Goal: Navigation & Orientation: Find specific page/section

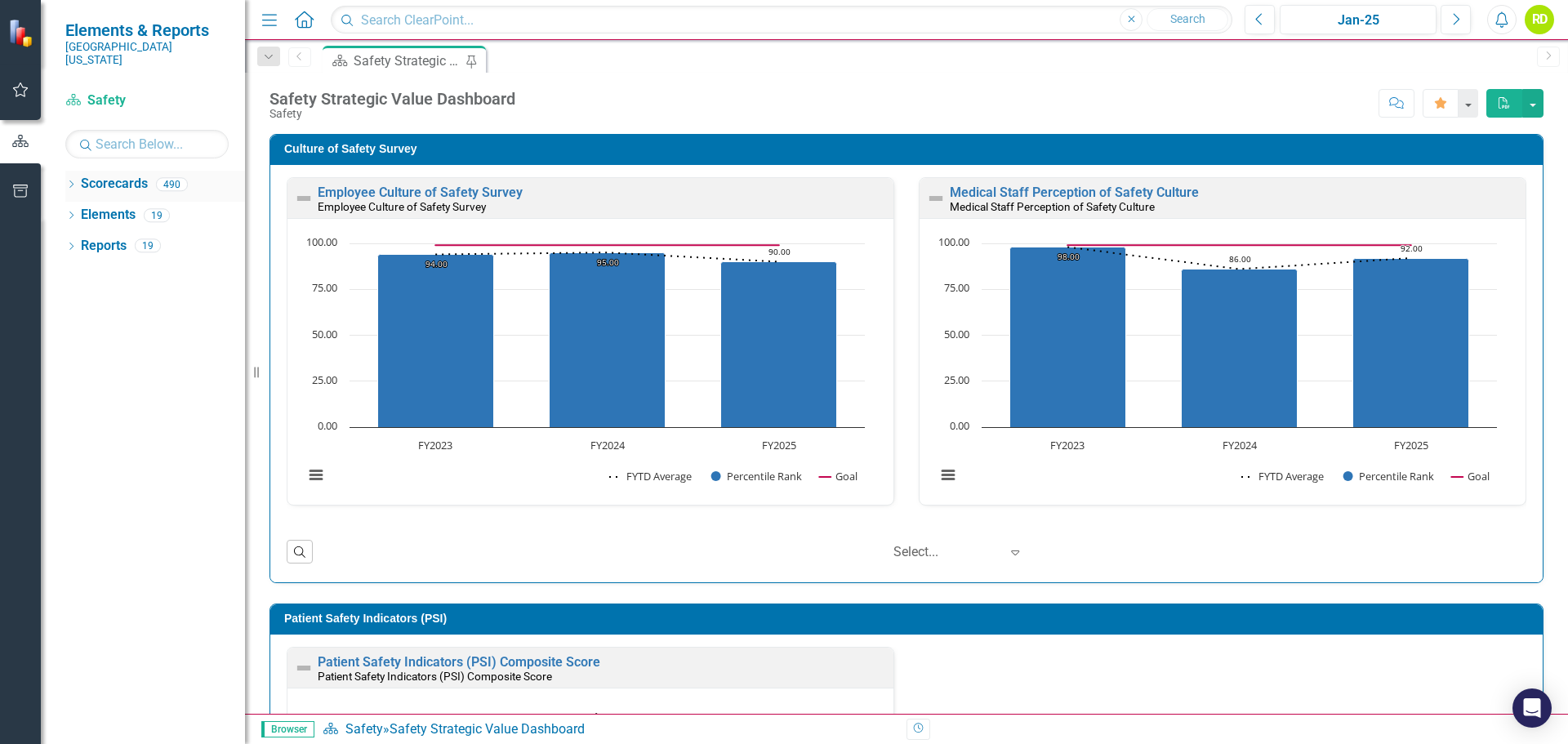
click at [67, 182] on icon "Dropdown" at bounding box center [70, 186] width 12 height 9
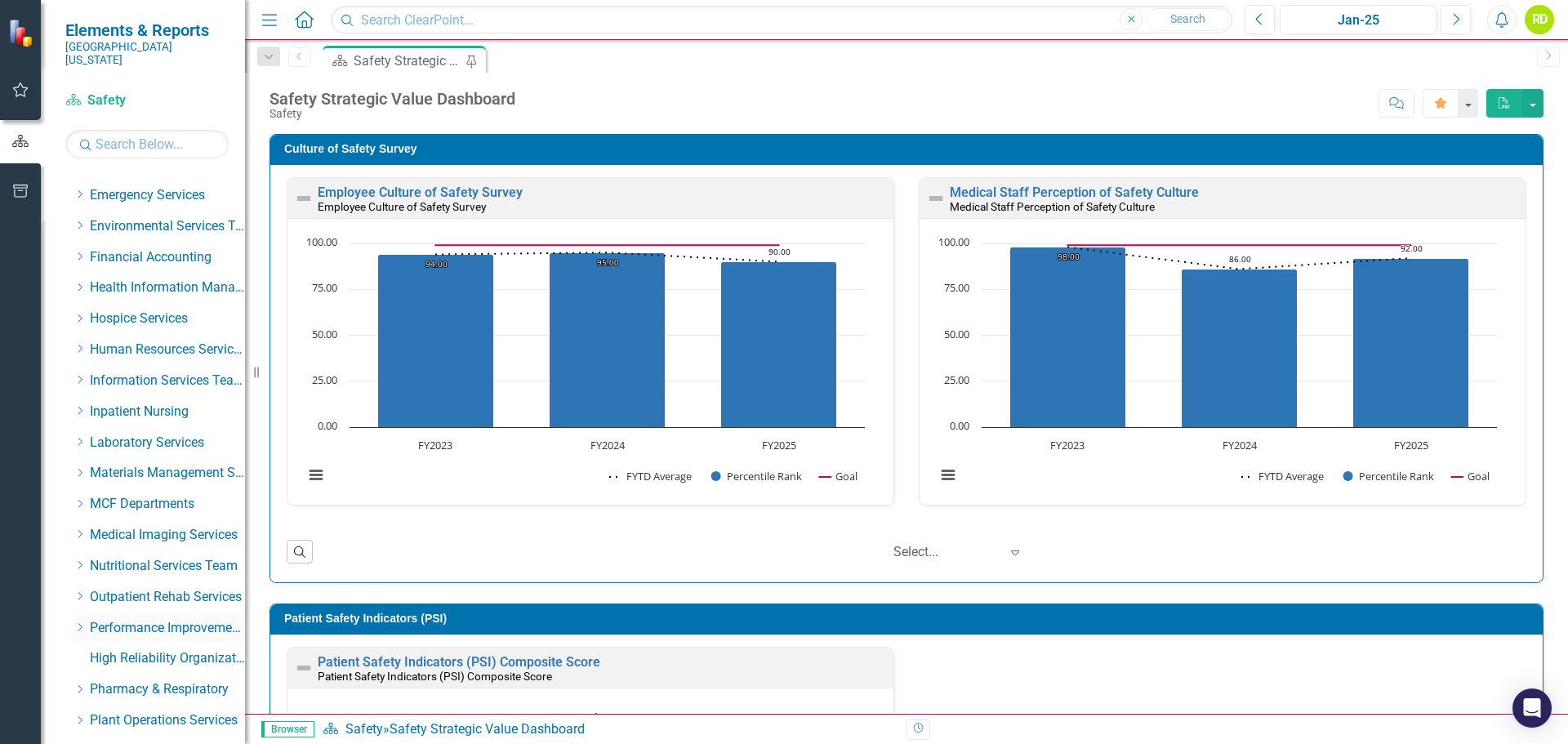
scroll to position [529, 0]
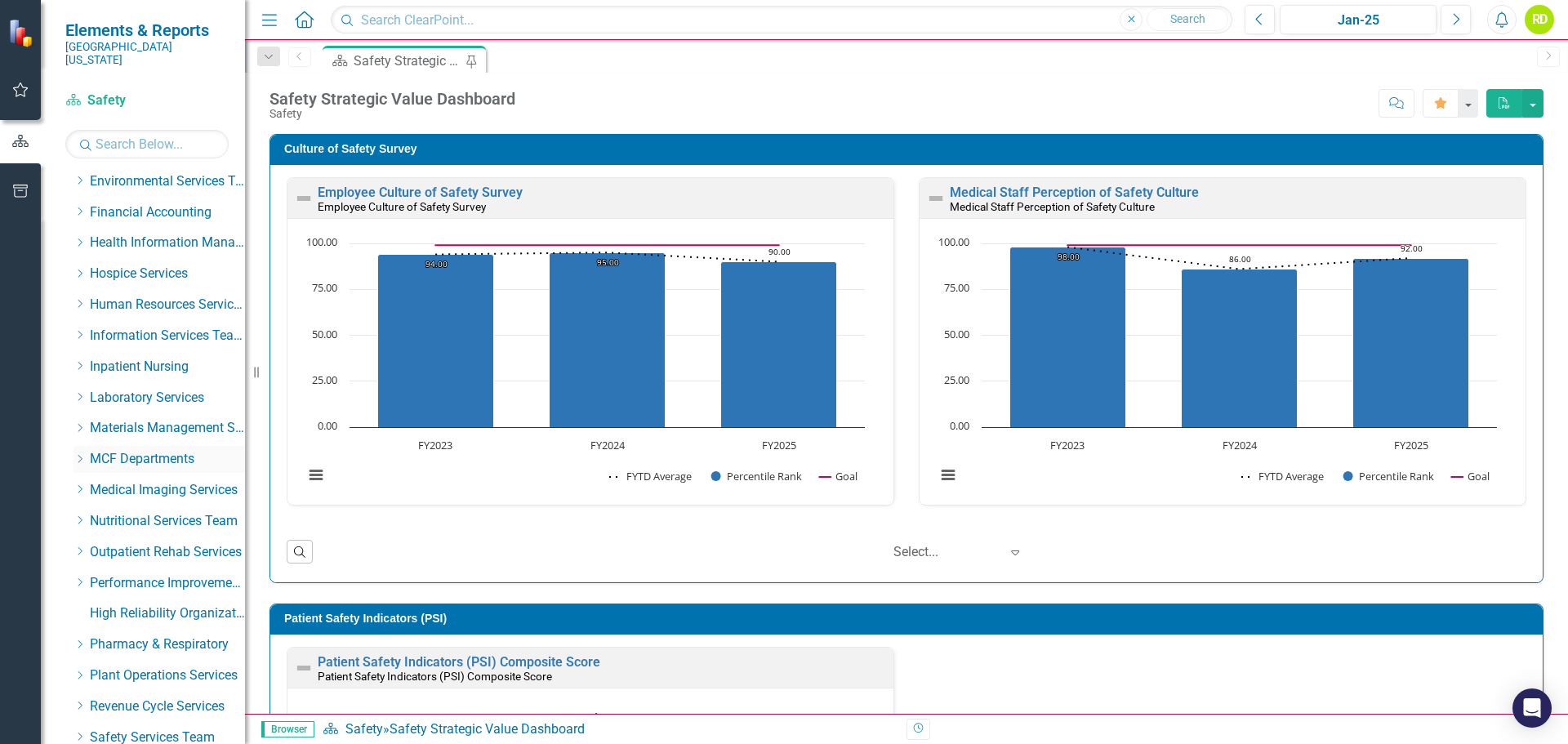
click at [79, 454] on icon "Dropdown" at bounding box center [80, 458] width 12 height 10
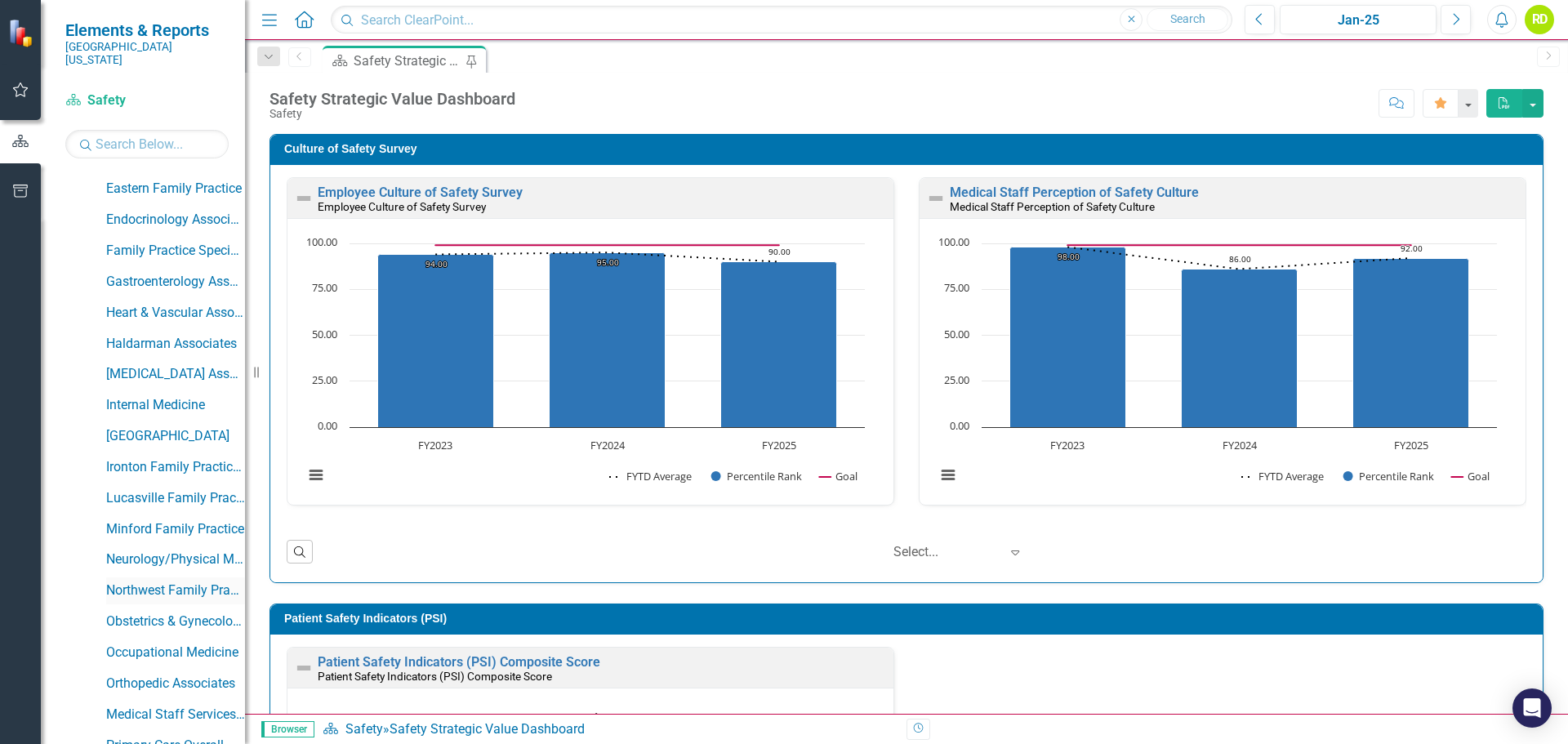
scroll to position [1100, 0]
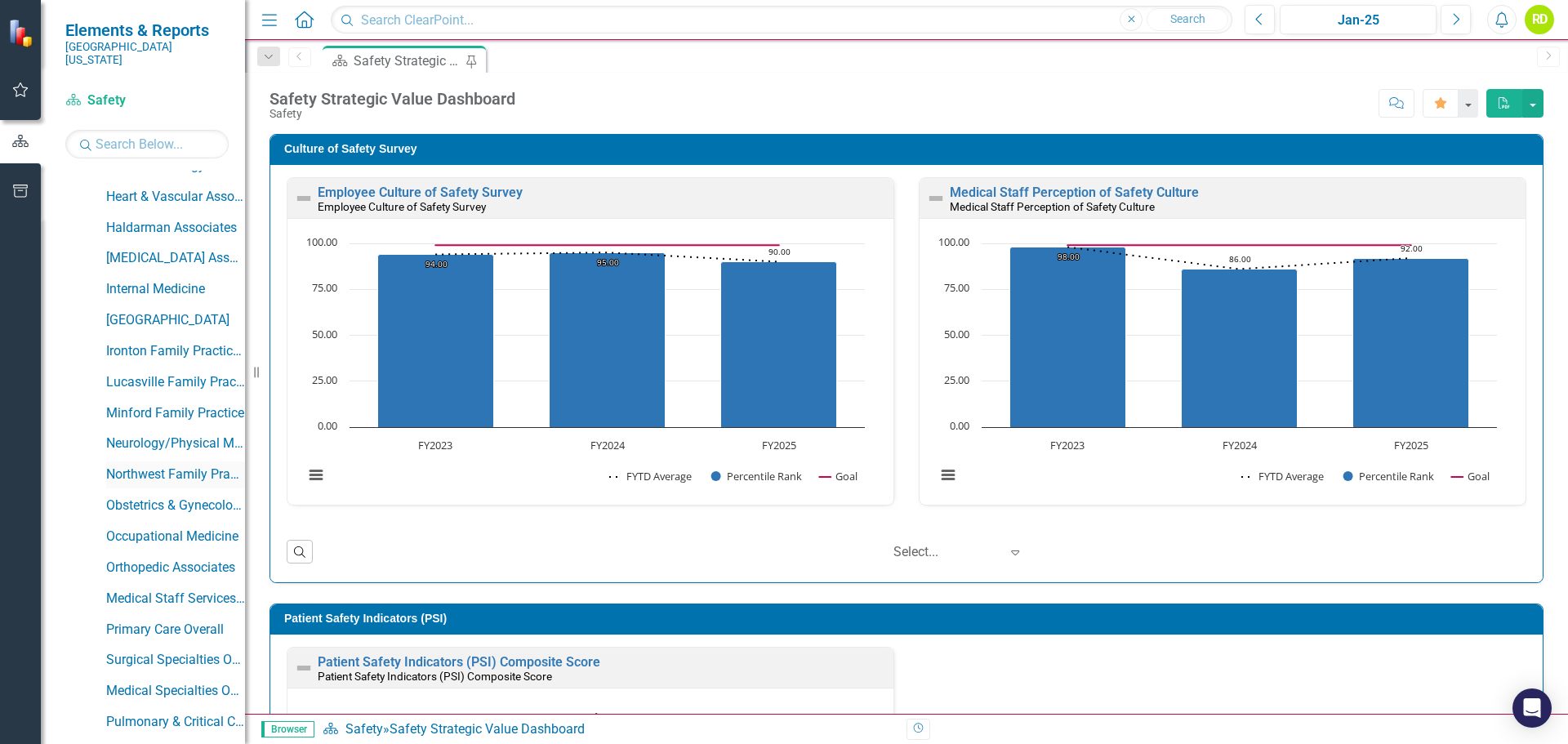
click at [134, 465] on link "Northwest Family Practice" at bounding box center [175, 474] width 139 height 19
click at [131, 465] on link "Northwest Family Practice" at bounding box center [175, 474] width 139 height 19
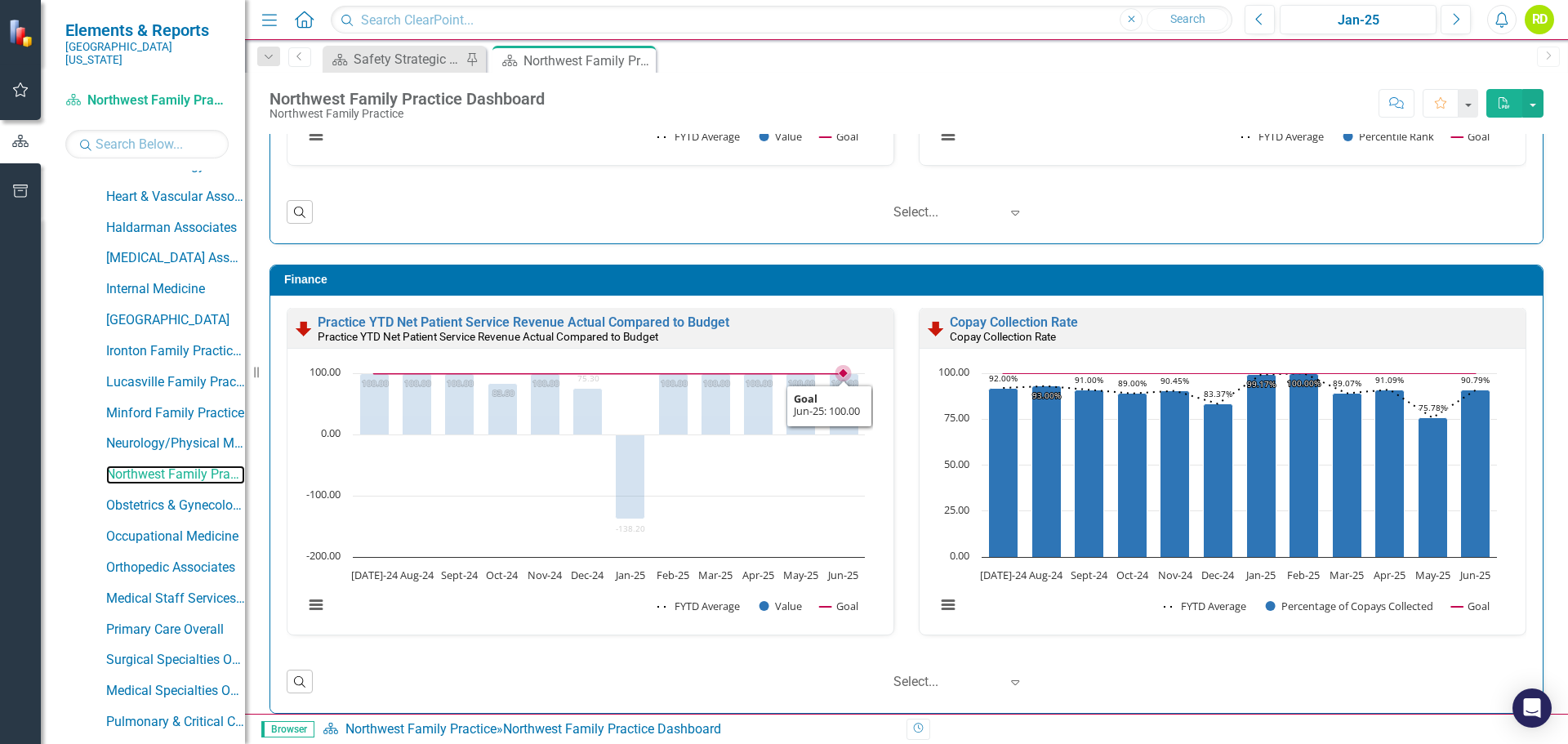
scroll to position [1764, 0]
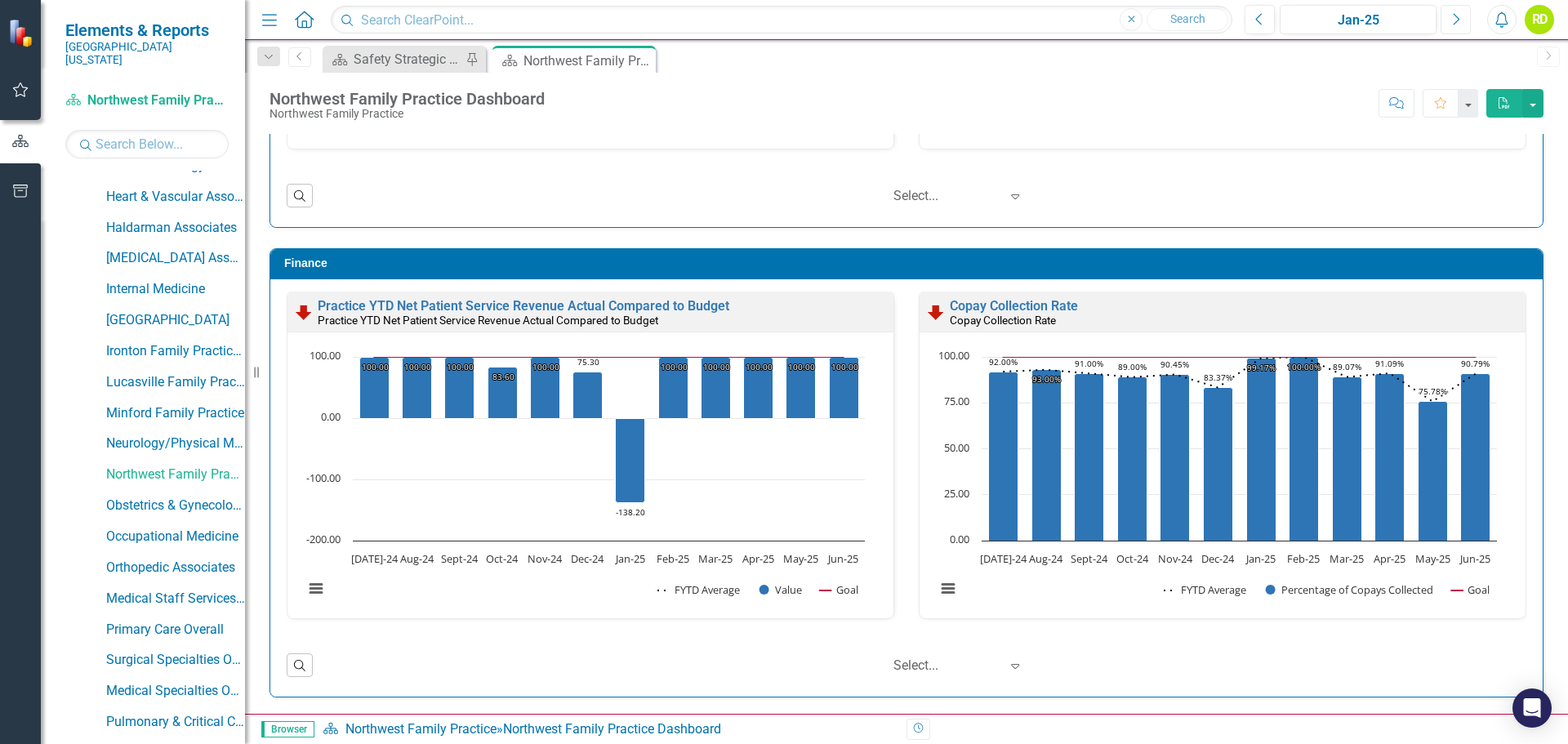
click at [1458, 17] on icon "button" at bounding box center [1457, 19] width 6 height 12
click at [1458, 15] on icon "Next" at bounding box center [1456, 20] width 9 height 15
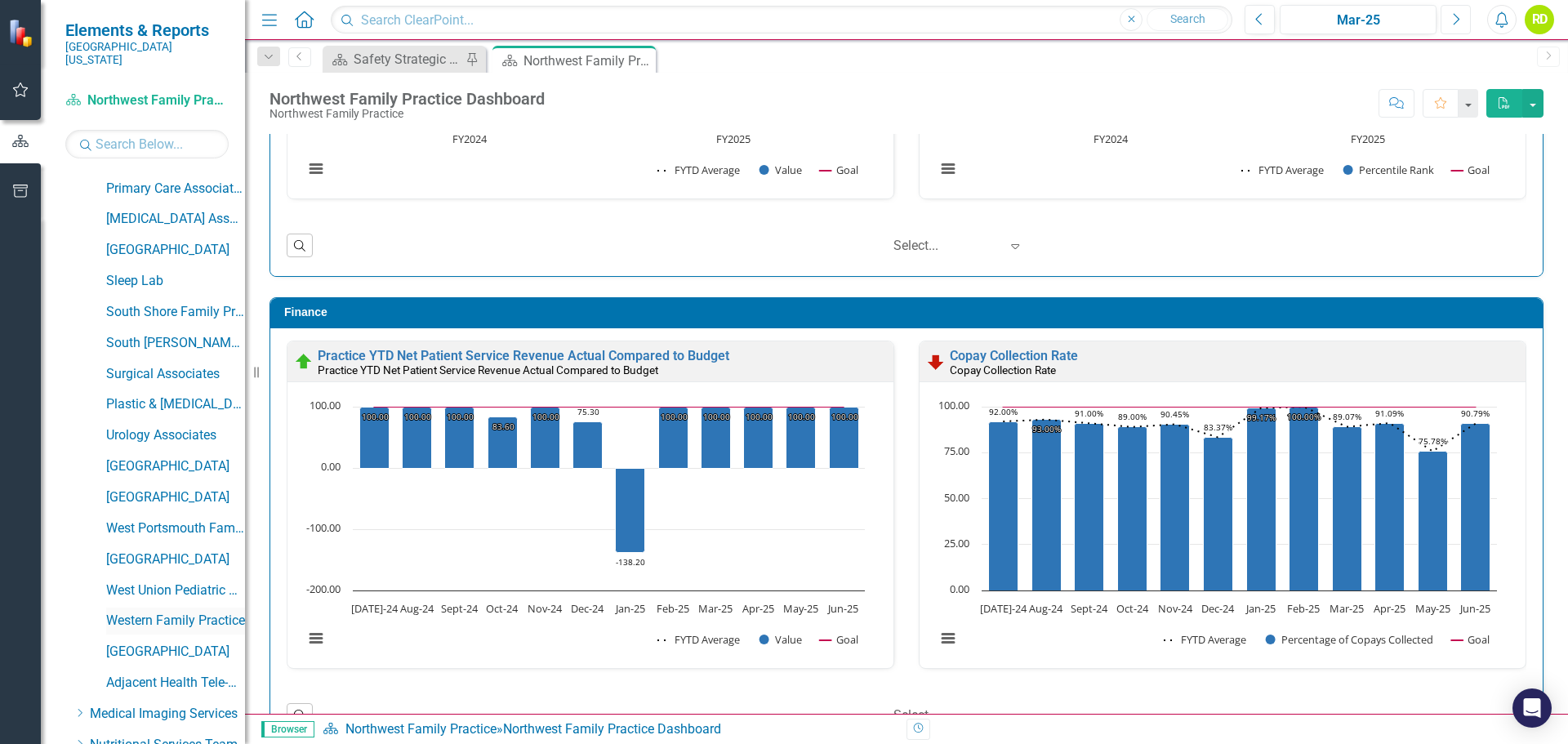
scroll to position [1753, 0]
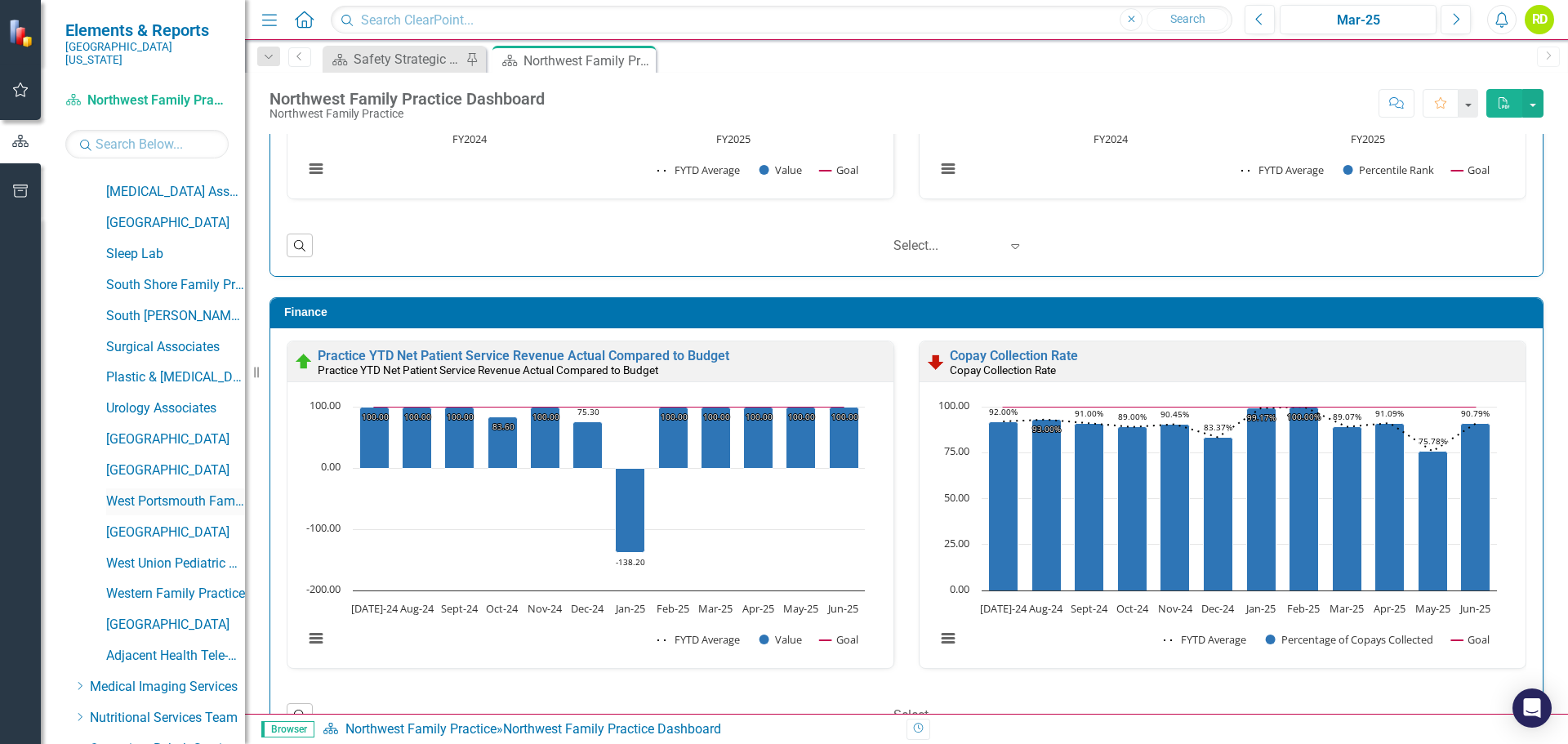
click at [169, 492] on link "West Portsmouth Family Practice" at bounding box center [175, 501] width 139 height 19
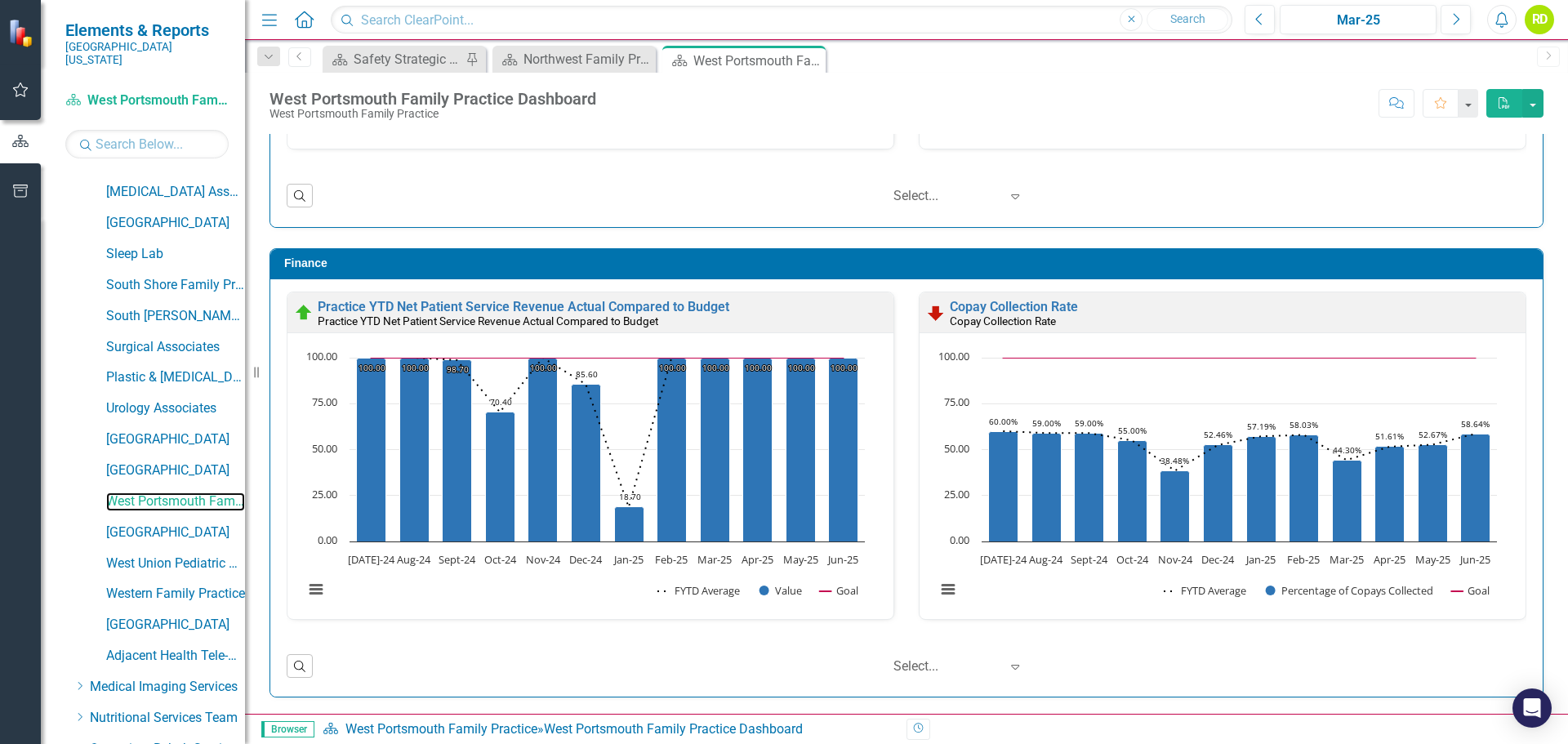
scroll to position [1, 0]
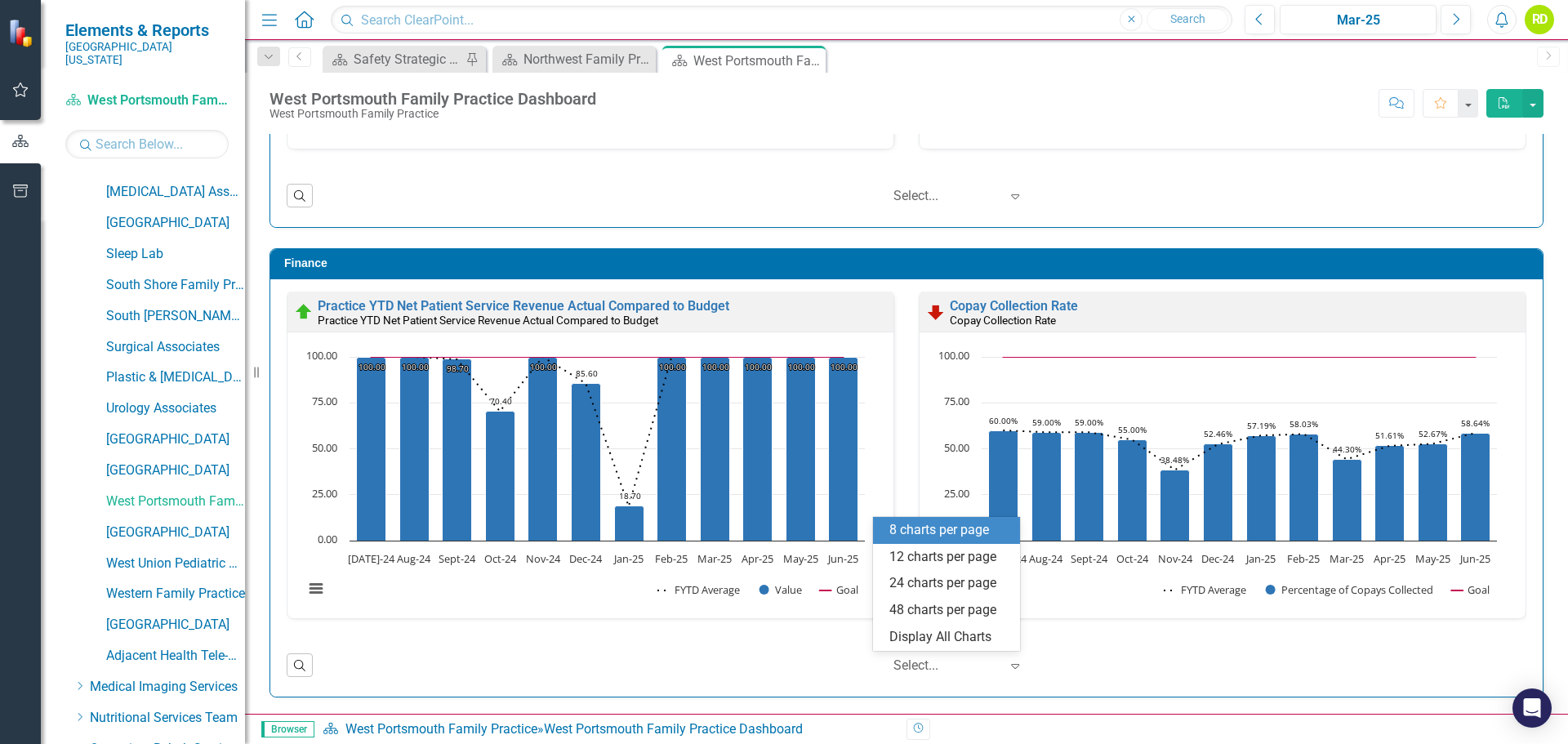
click at [908, 666] on div at bounding box center [946, 666] width 106 height 22
click at [946, 555] on div "12 charts per page" at bounding box center [950, 557] width 121 height 19
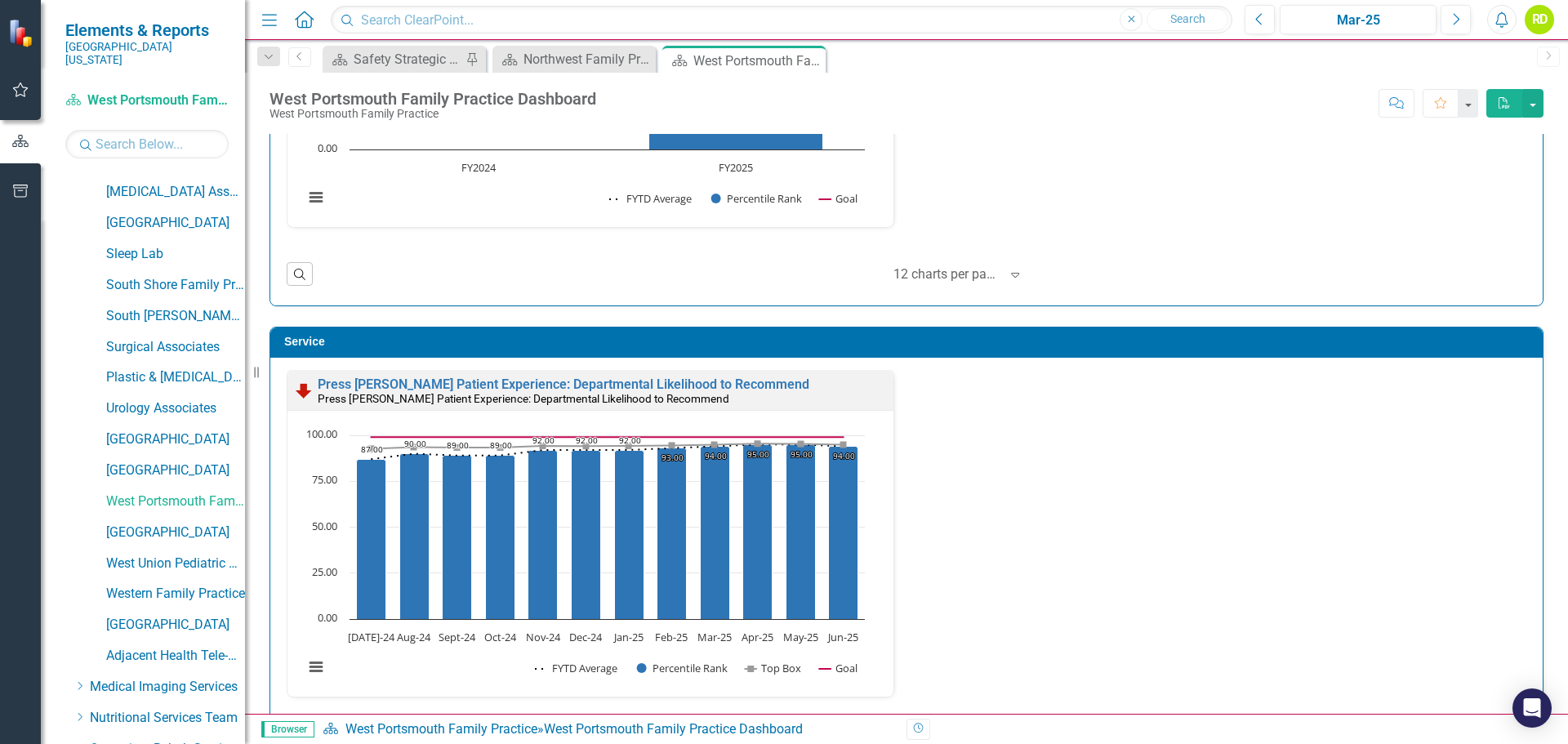
scroll to position [1764, 0]
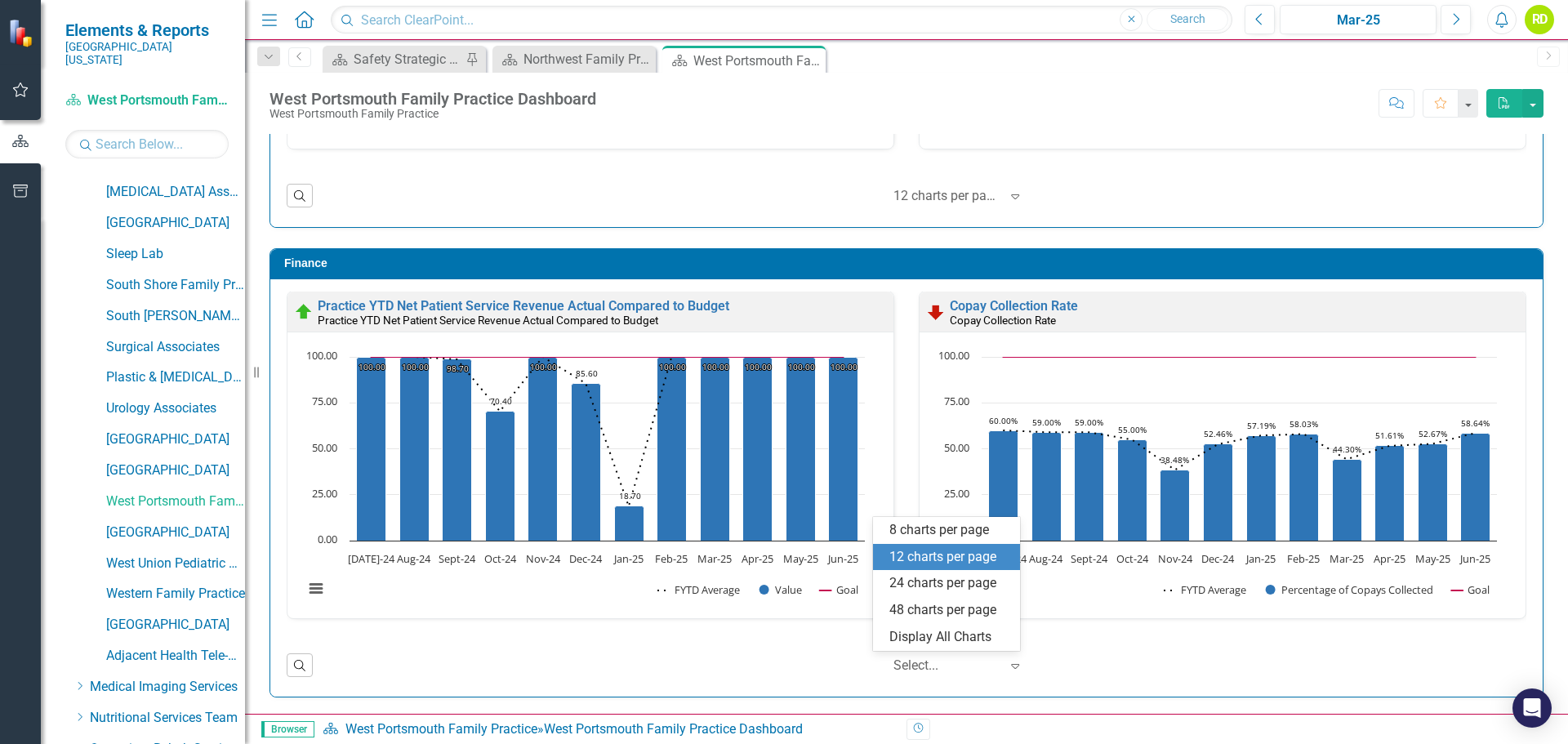
click at [1007, 665] on icon "Expand" at bounding box center [1015, 665] width 16 height 13
click at [990, 643] on div "Display All Charts" at bounding box center [950, 636] width 121 height 19
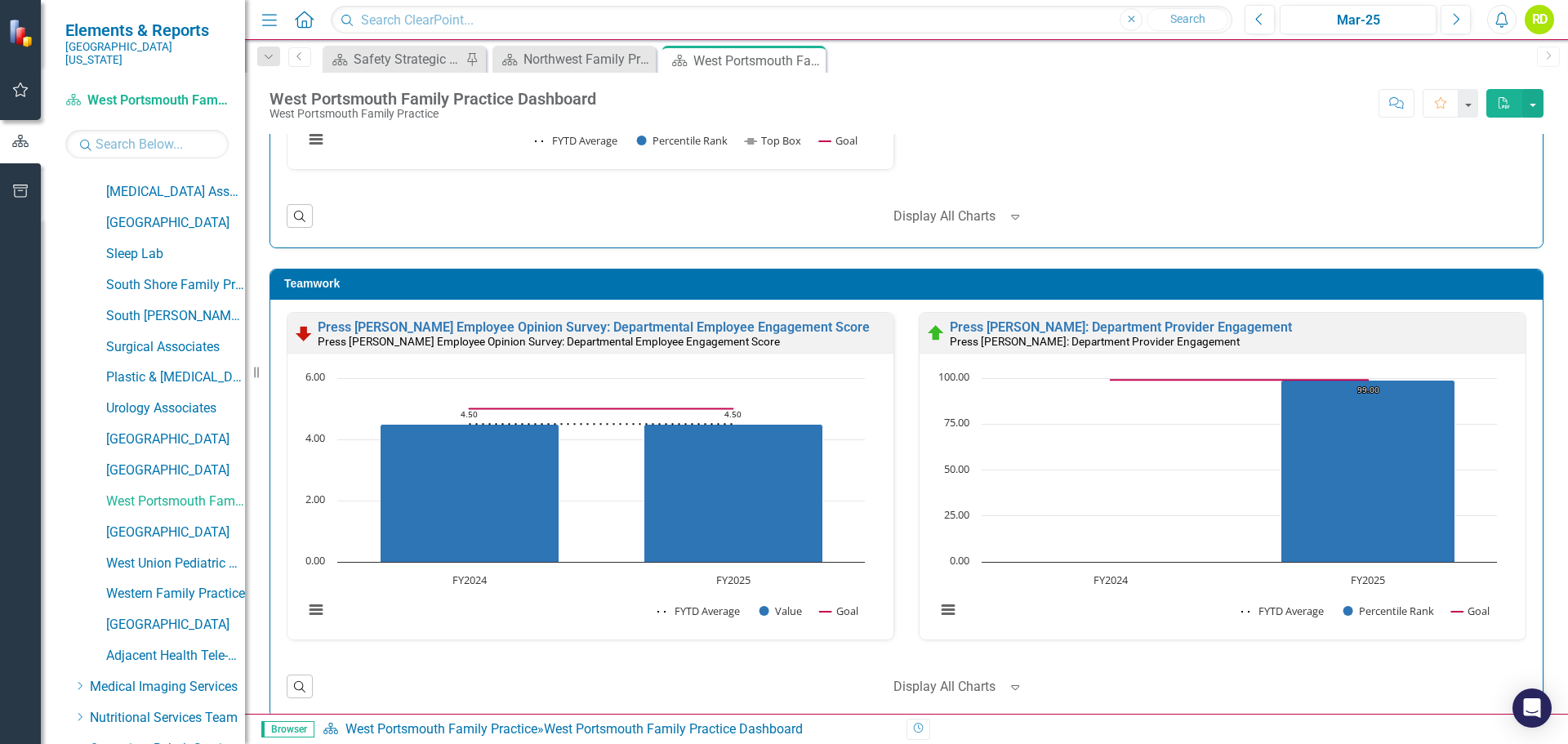
scroll to position [1, 0]
click at [590, 677] on div "‹ Previous 1 (current) › Next Display All Charts Expand" at bounding box center [924, 685] width 1206 height 28
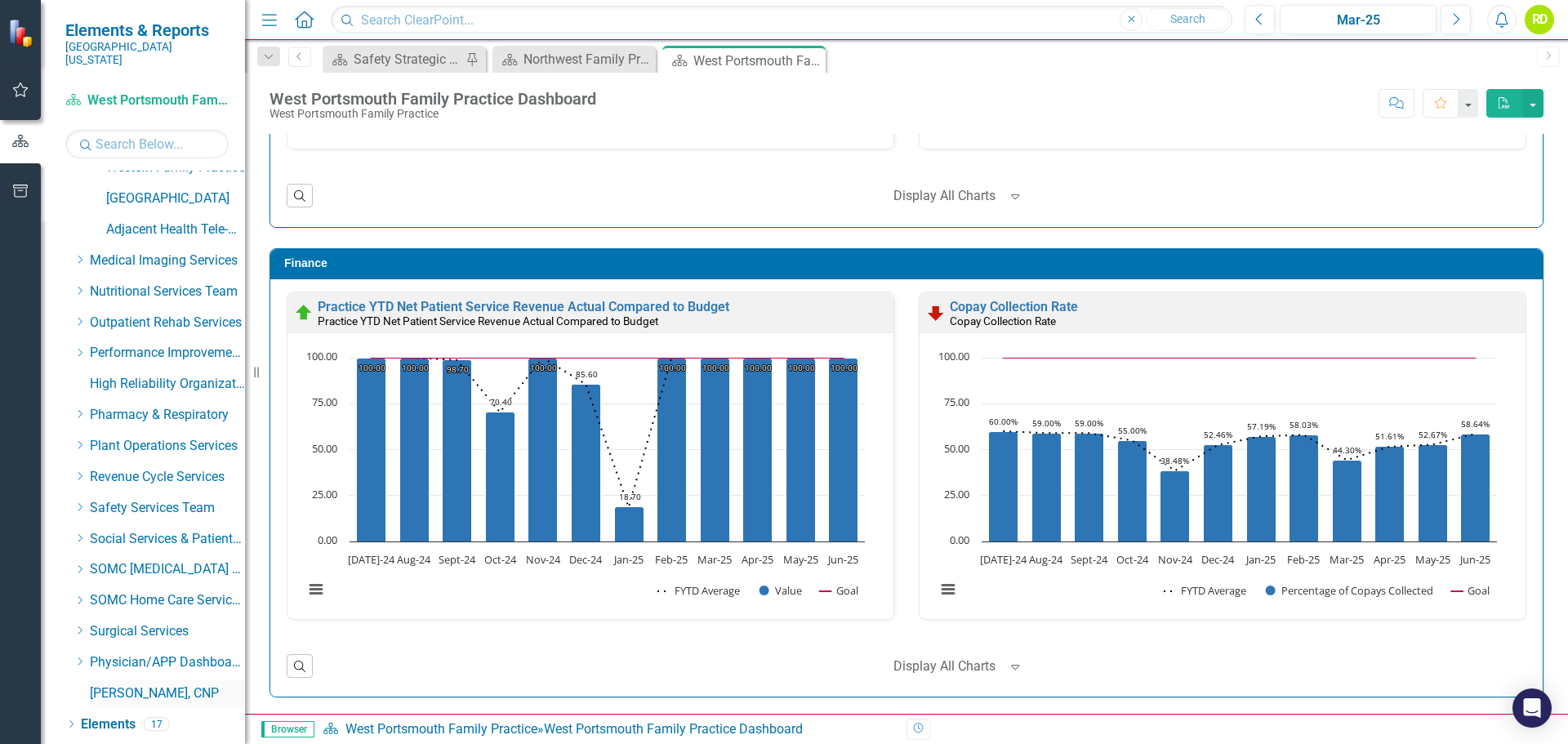
scroll to position [2195, 0]
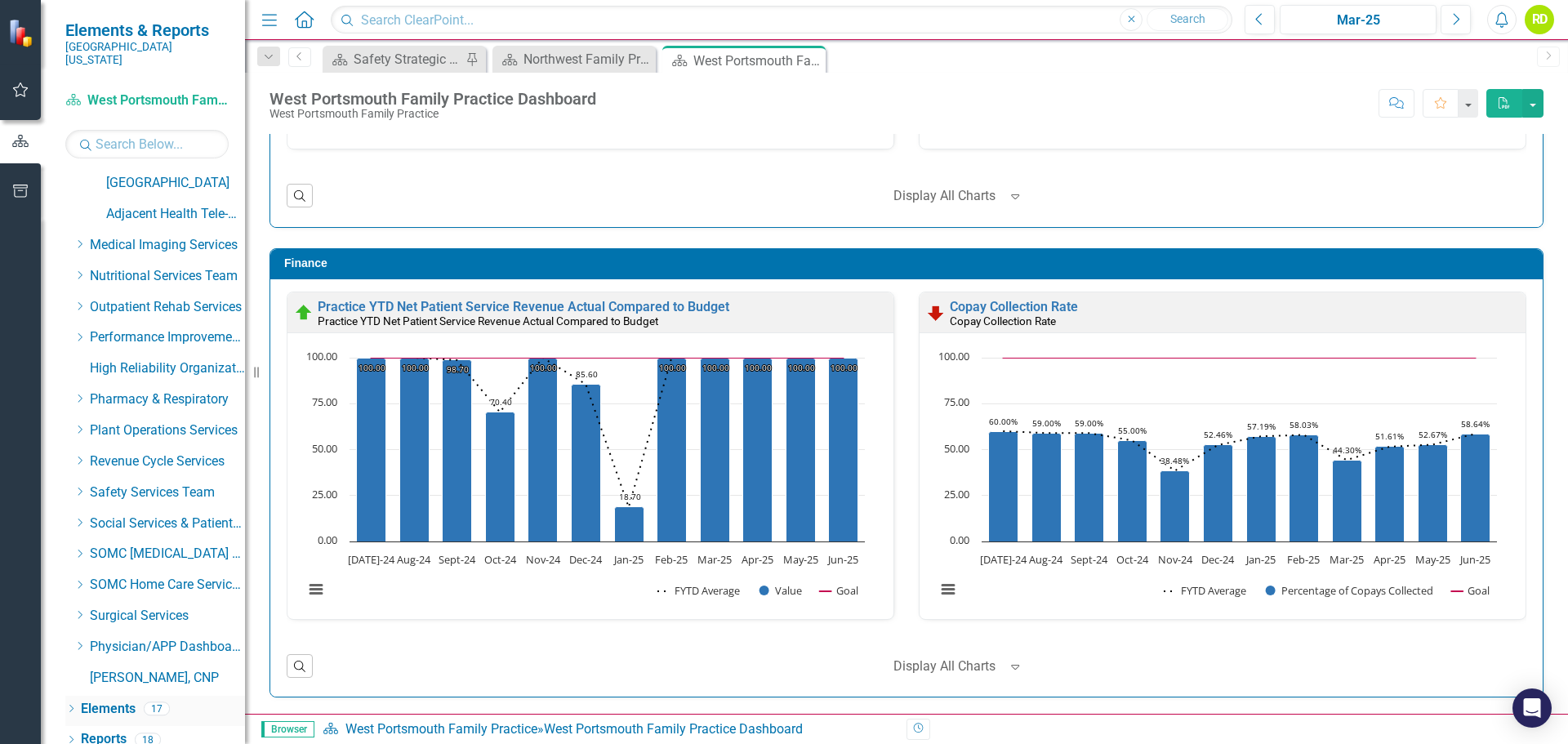
click at [69, 706] on icon "Dropdown" at bounding box center [70, 710] width 12 height 9
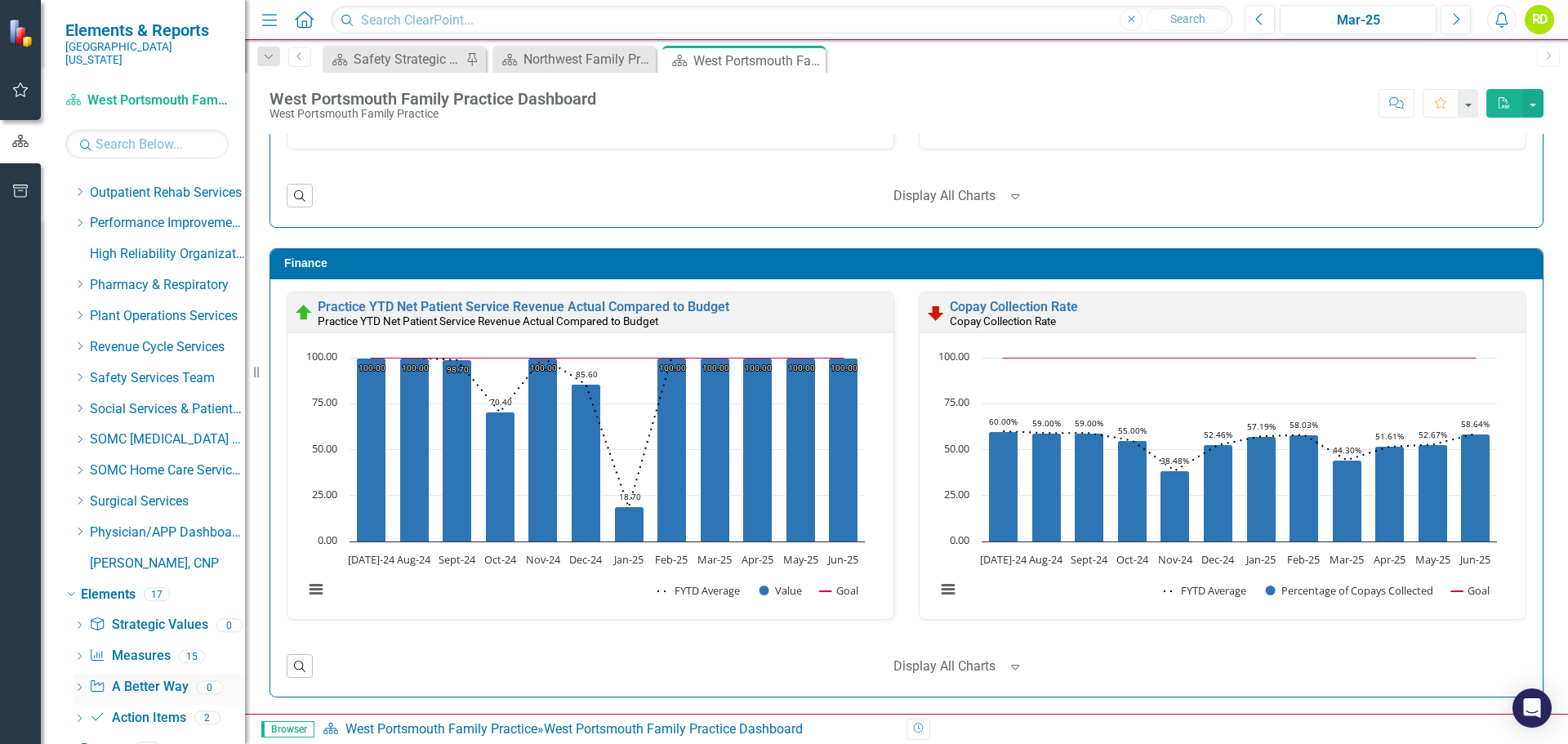
scroll to position [2317, 0]
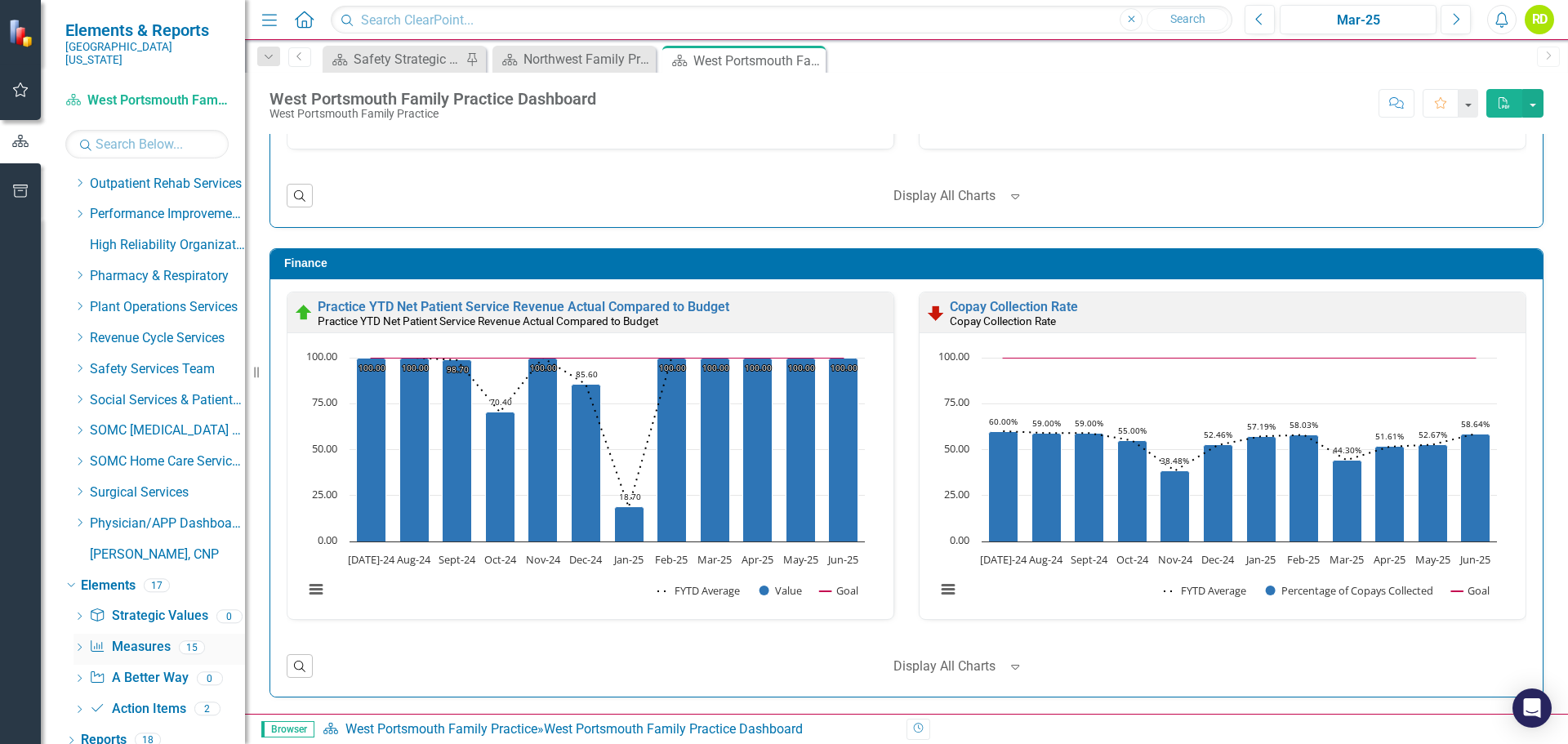
click at [78, 644] on icon "Dropdown" at bounding box center [79, 649] width 12 height 9
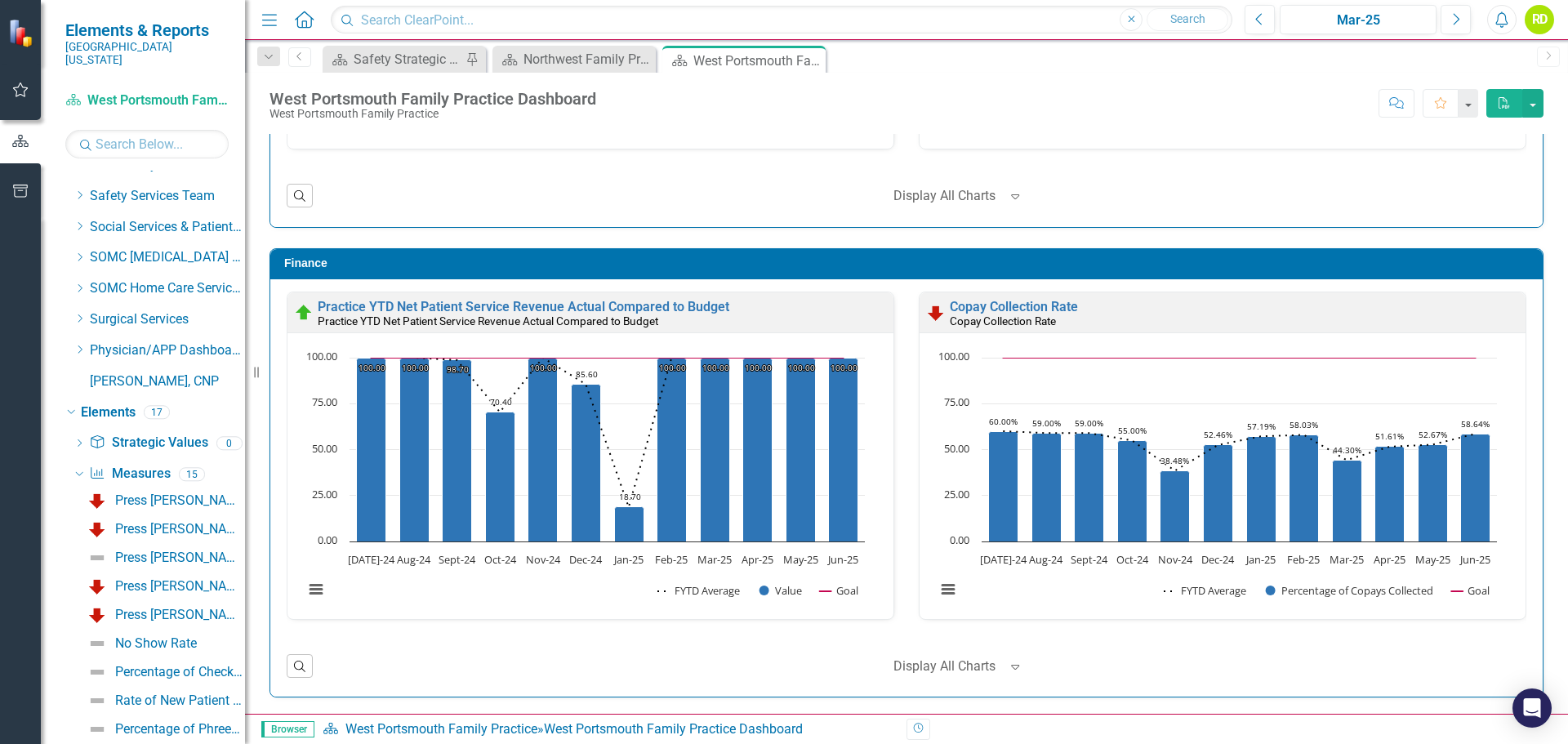
scroll to position [2563, 0]
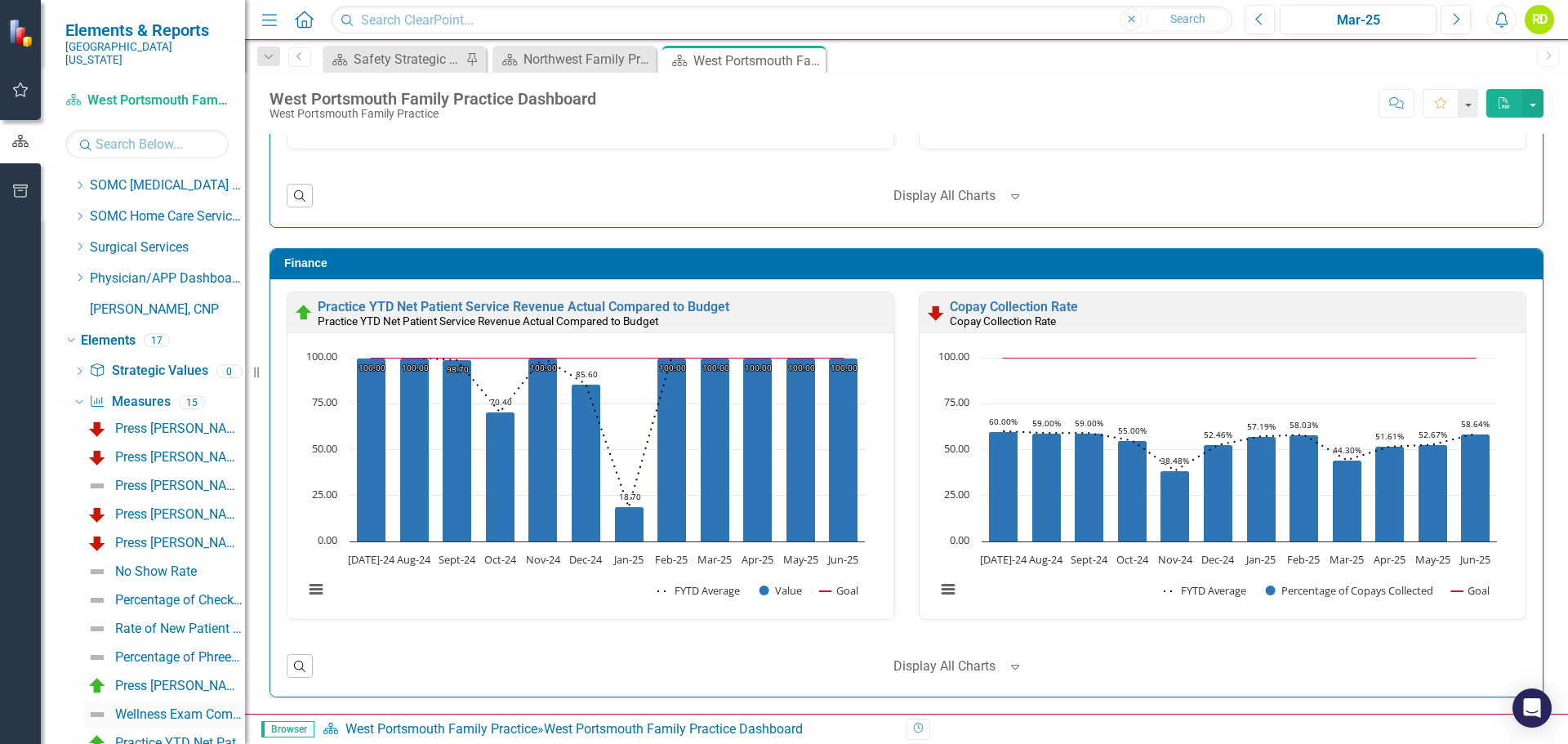
click at [167, 707] on div "Wellness Exam Completions Rate" at bounding box center [180, 714] width 130 height 15
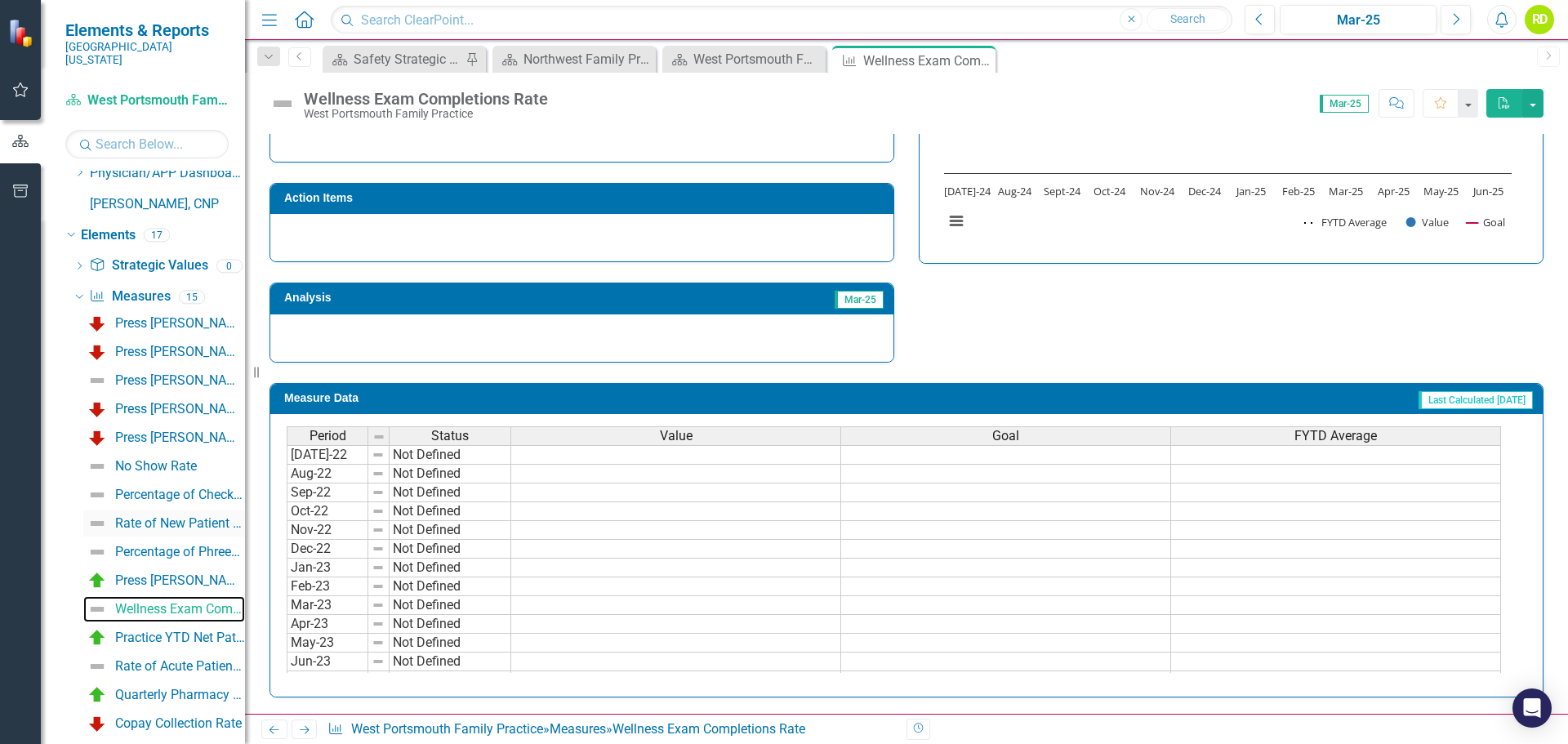
scroll to position [2697, 0]
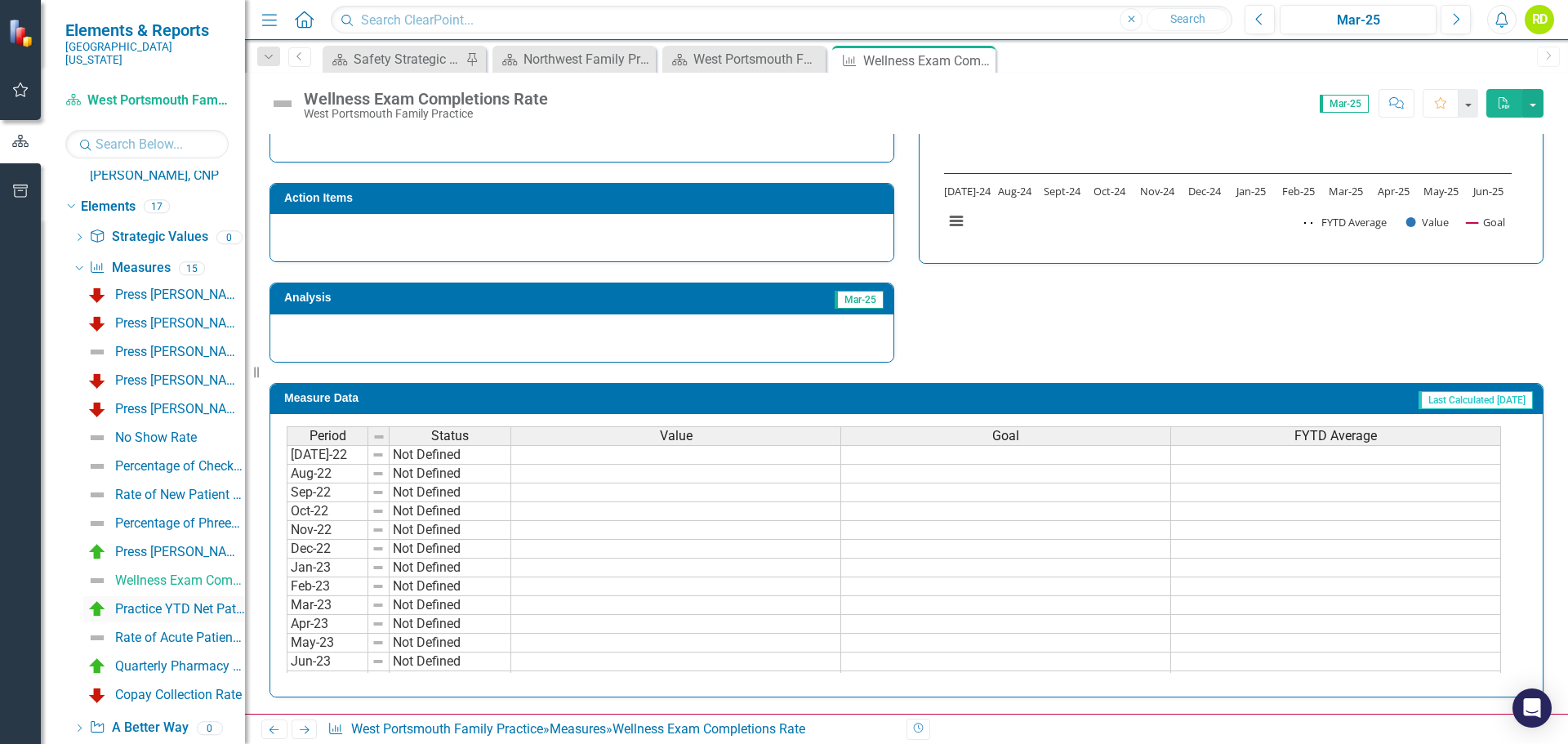
click at [173, 602] on div "Practice YTD Net Patient Service Revenue Actual Compared to Budget" at bounding box center [180, 609] width 130 height 15
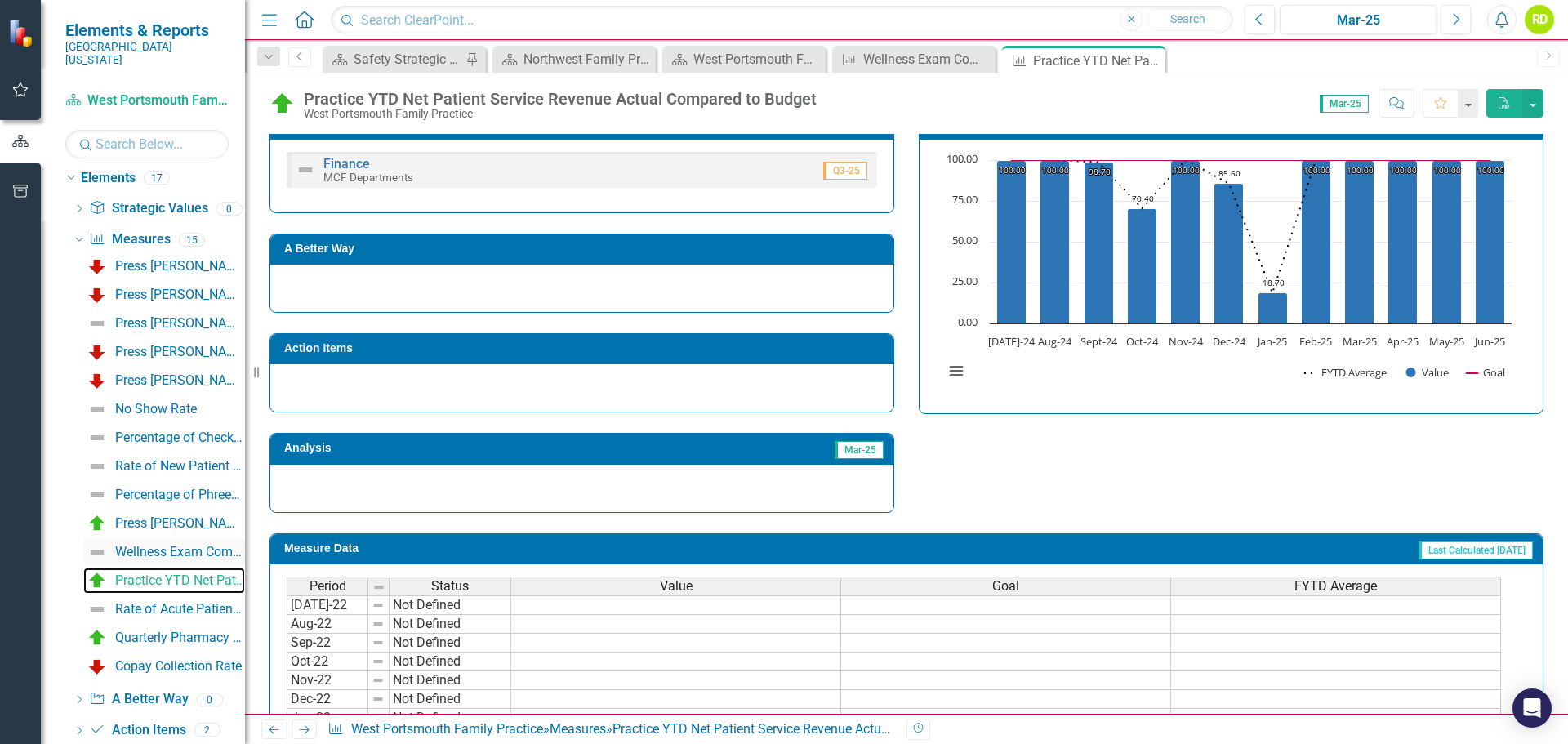
scroll to position [2746, 0]
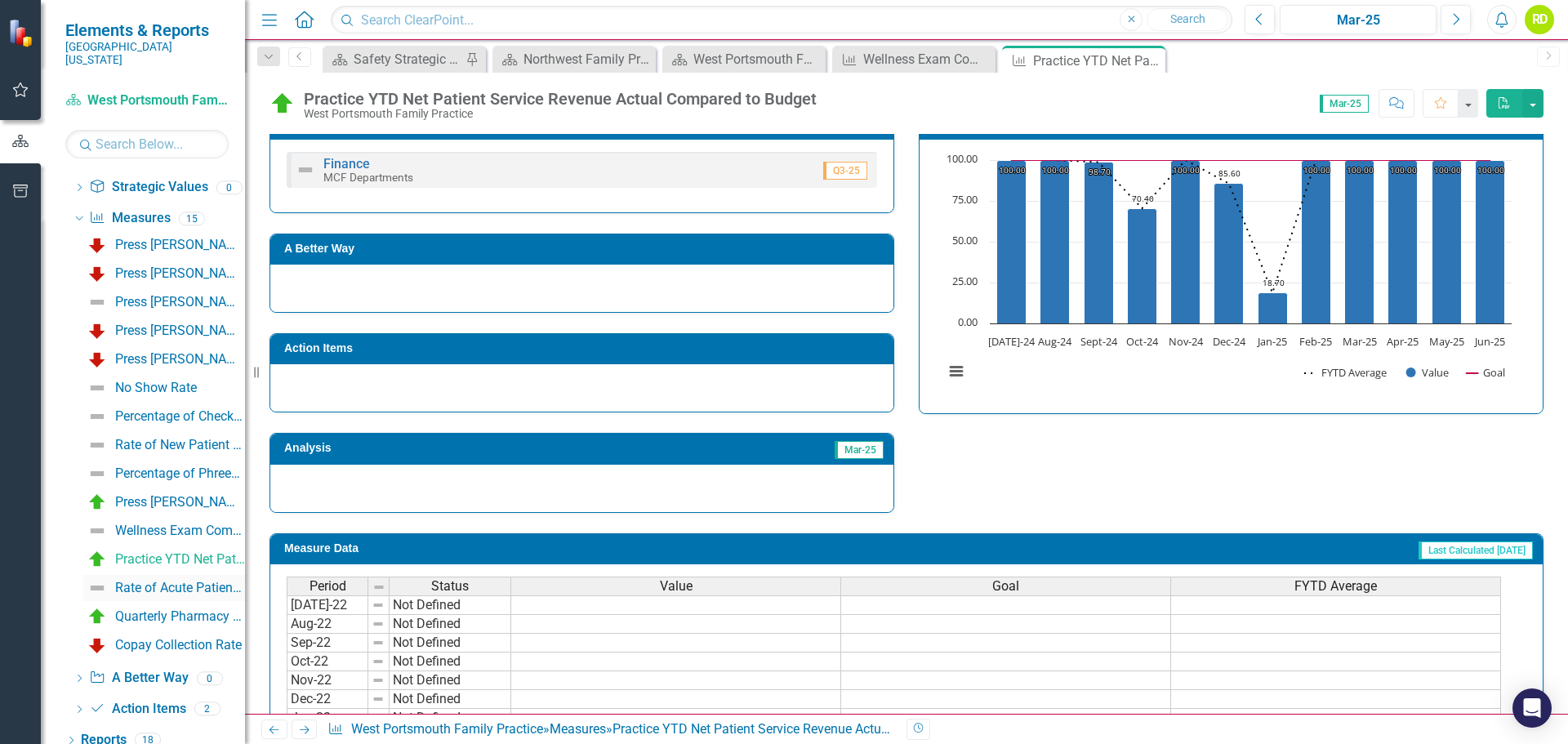
click at [97, 578] on img at bounding box center [97, 588] width 20 height 20
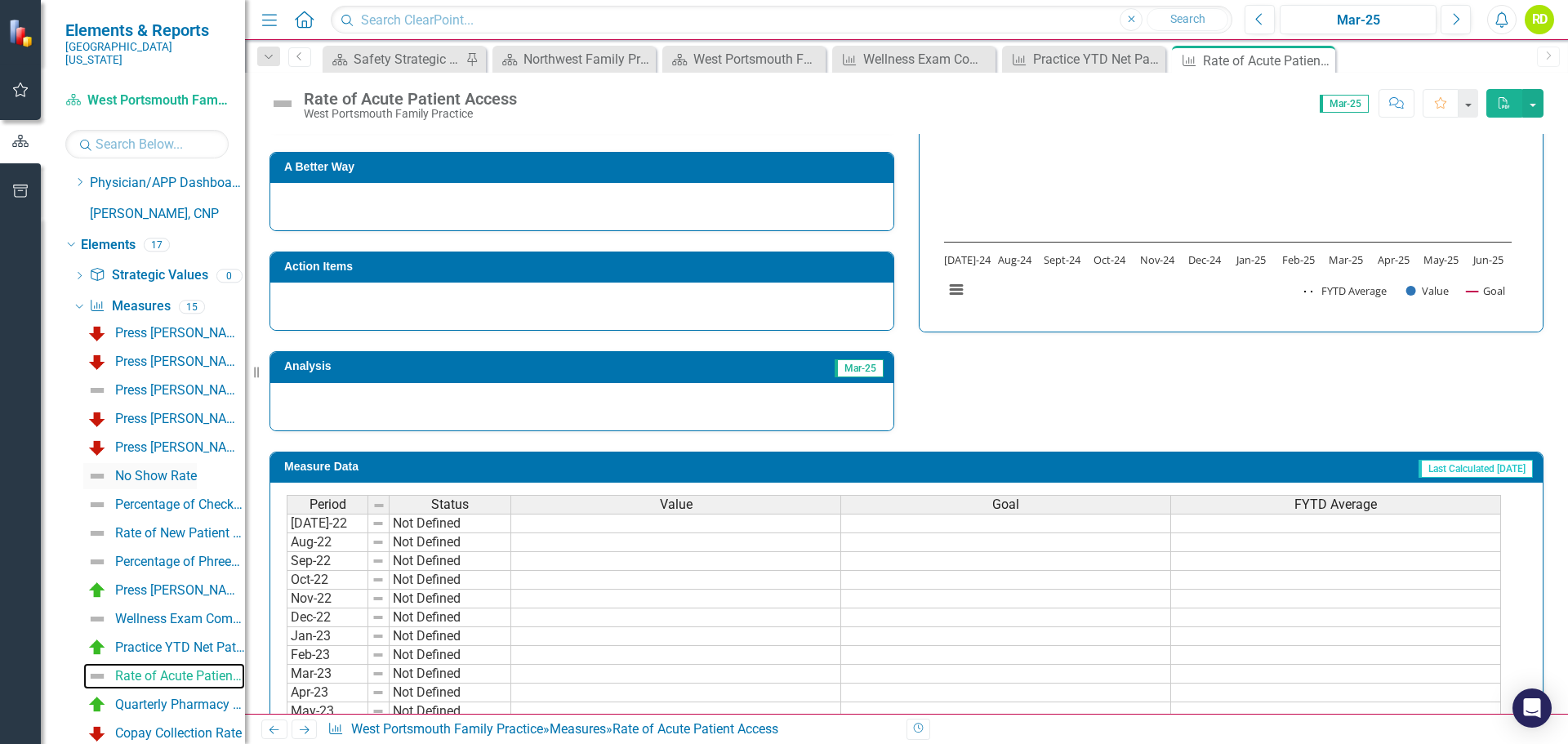
scroll to position [2746, 0]
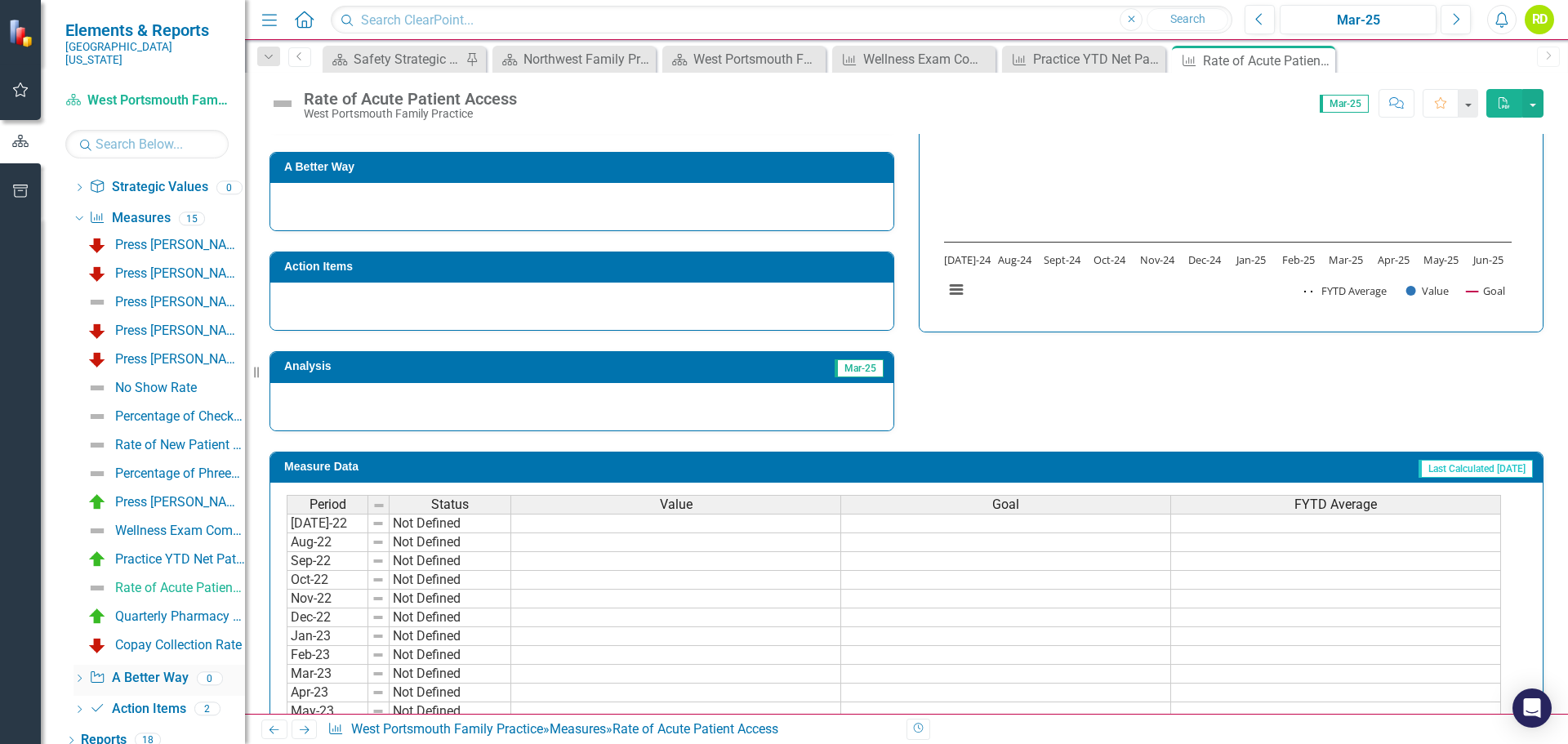
click at [79, 675] on icon "Dropdown" at bounding box center [79, 680] width 12 height 9
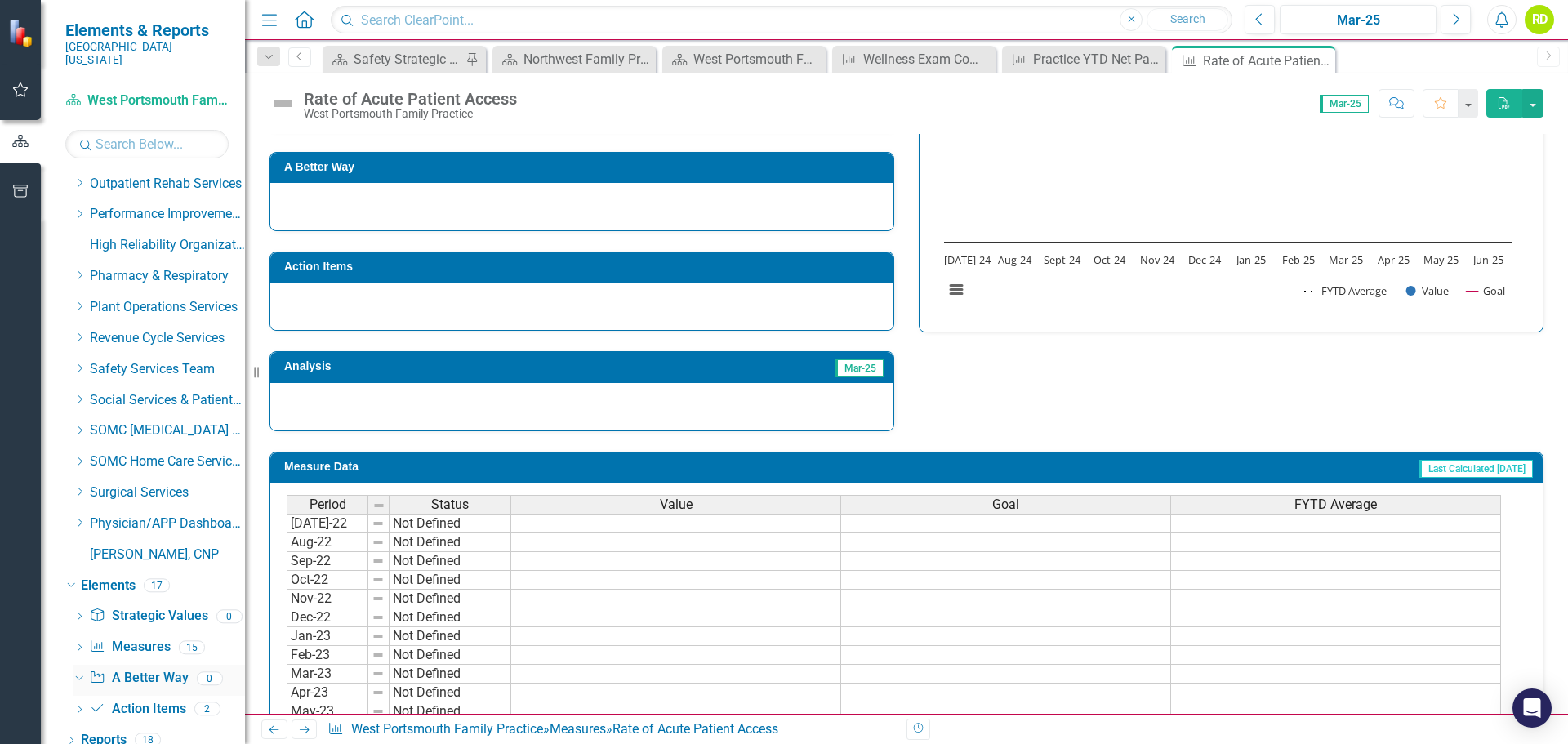
click at [77, 671] on icon "Dropdown" at bounding box center [77, 676] width 9 height 12
click at [78, 613] on icon "Dropdown" at bounding box center [79, 618] width 12 height 9
click at [75, 644] on icon "Dropdown" at bounding box center [79, 649] width 12 height 9
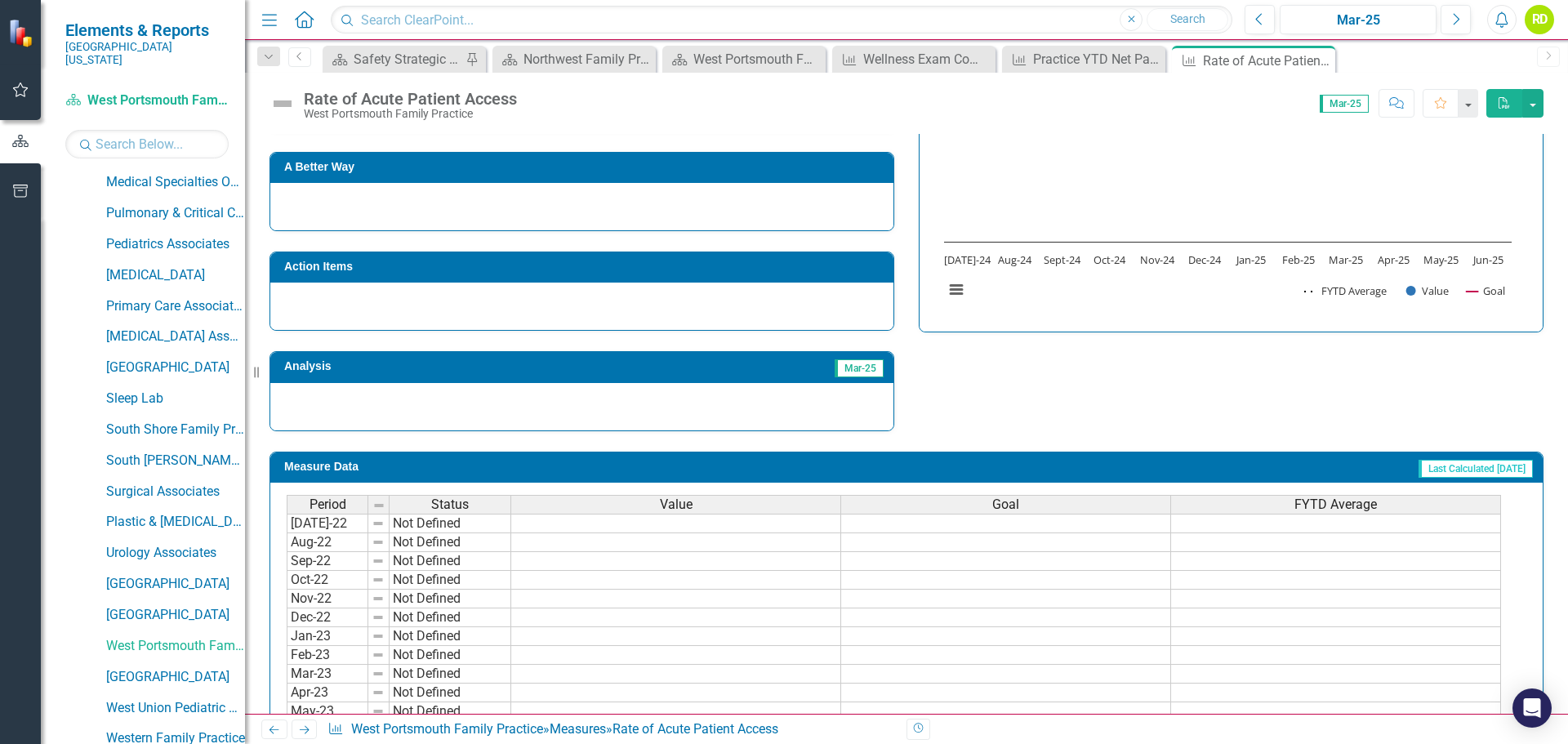
scroll to position [1604, 0]
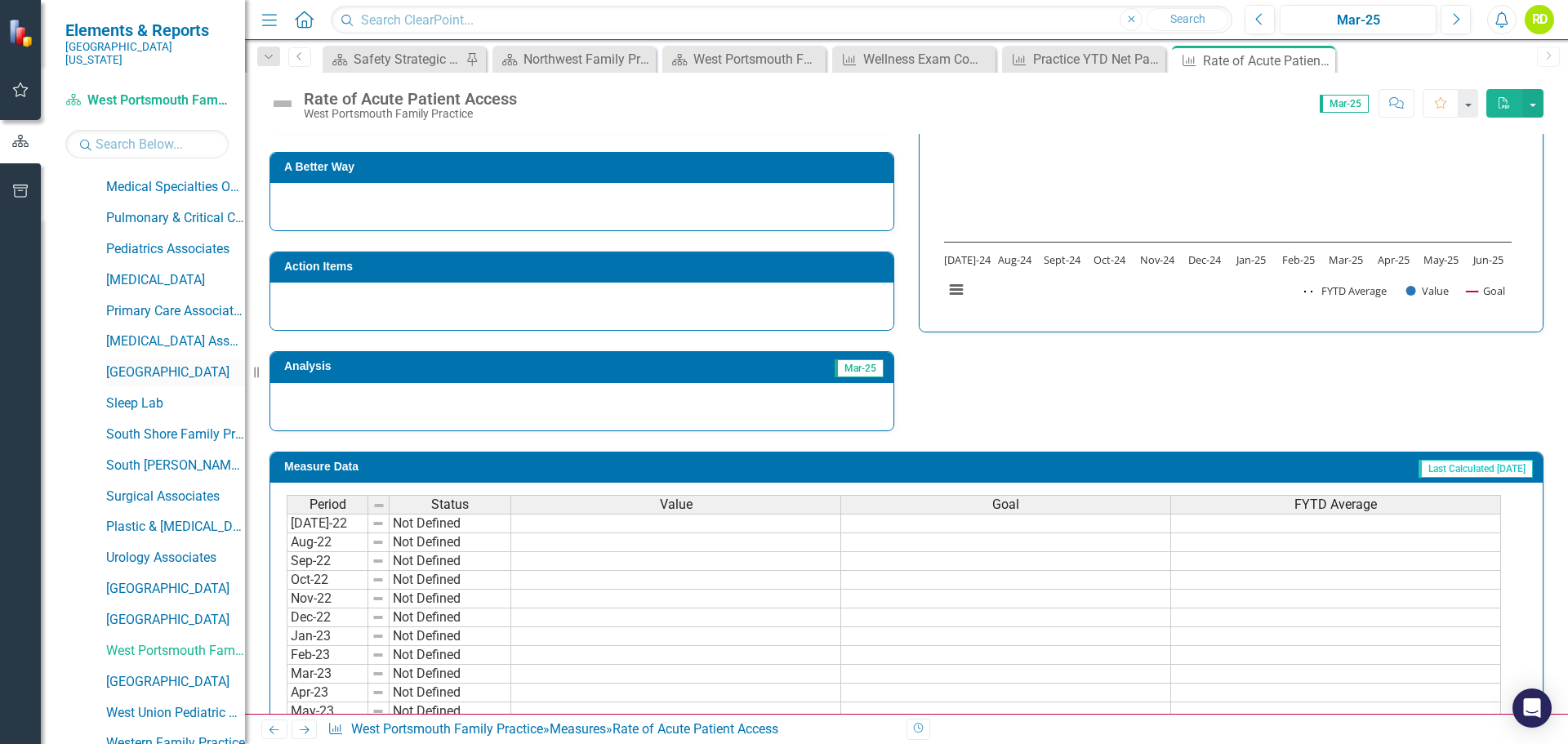
click at [173, 363] on link "[GEOGRAPHIC_DATA]" at bounding box center [175, 372] width 139 height 19
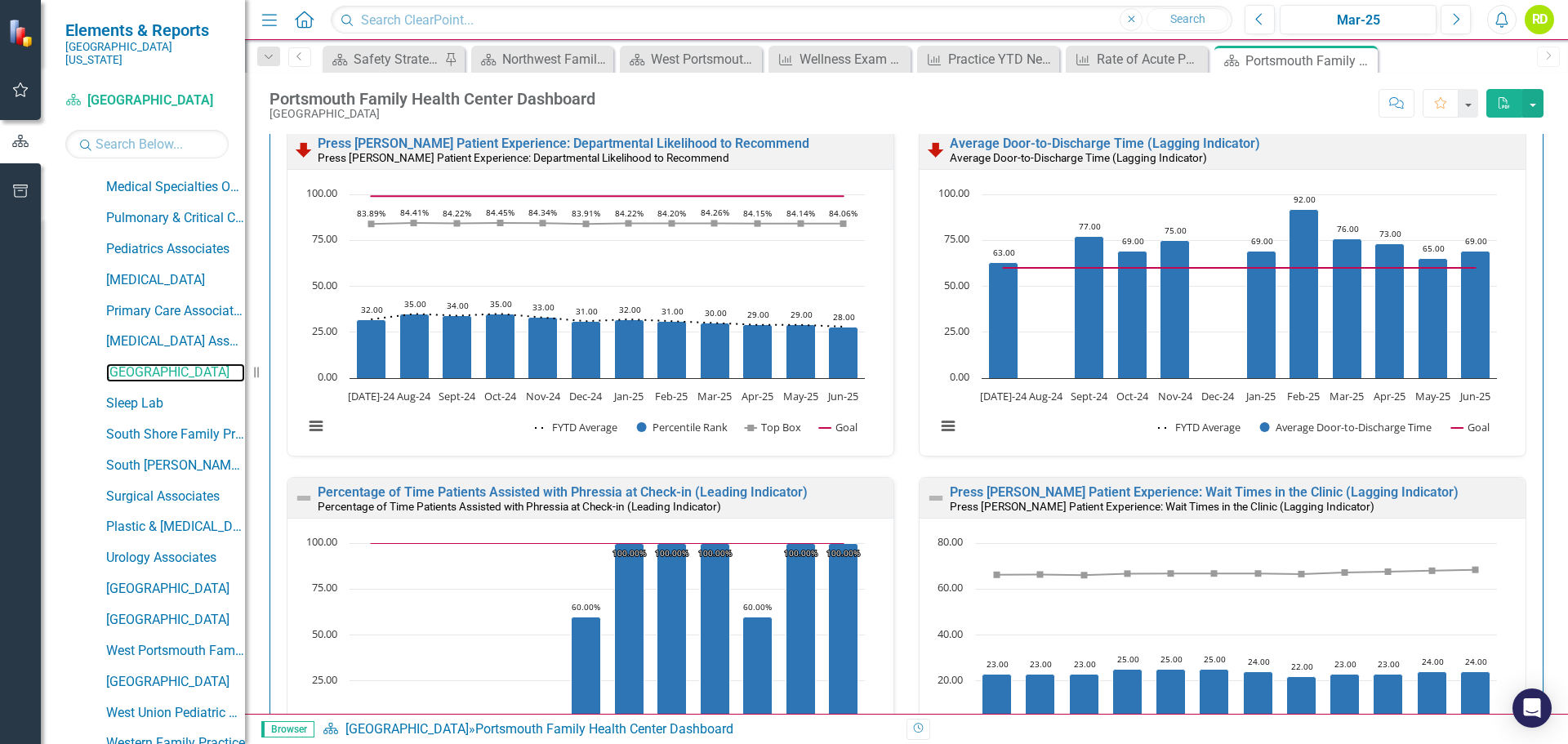
scroll to position [2317, 0]
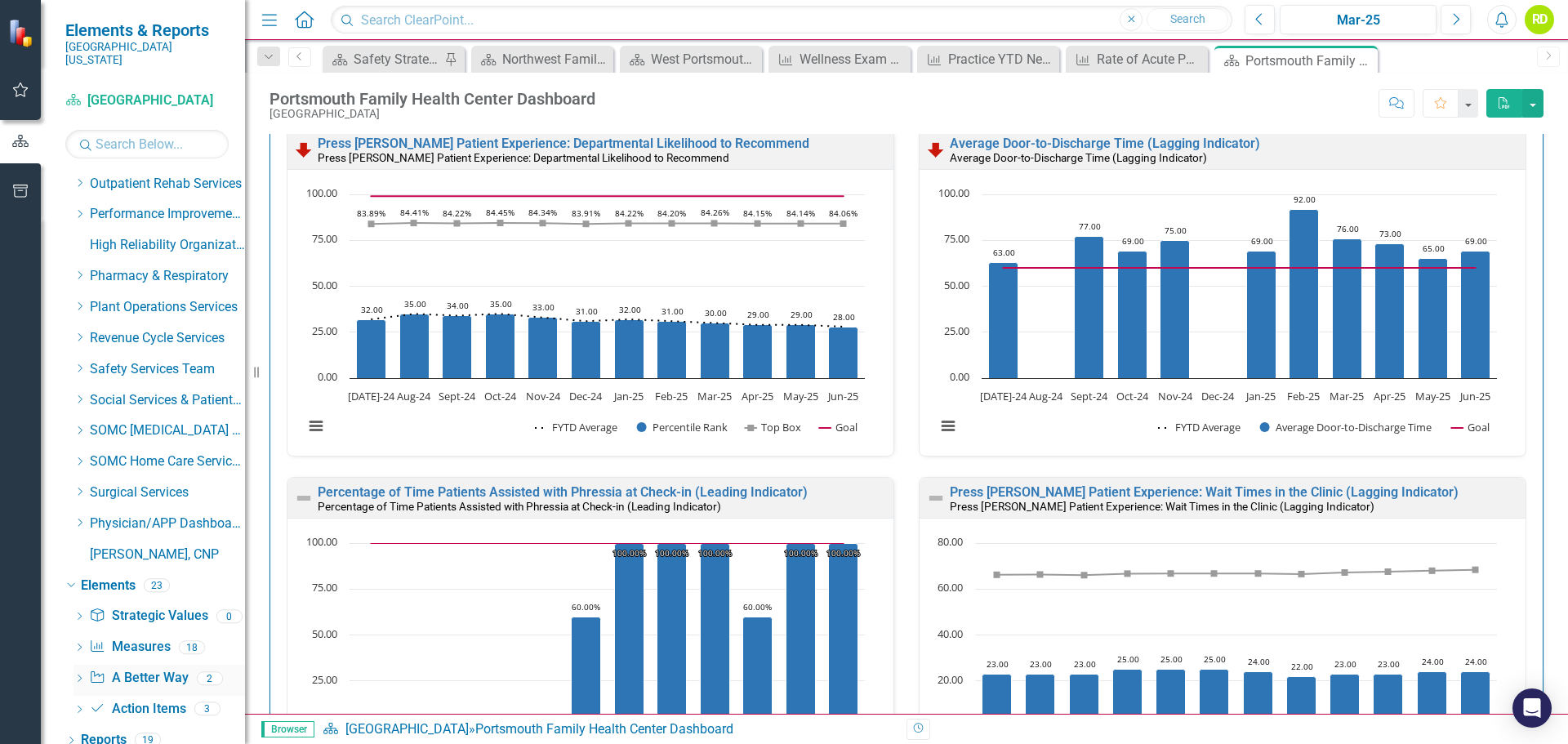
click at [76, 675] on icon "Dropdown" at bounding box center [79, 680] width 12 height 9
click at [179, 697] on div "Improving Follow-Up Care After Urgent Care Discharge" at bounding box center [190, 704] width 112 height 15
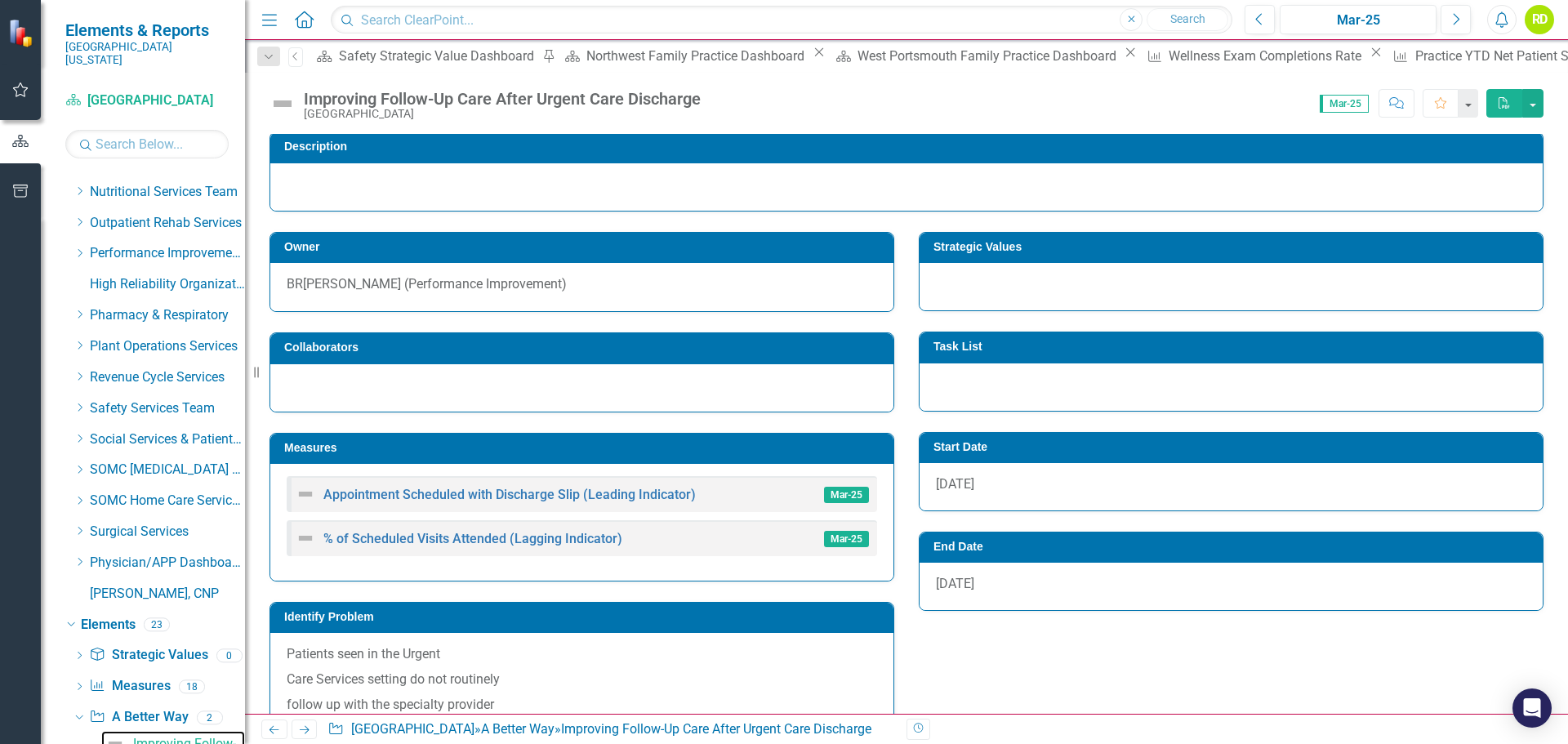
scroll to position [327, 0]
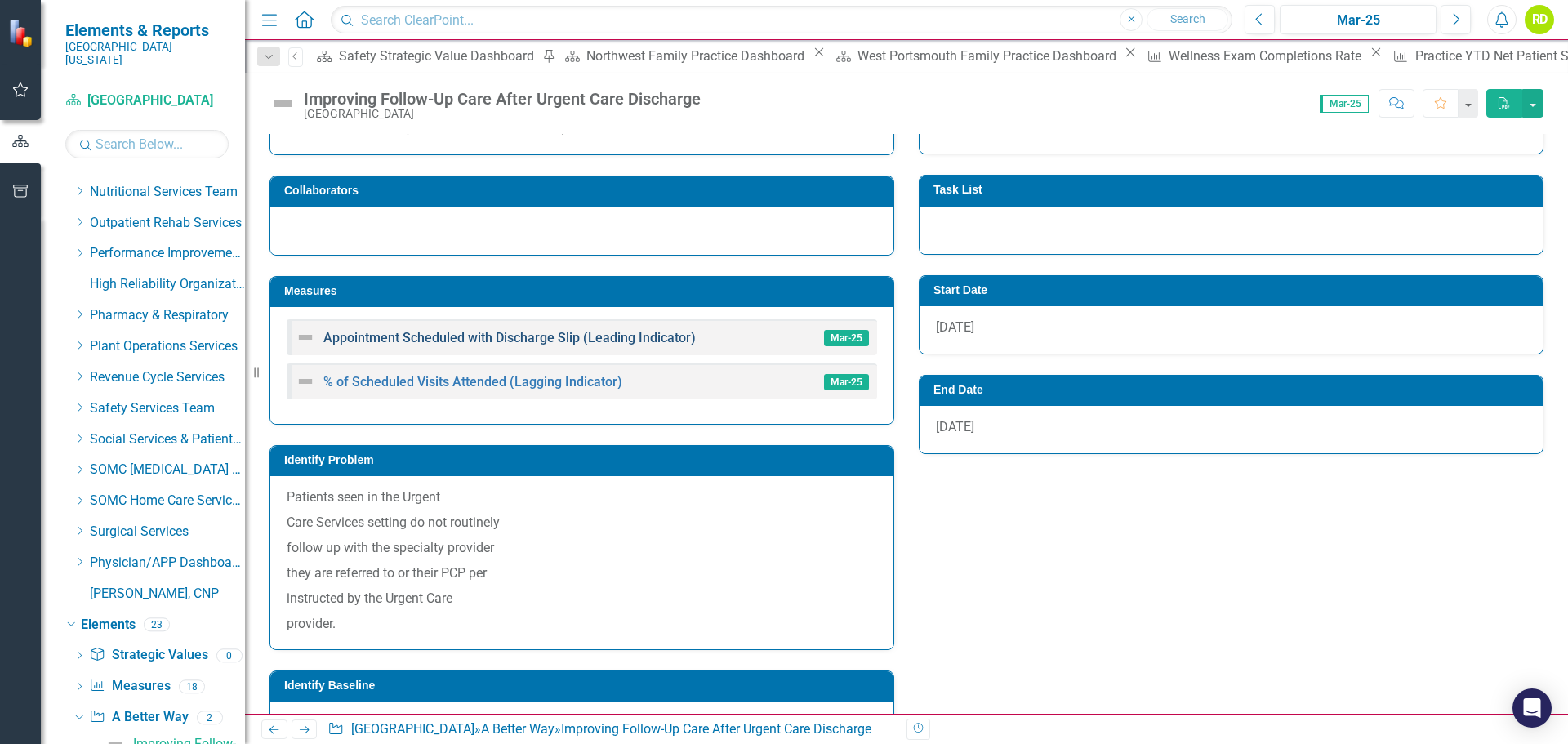
click at [533, 345] on link "Appointment Scheduled with Discharge Slip (Leading Indicator)" at bounding box center [509, 337] width 372 height 15
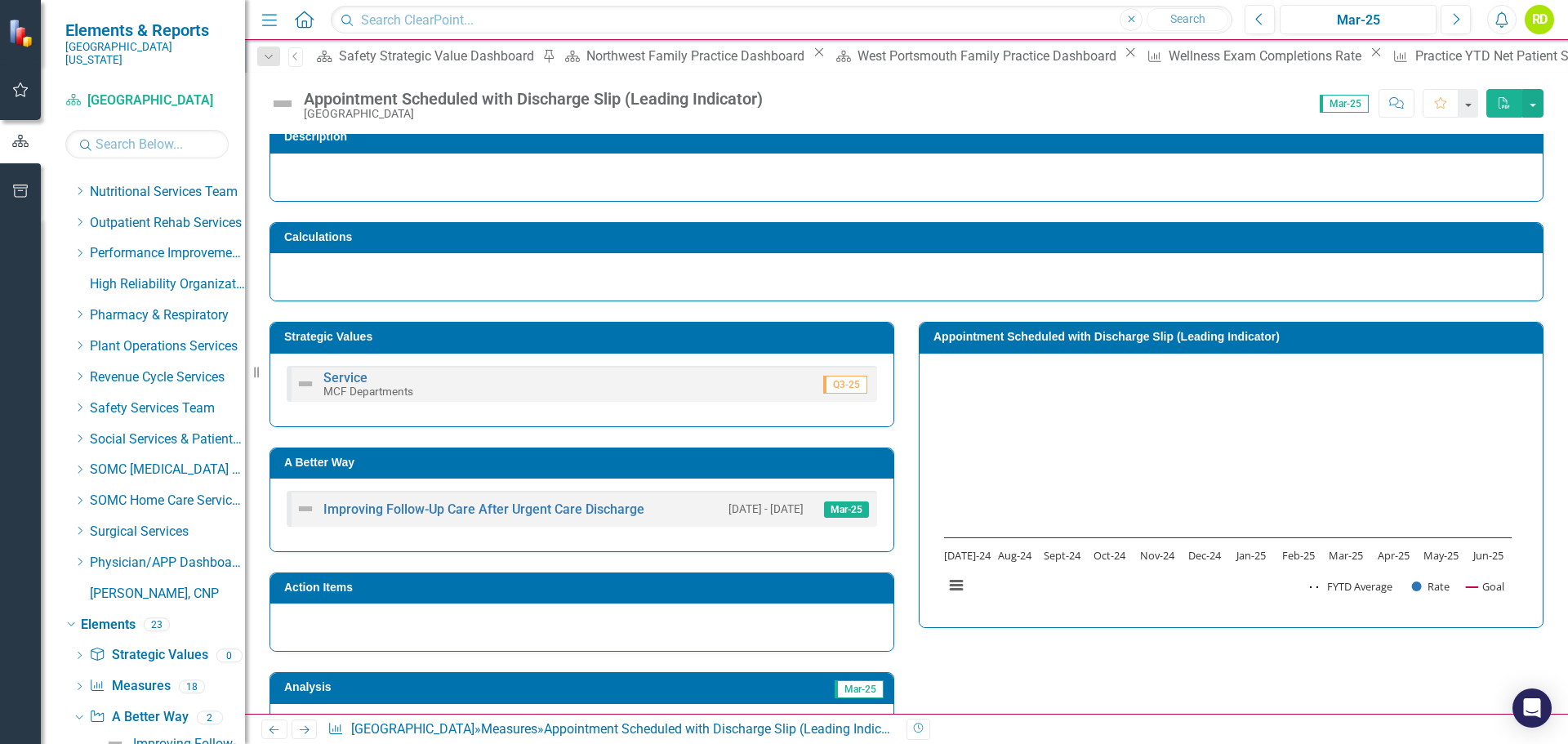
scroll to position [163, 0]
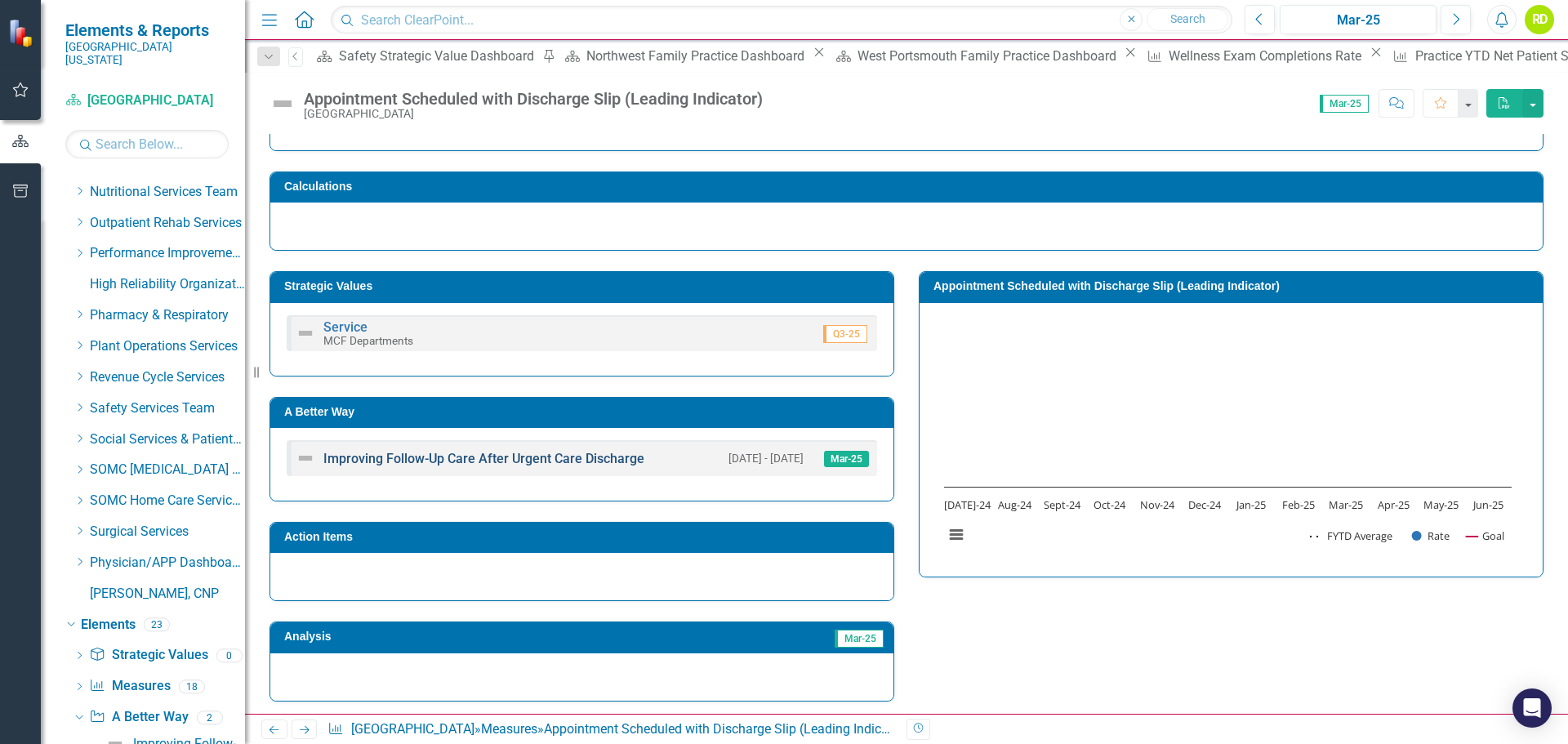
click at [491, 461] on link "Improving Follow-Up Care After Urgent Care Discharge" at bounding box center [483, 457] width 321 height 15
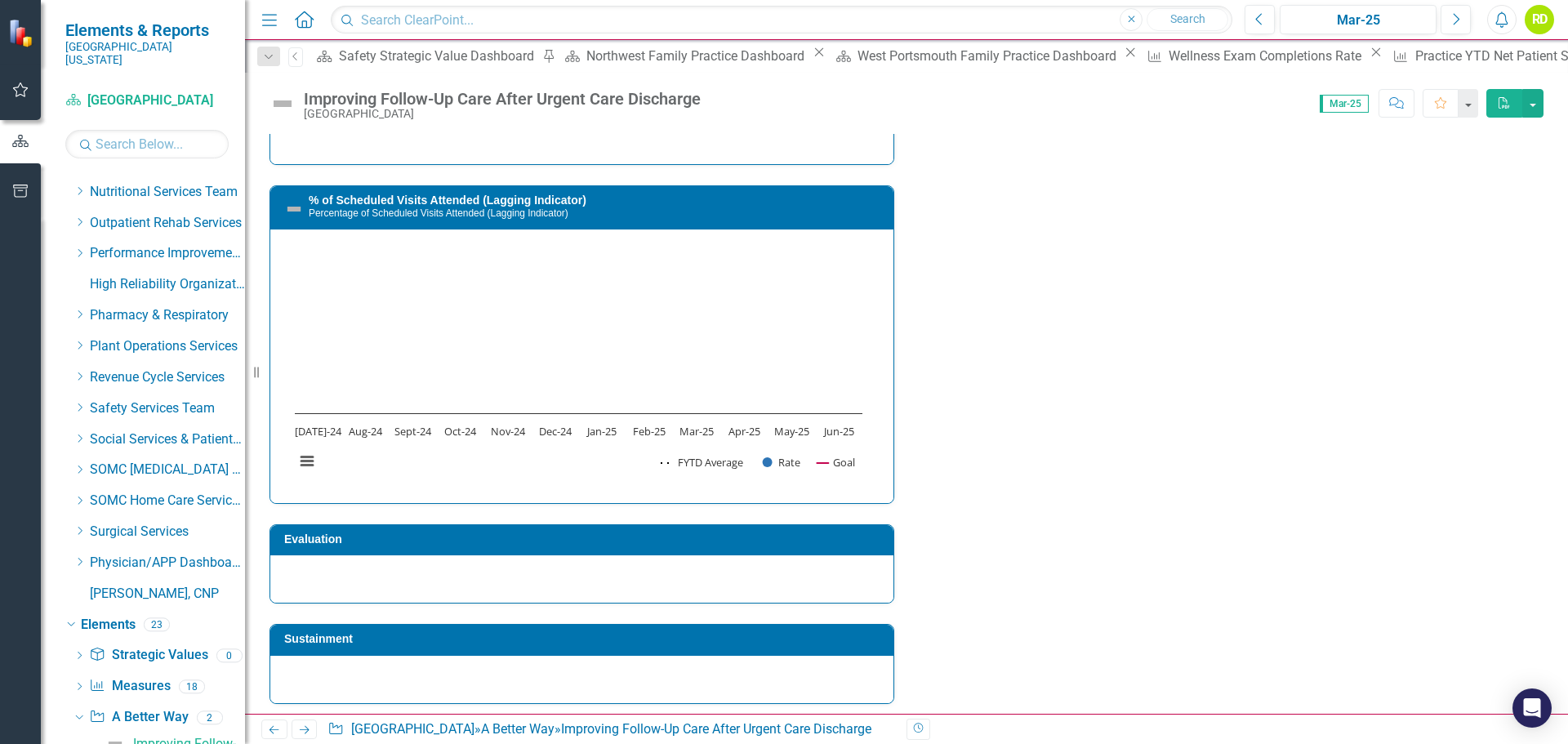
scroll to position [1689, 0]
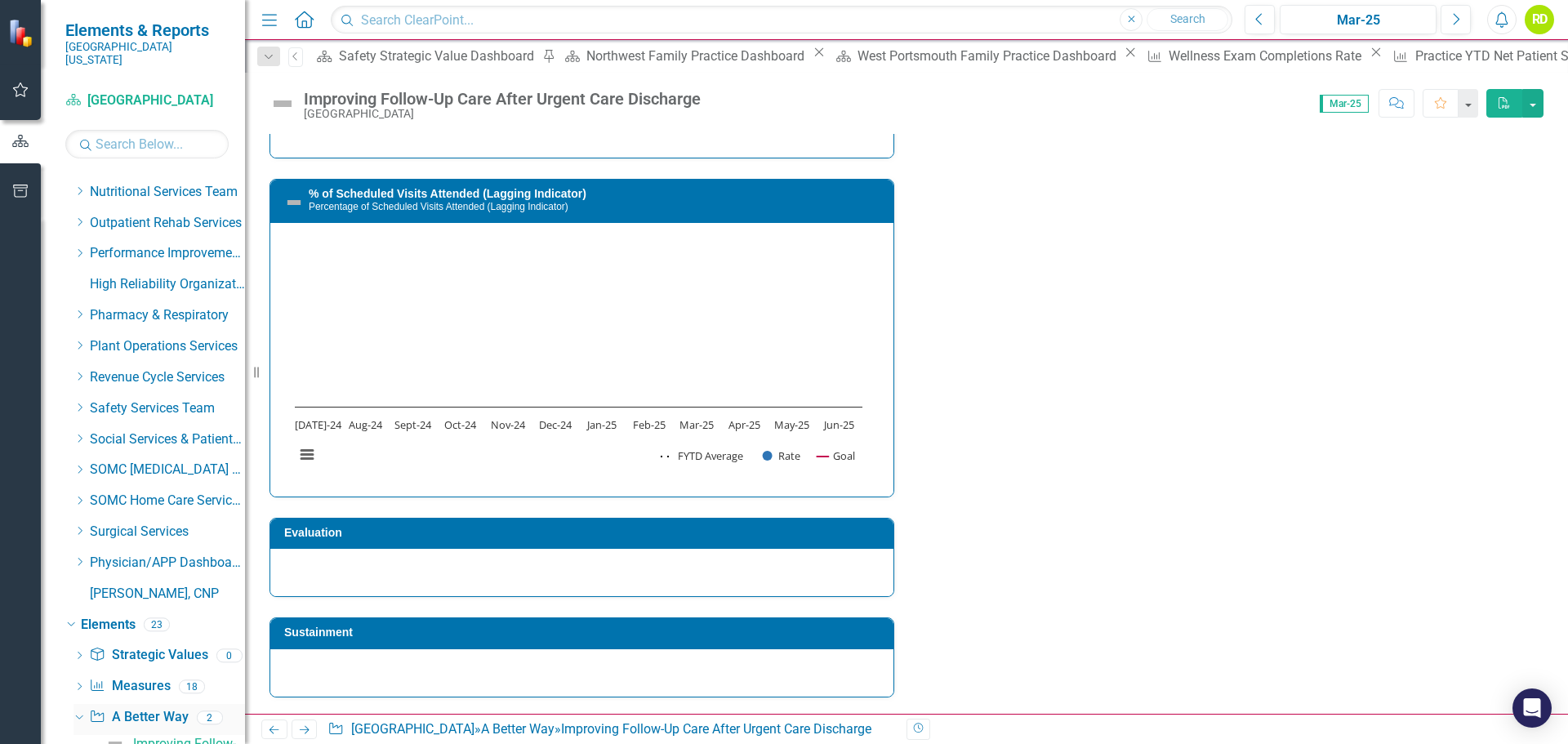
click at [206, 710] on div "2" at bounding box center [209, 717] width 26 height 14
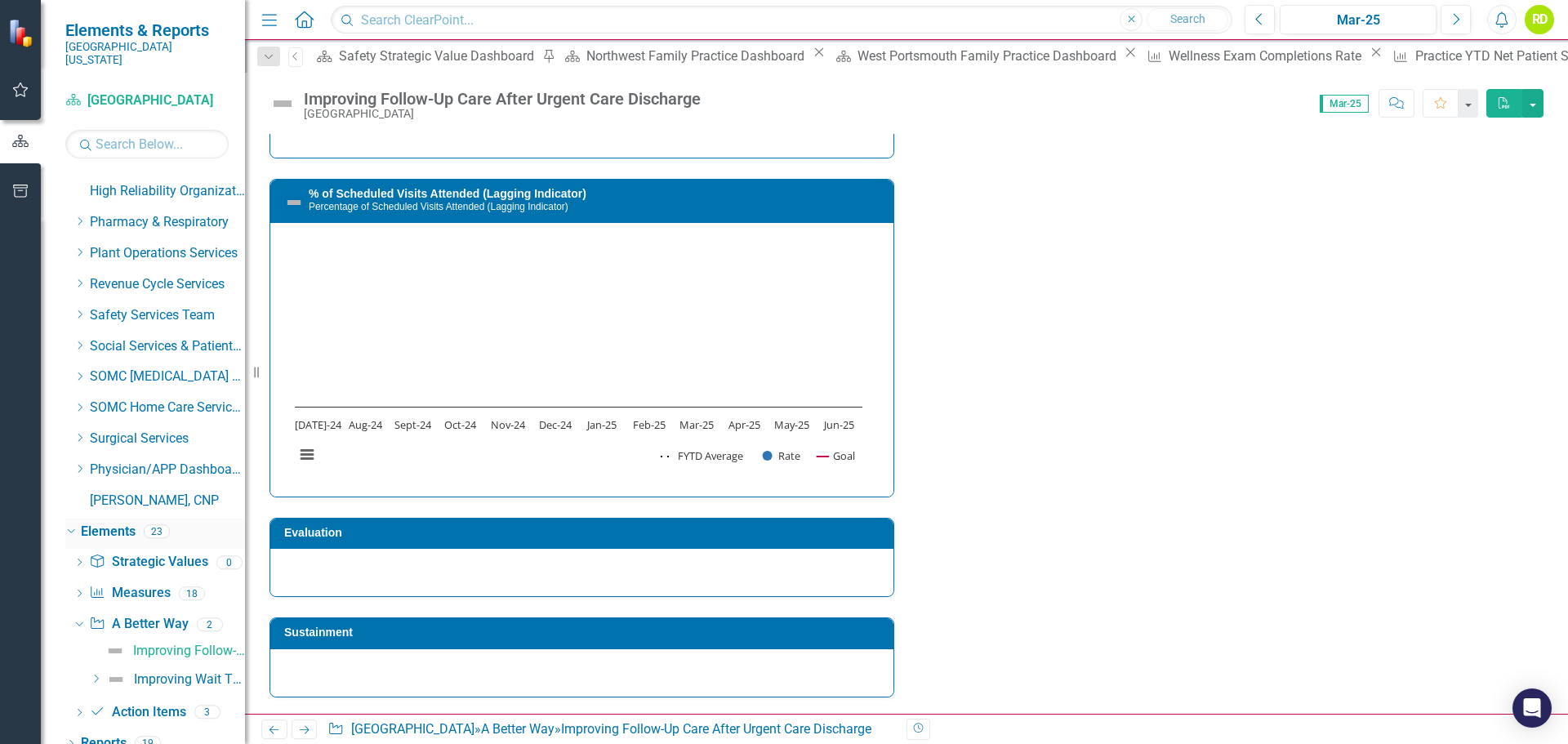
scroll to position [2375, 0]
click at [167, 668] on div "Improving Wait Times in the Clinic" at bounding box center [189, 675] width 111 height 15
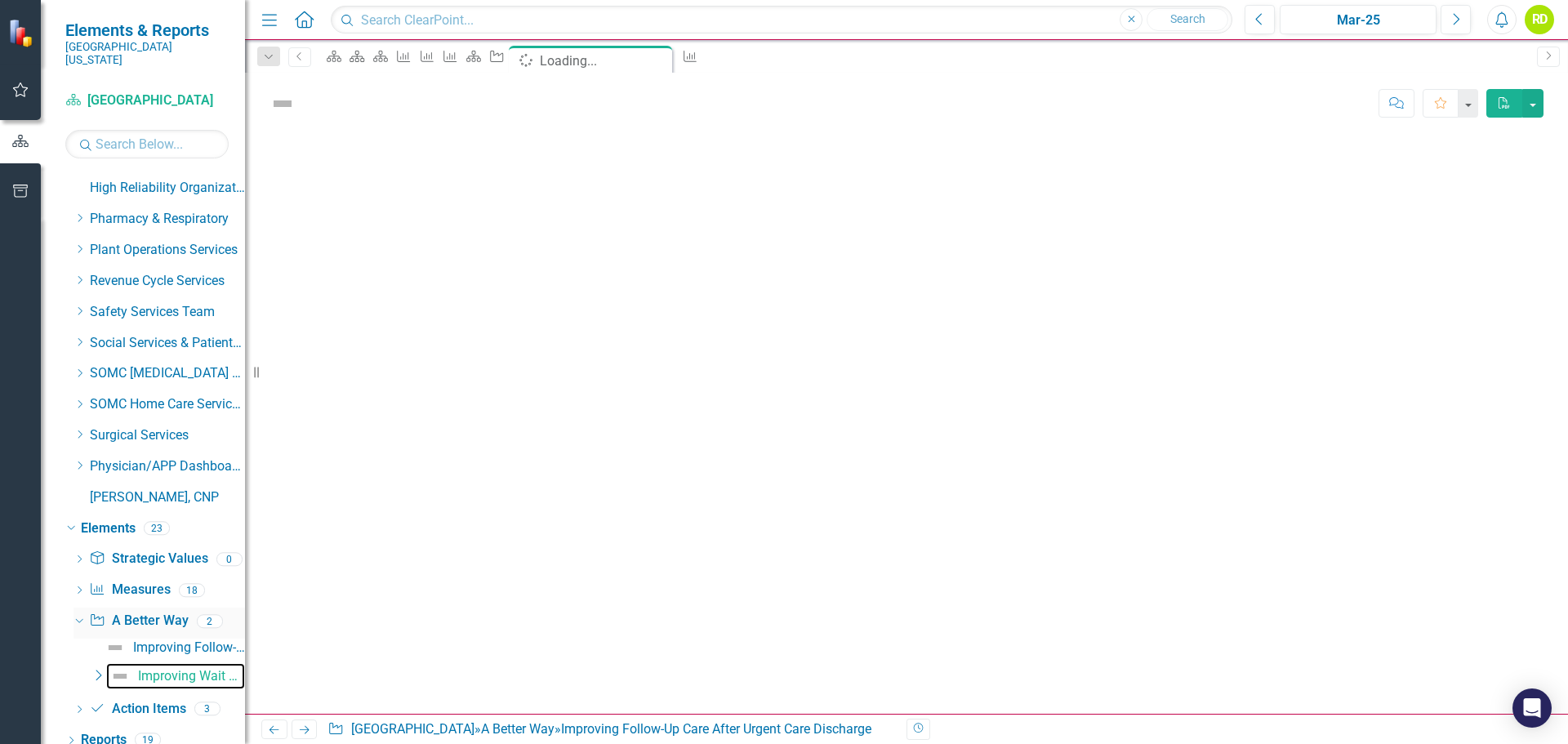
scroll to position [2308, 0]
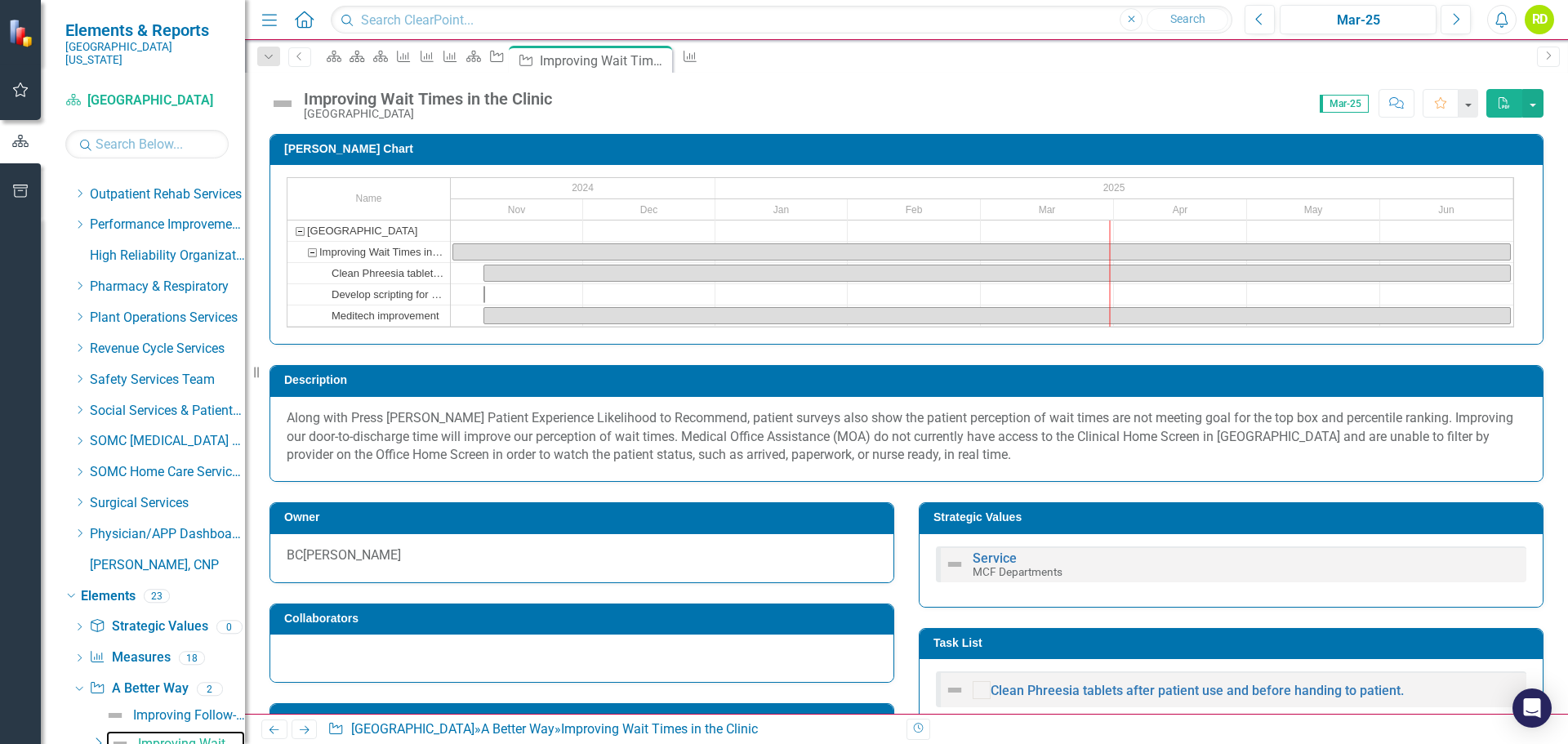
checkbox input "true"
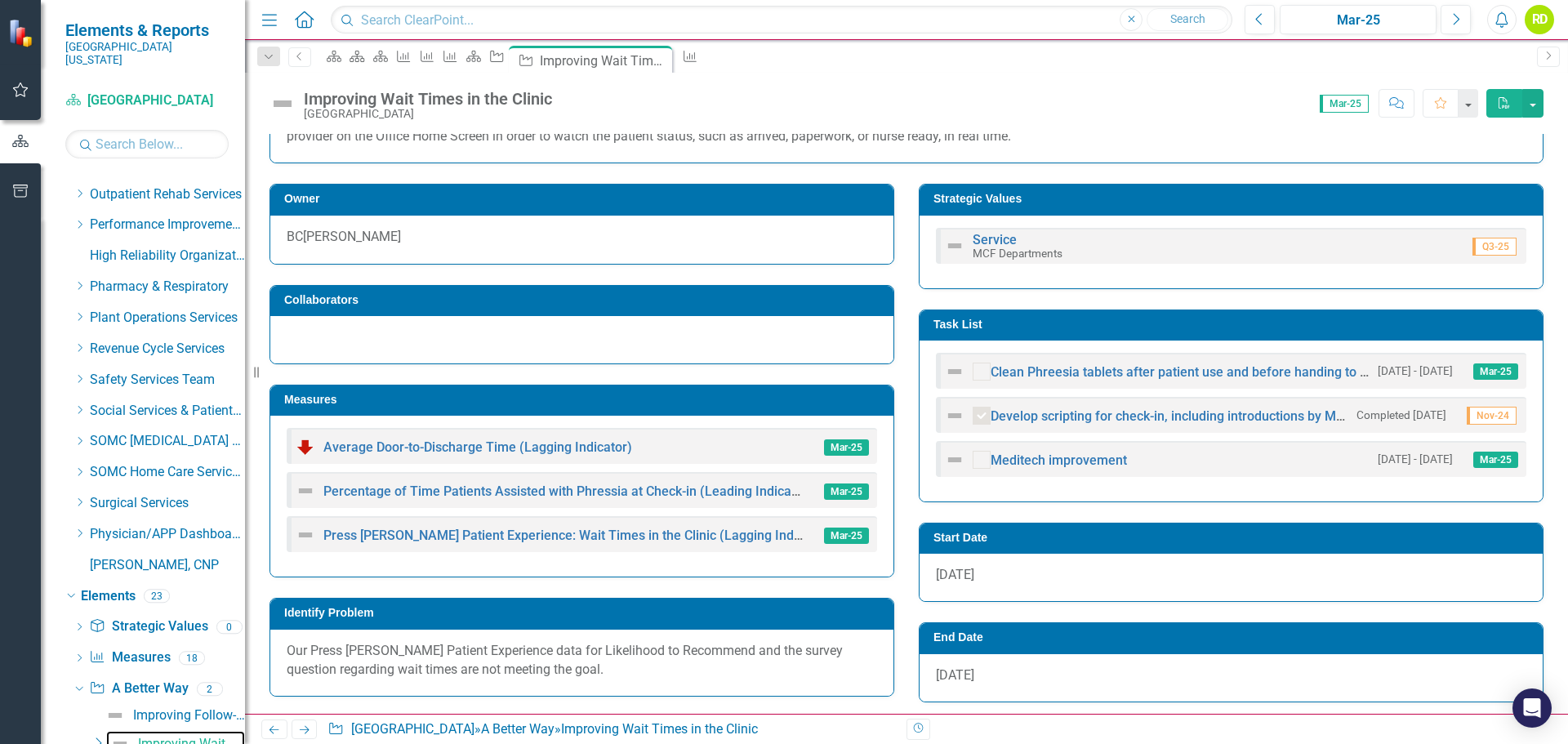
scroll to position [327, 0]
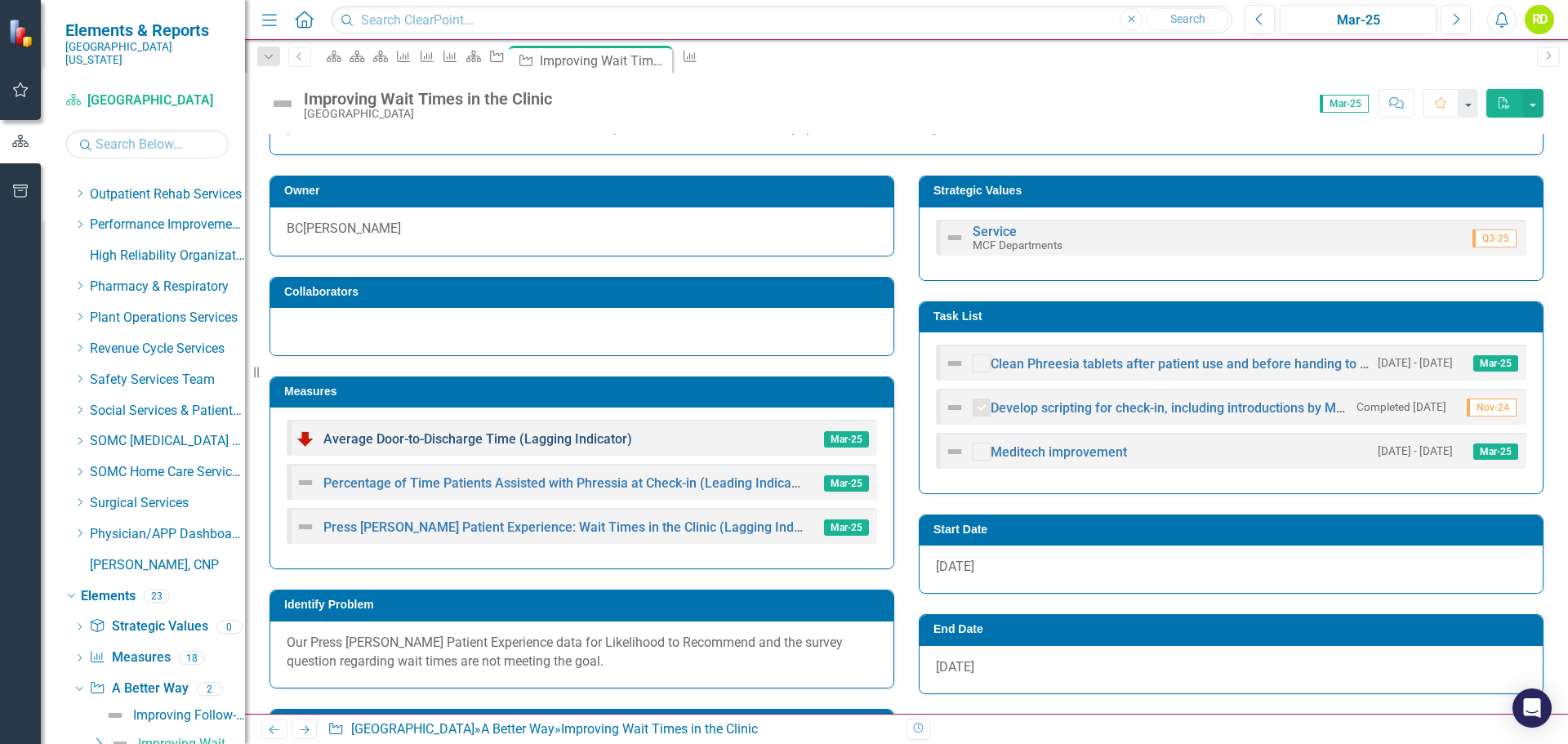
click at [508, 447] on link "Average Door-to-Discharge Time (Lagging Indicator)" at bounding box center [477, 438] width 309 height 15
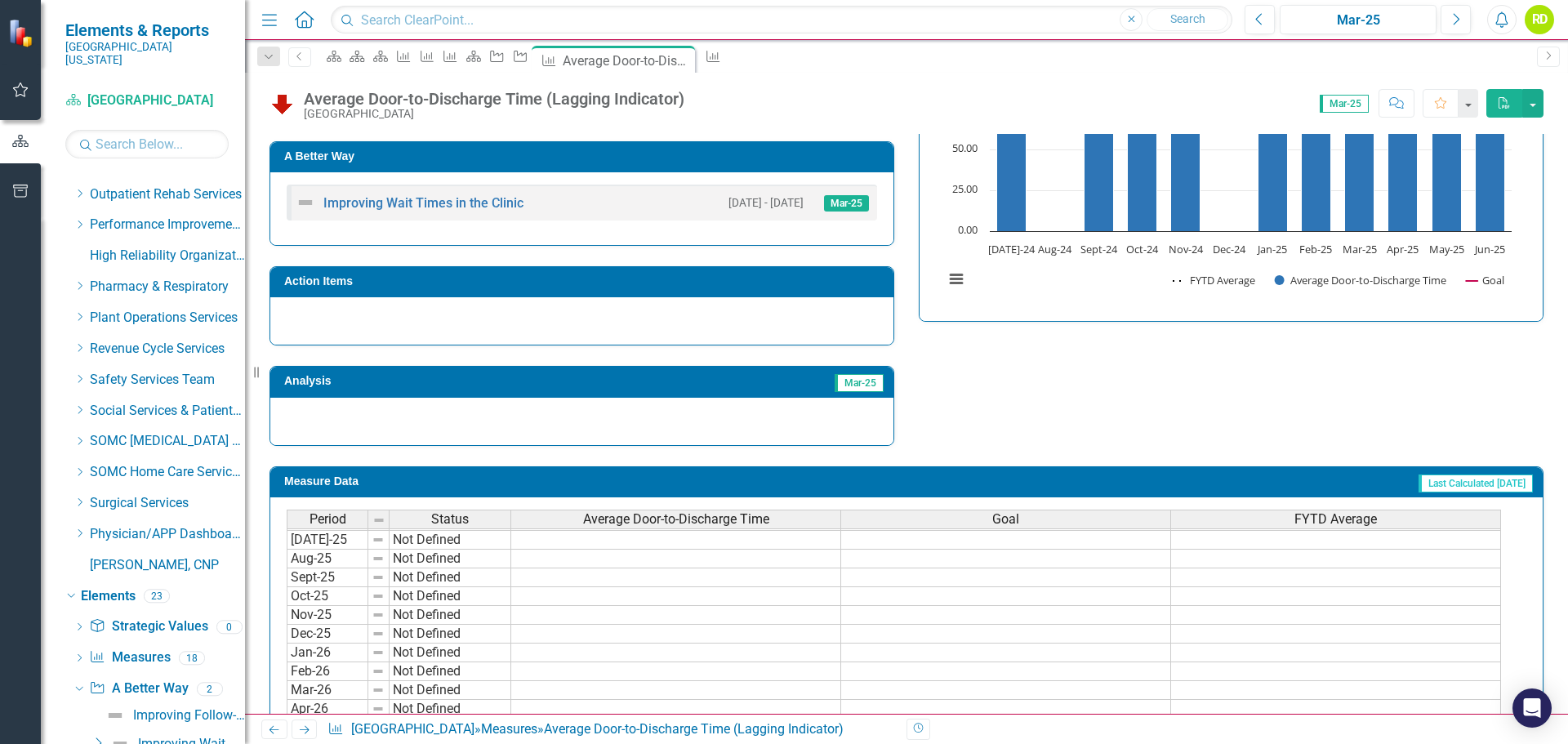
scroll to position [503, 0]
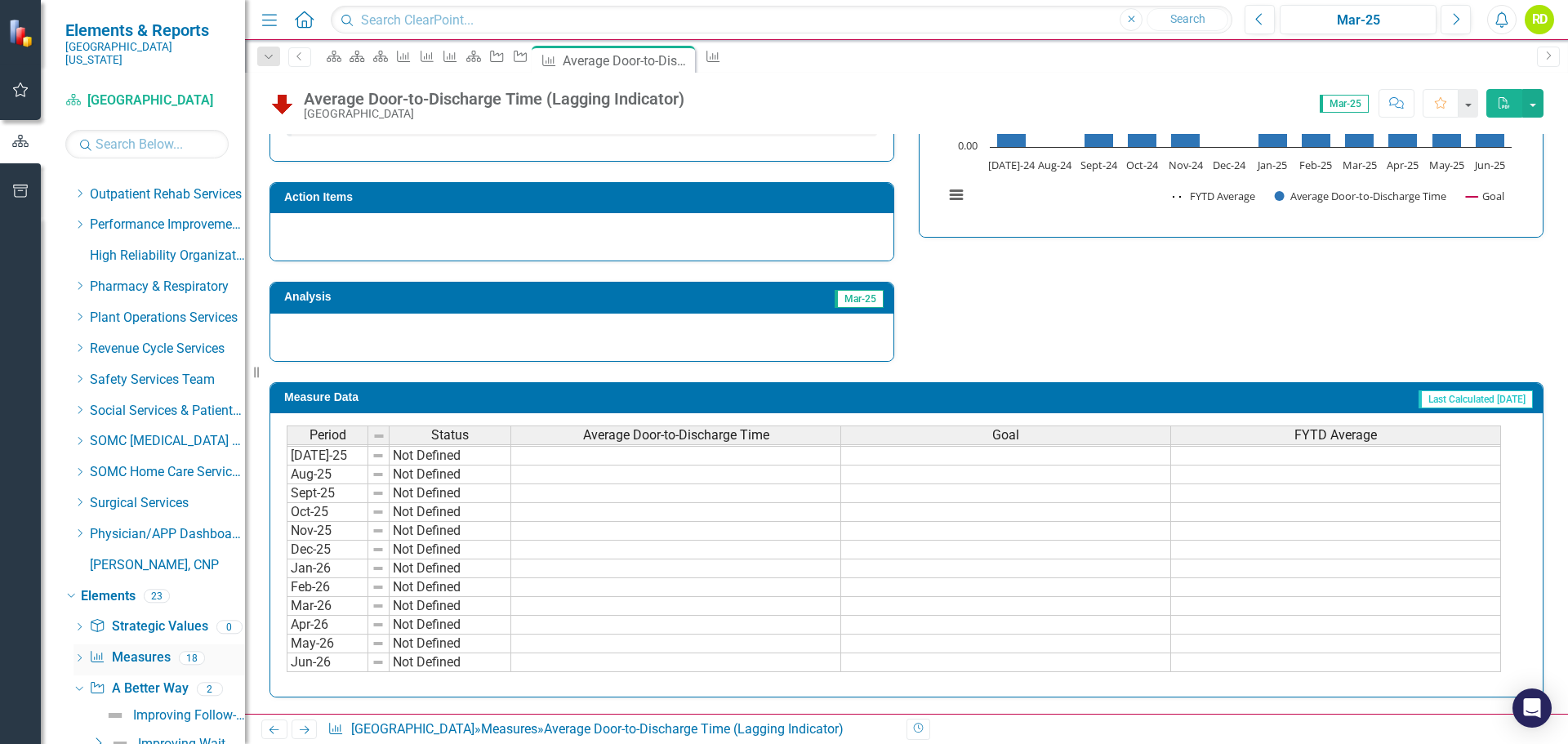
click at [79, 655] on icon "Dropdown" at bounding box center [79, 659] width 12 height 9
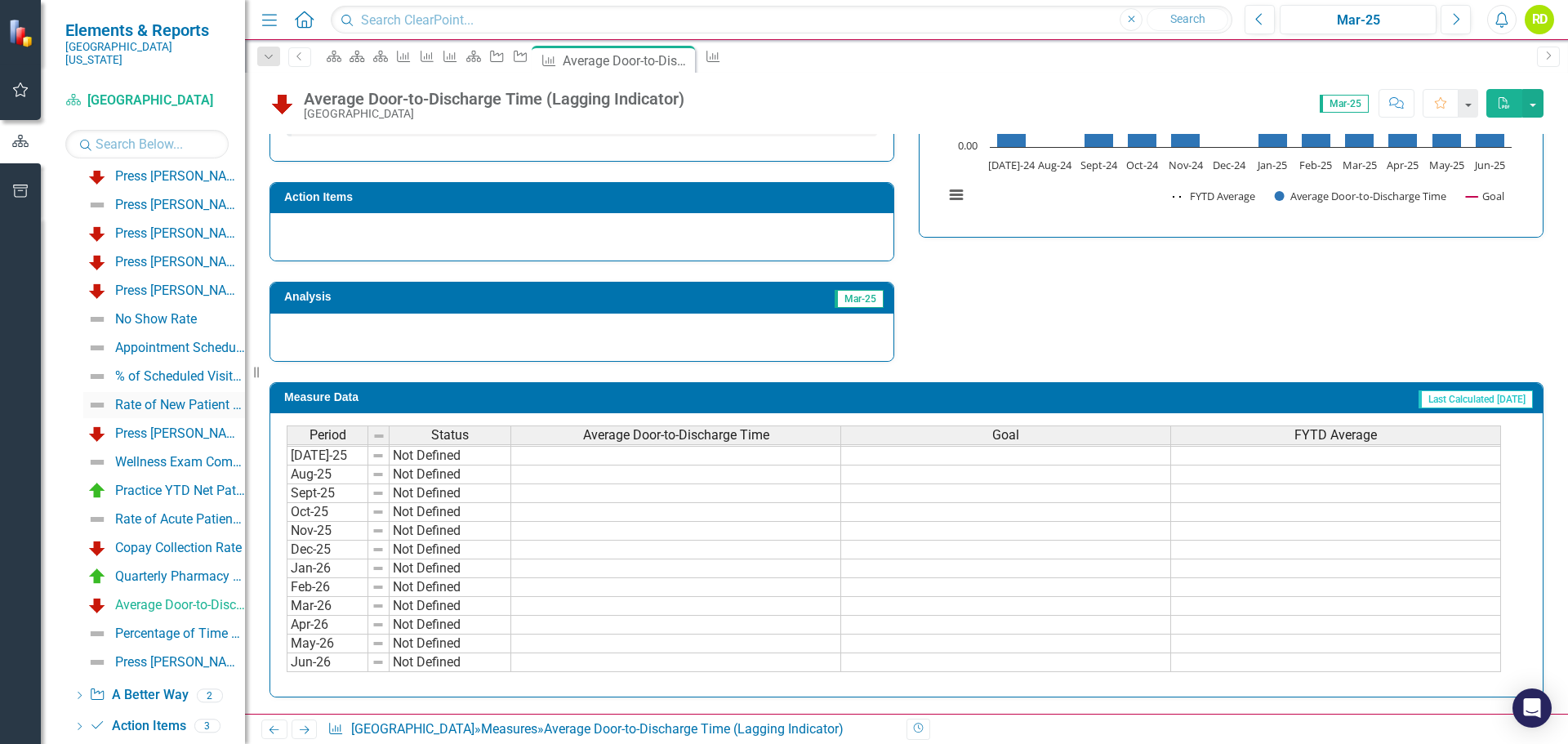
scroll to position [2832, 0]
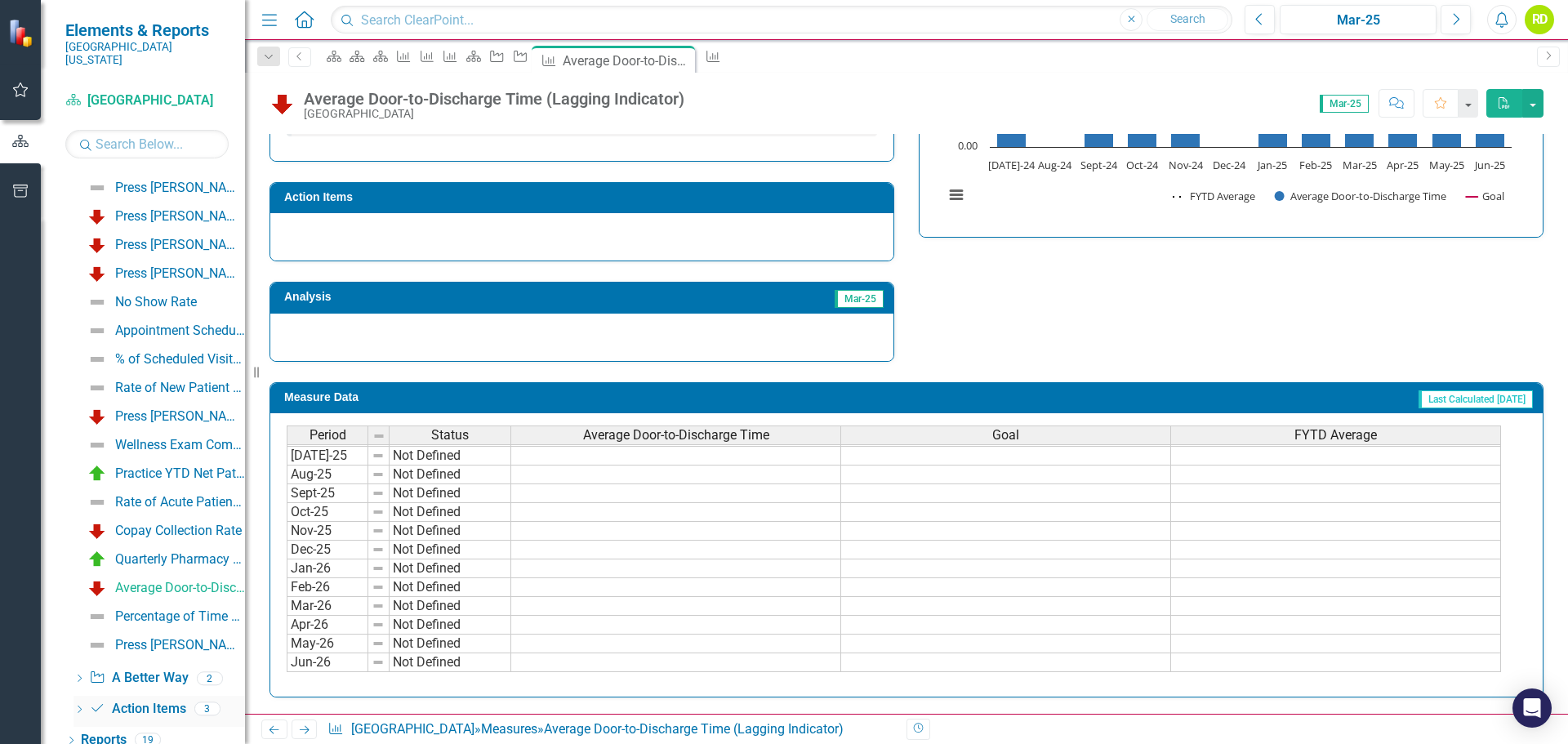
click at [80, 707] on icon "Dropdown" at bounding box center [79, 711] width 12 height 9
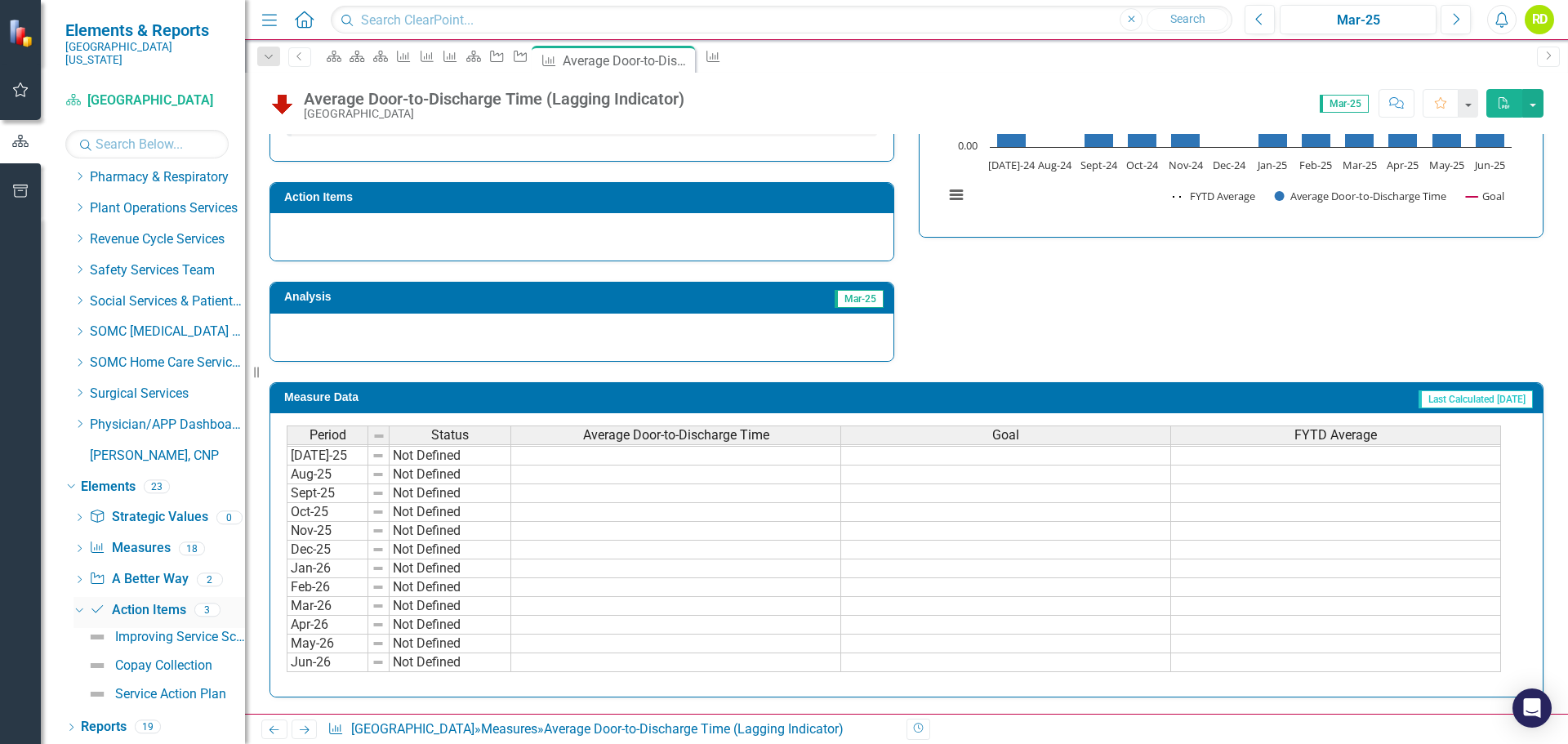
scroll to position [2404, 0]
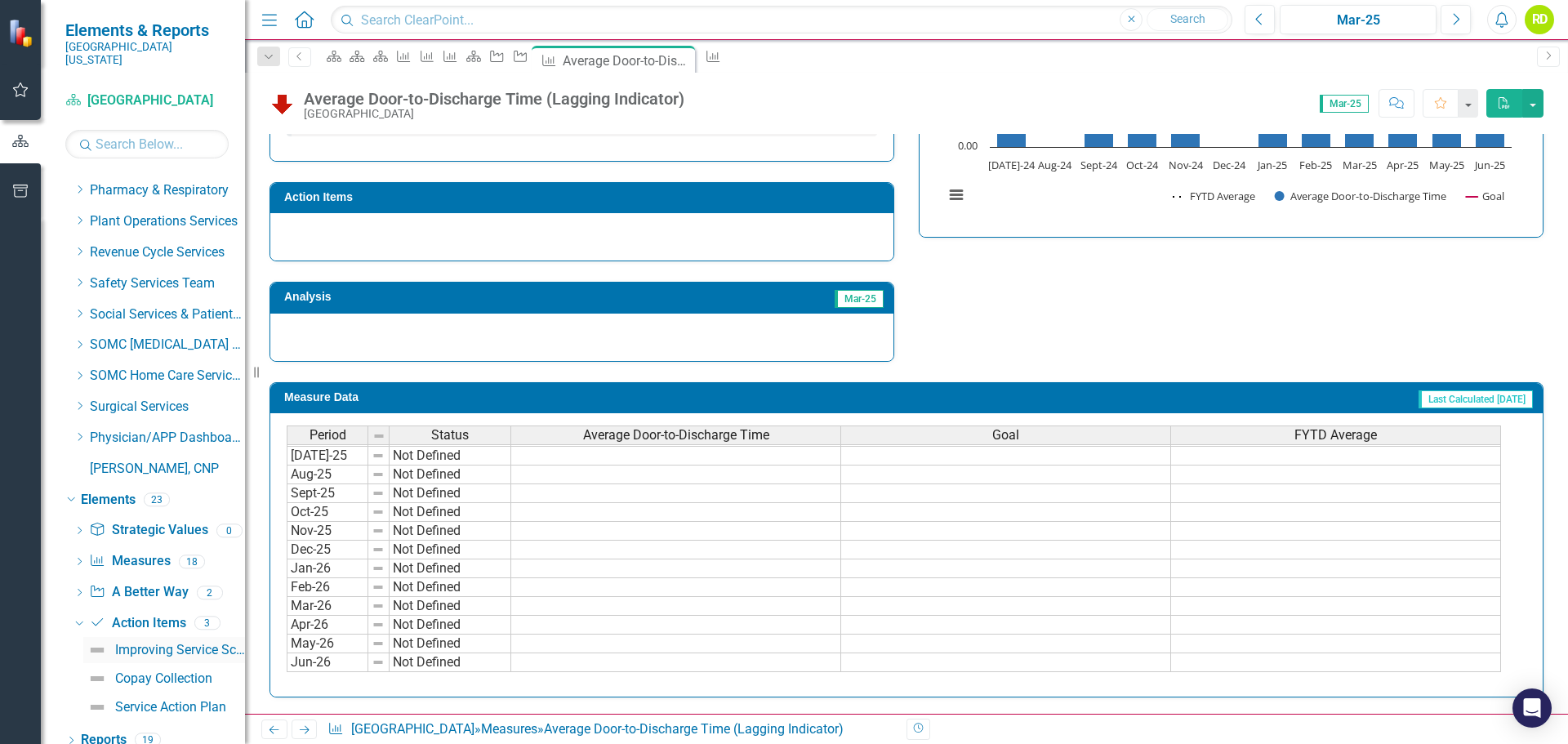
click at [158, 643] on div "Improving Service Score" at bounding box center [180, 650] width 130 height 15
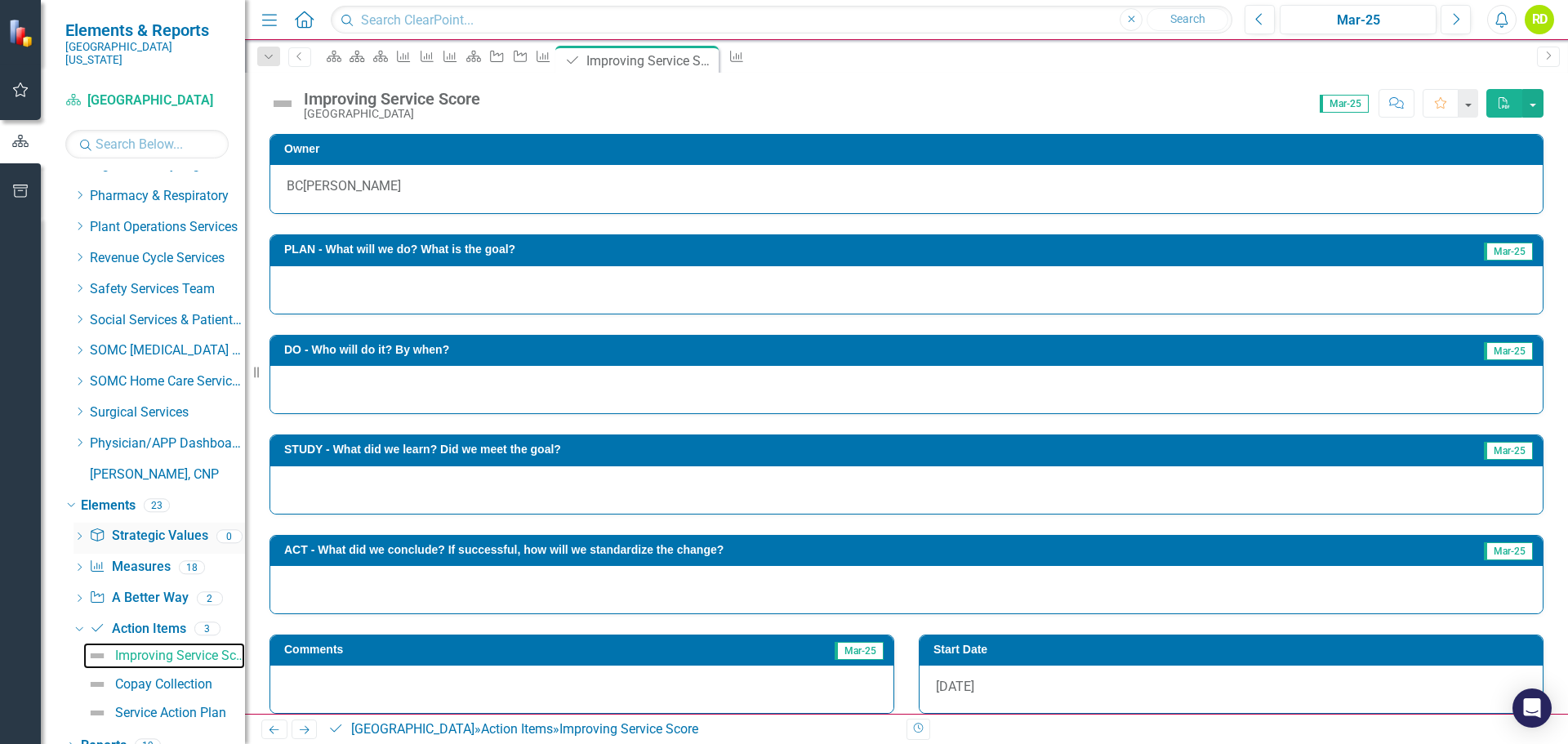
scroll to position [2404, 0]
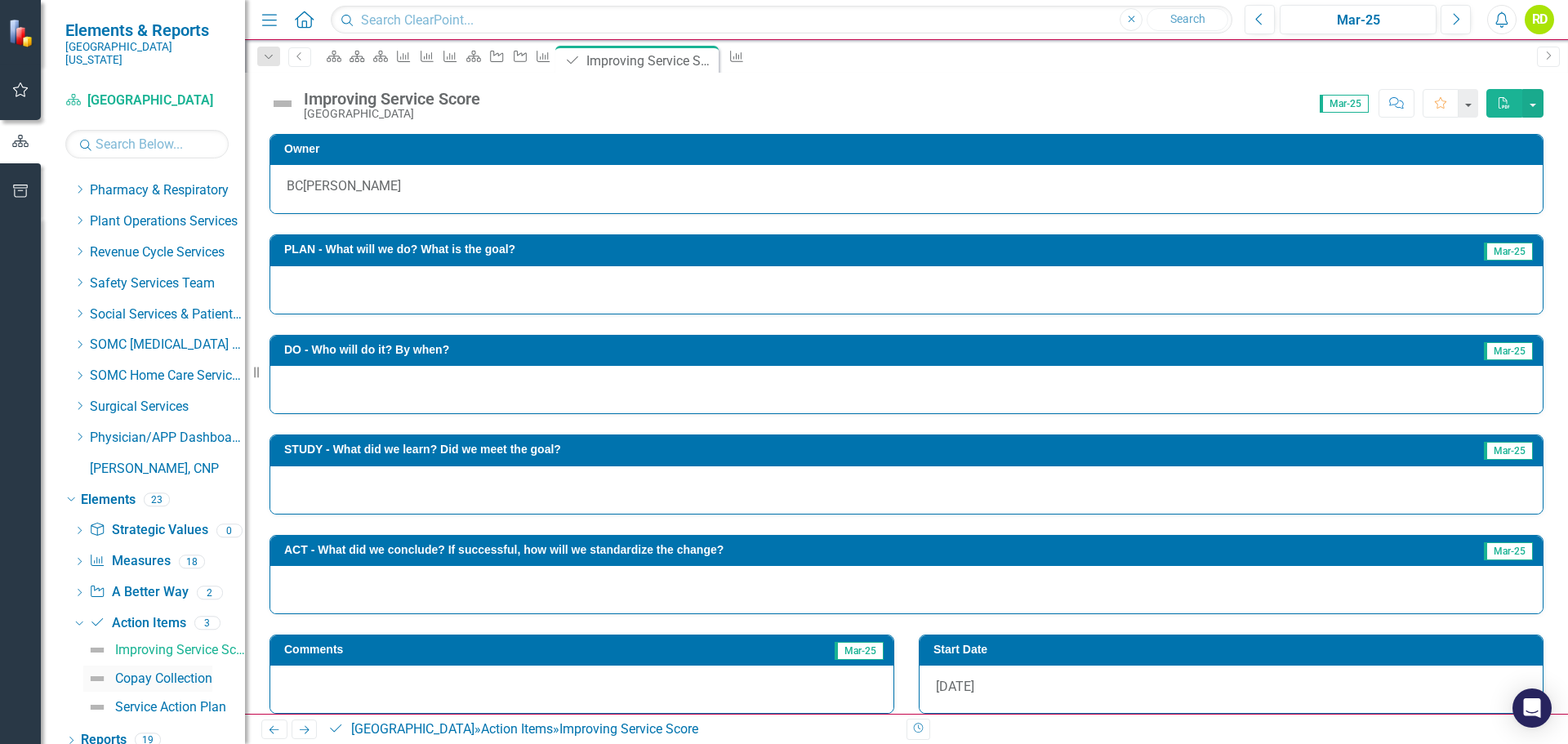
click at [149, 671] on div "Copay Collection" at bounding box center [163, 678] width 97 height 15
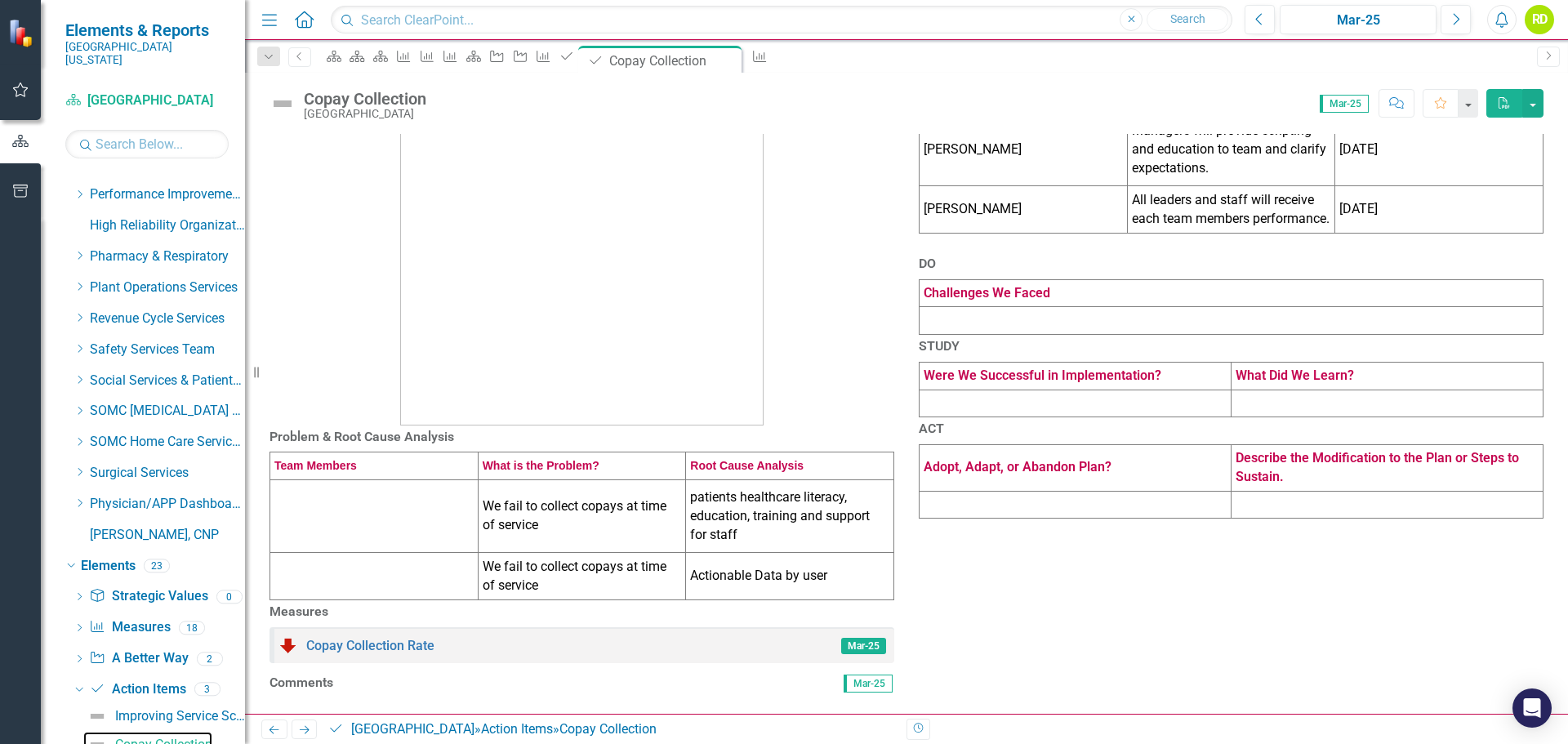
scroll to position [284, 0]
click at [331, 637] on link "Copay Collection Rate" at bounding box center [370, 644] width 128 height 15
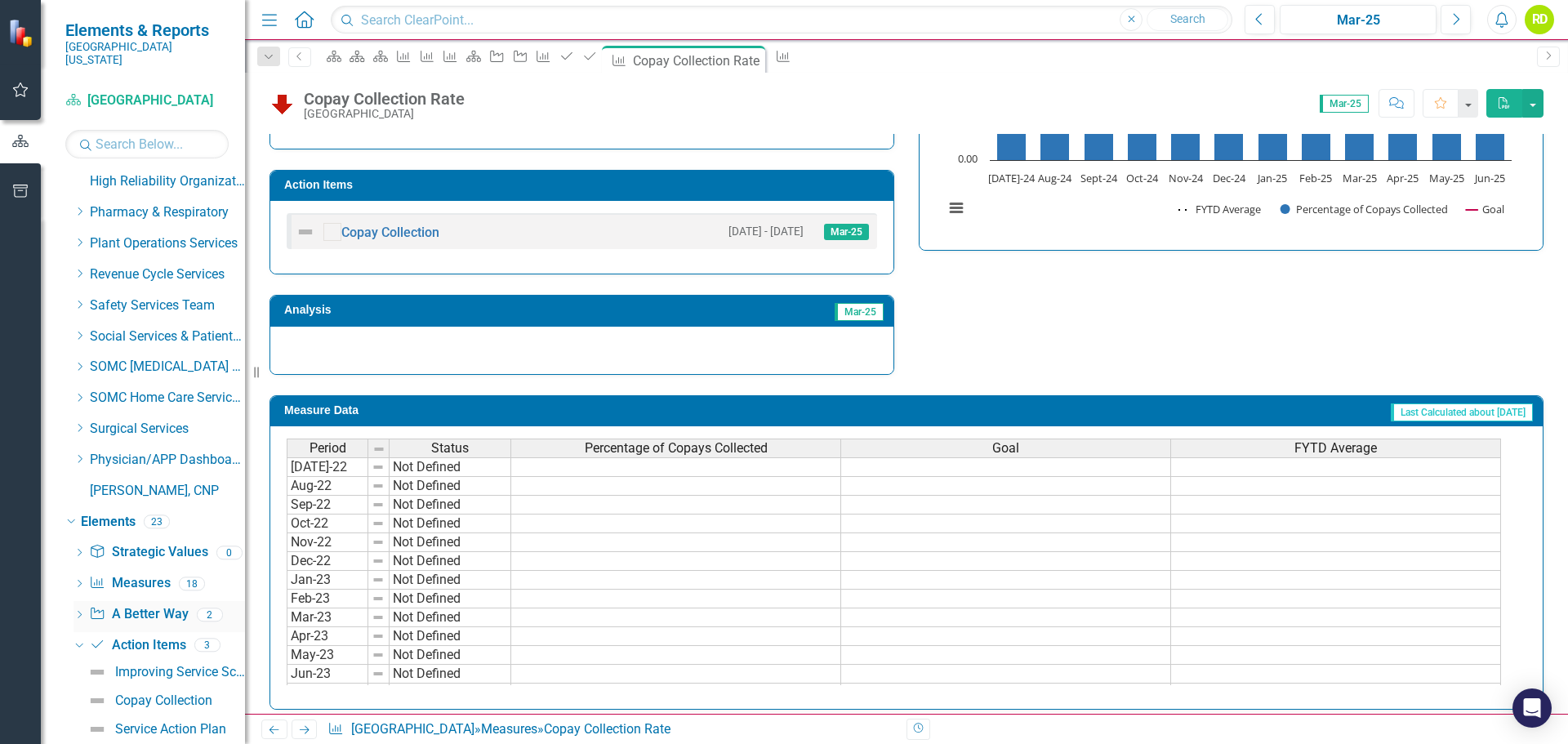
scroll to position [2404, 0]
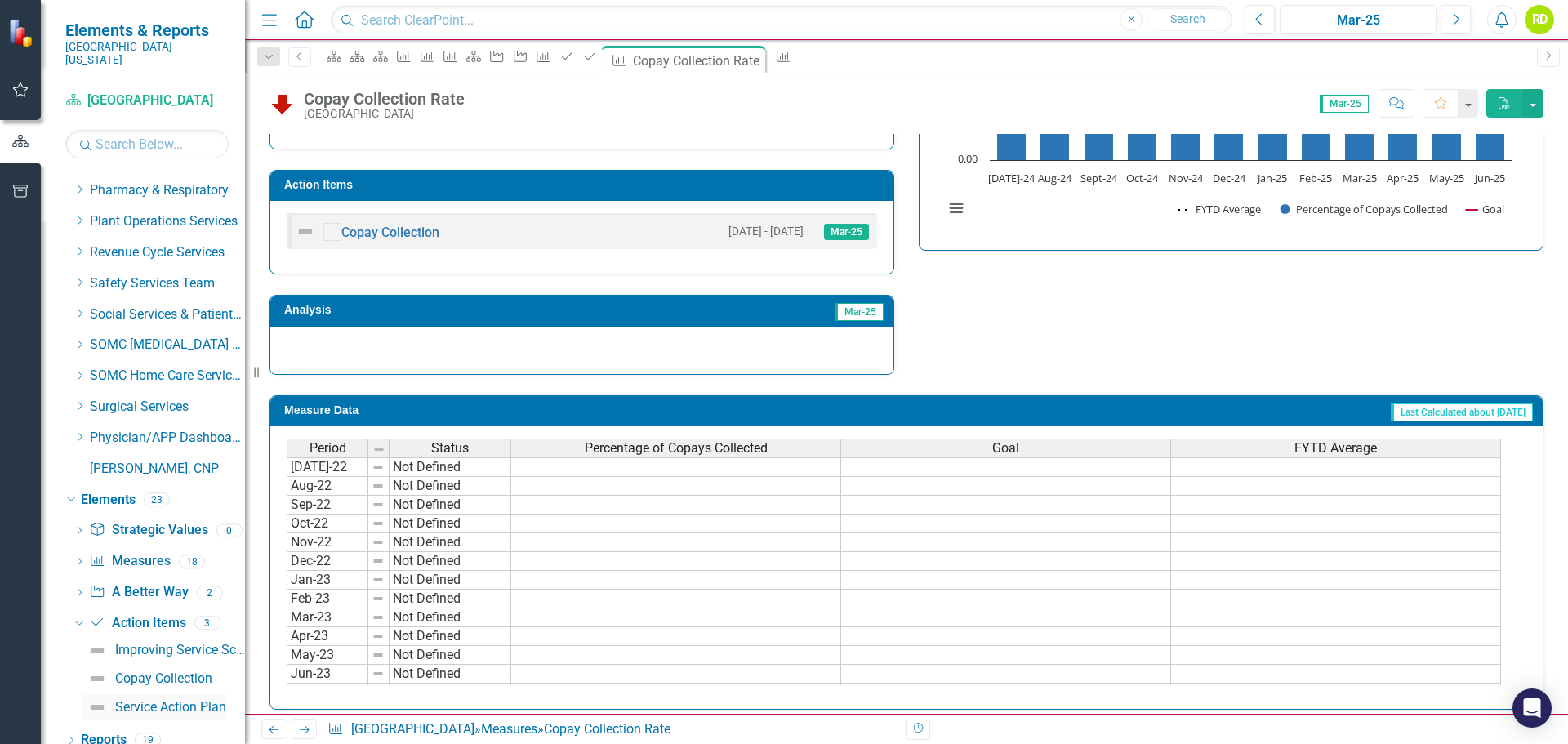
click at [174, 700] on div "Service Action Plan" at bounding box center [170, 707] width 111 height 15
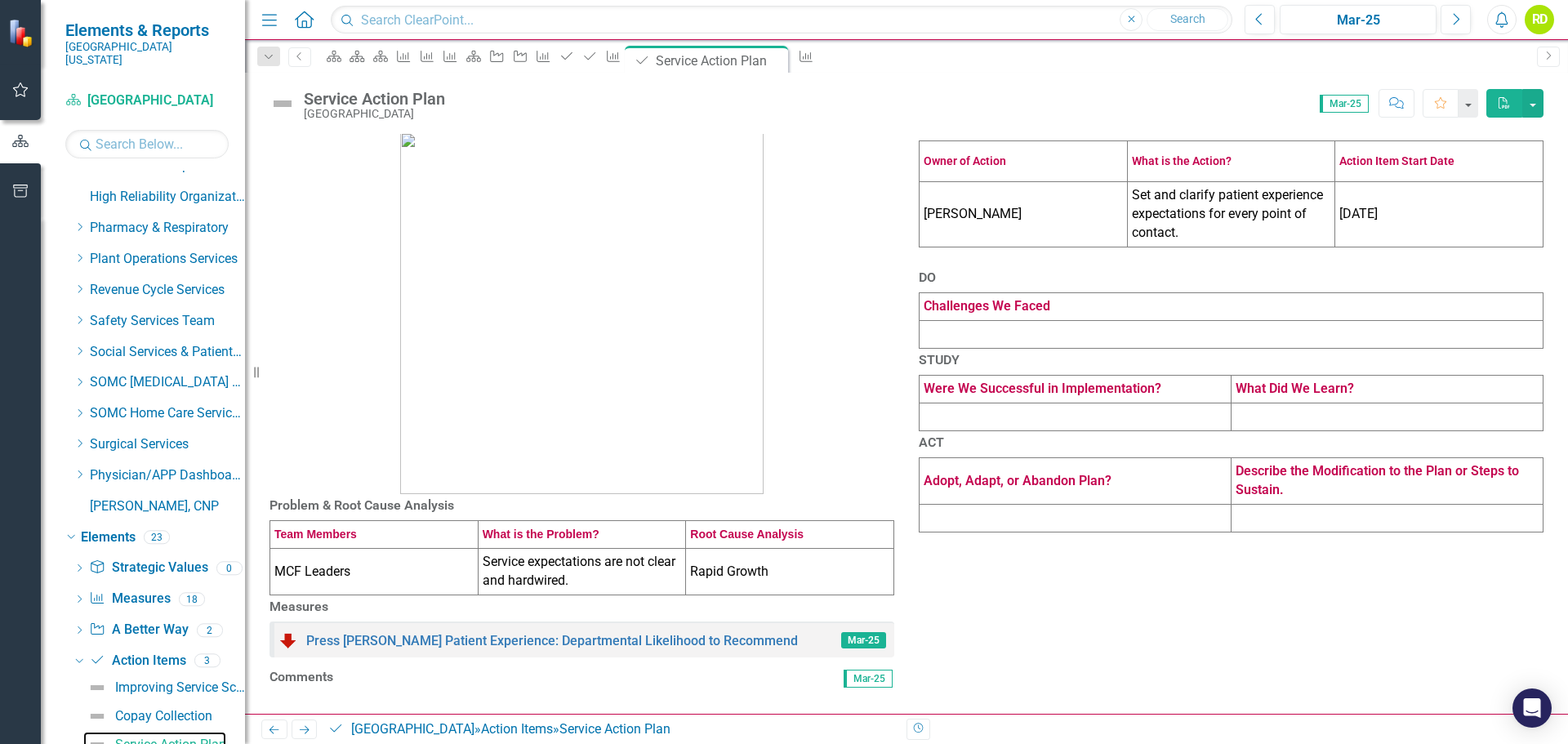
scroll to position [206, 0]
click at [649, 633] on link "Press [PERSON_NAME] Patient Experience: Departmental Likelihood to Recommend" at bounding box center [552, 640] width 492 height 15
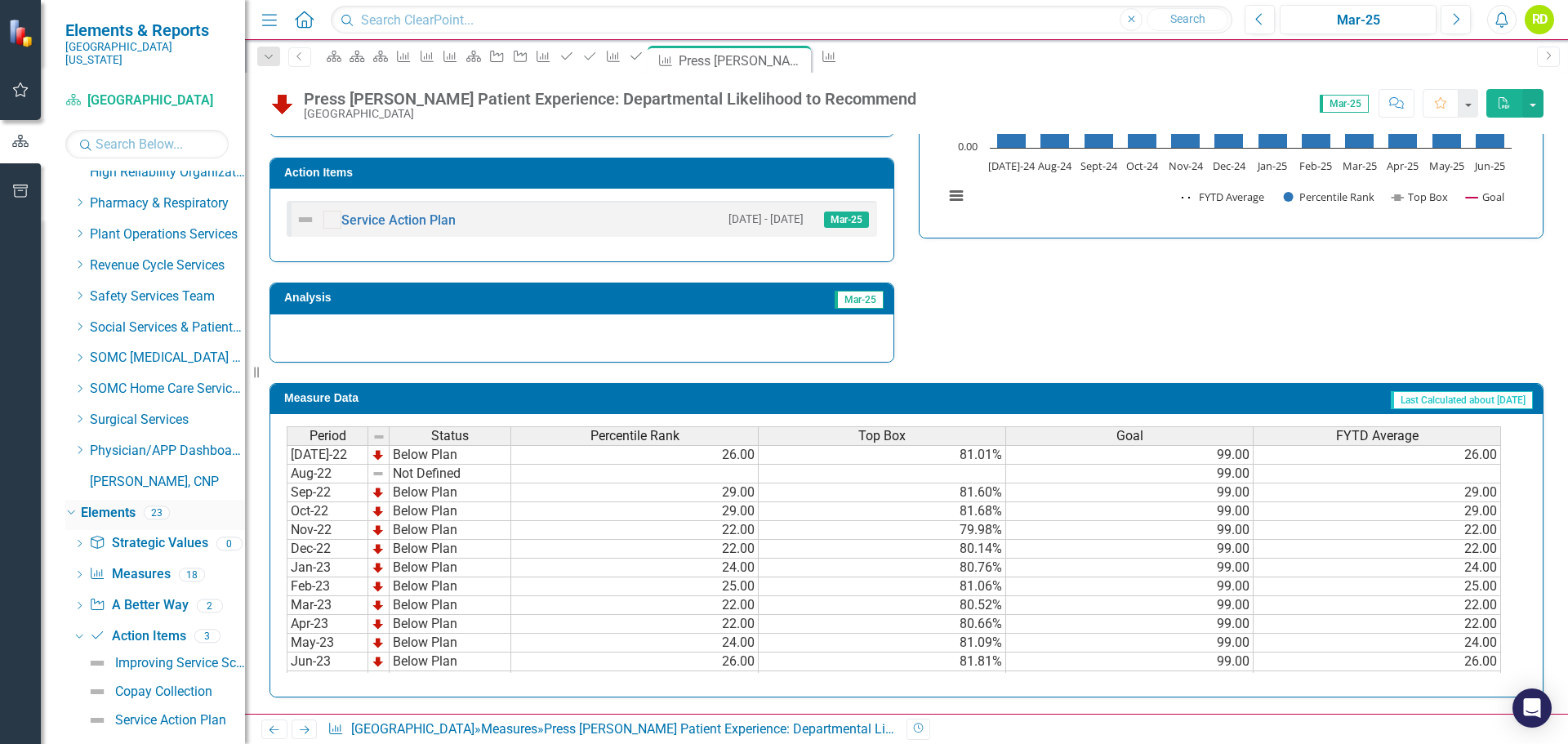
scroll to position [2404, 0]
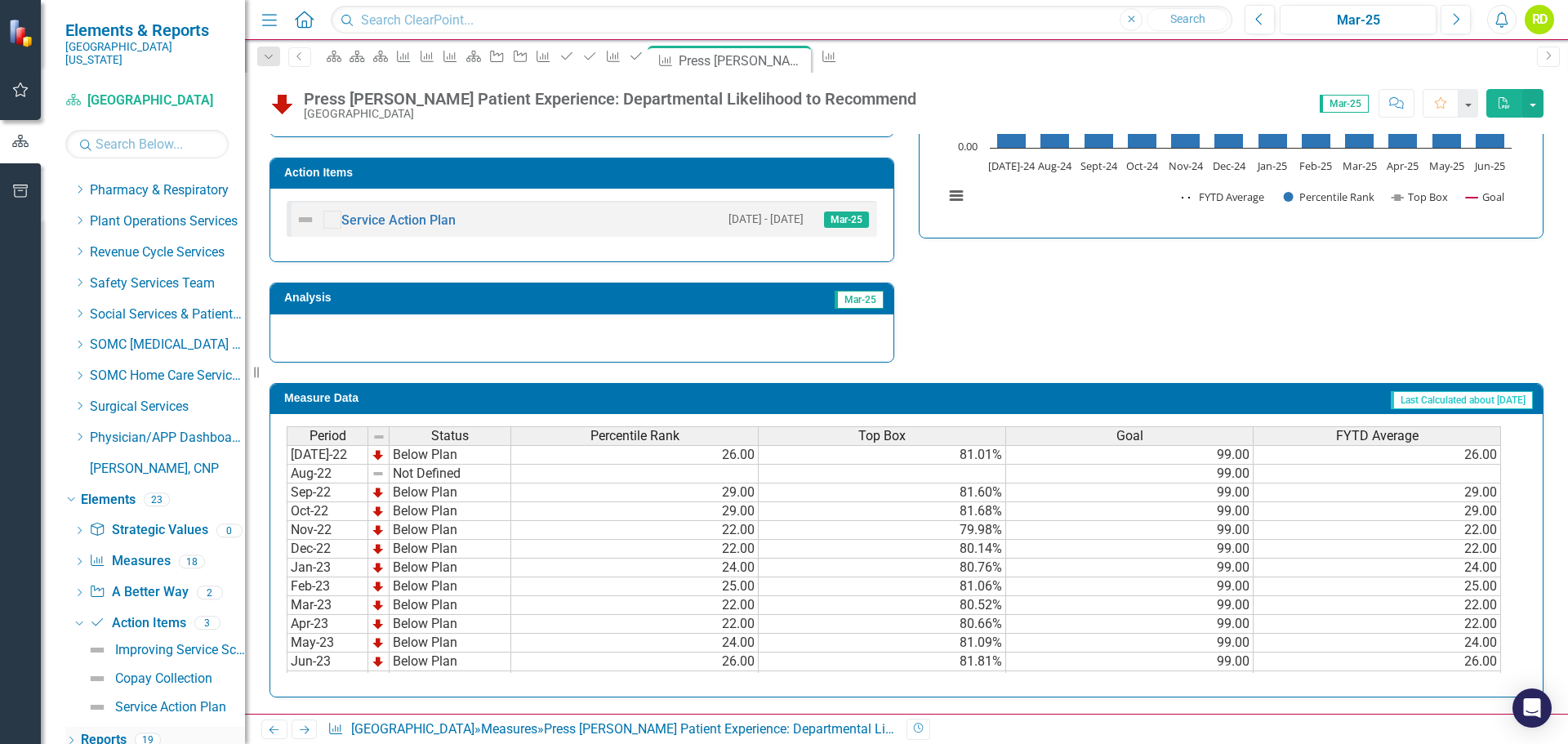
click at [75, 737] on icon "Dropdown" at bounding box center [70, 741] width 12 height 9
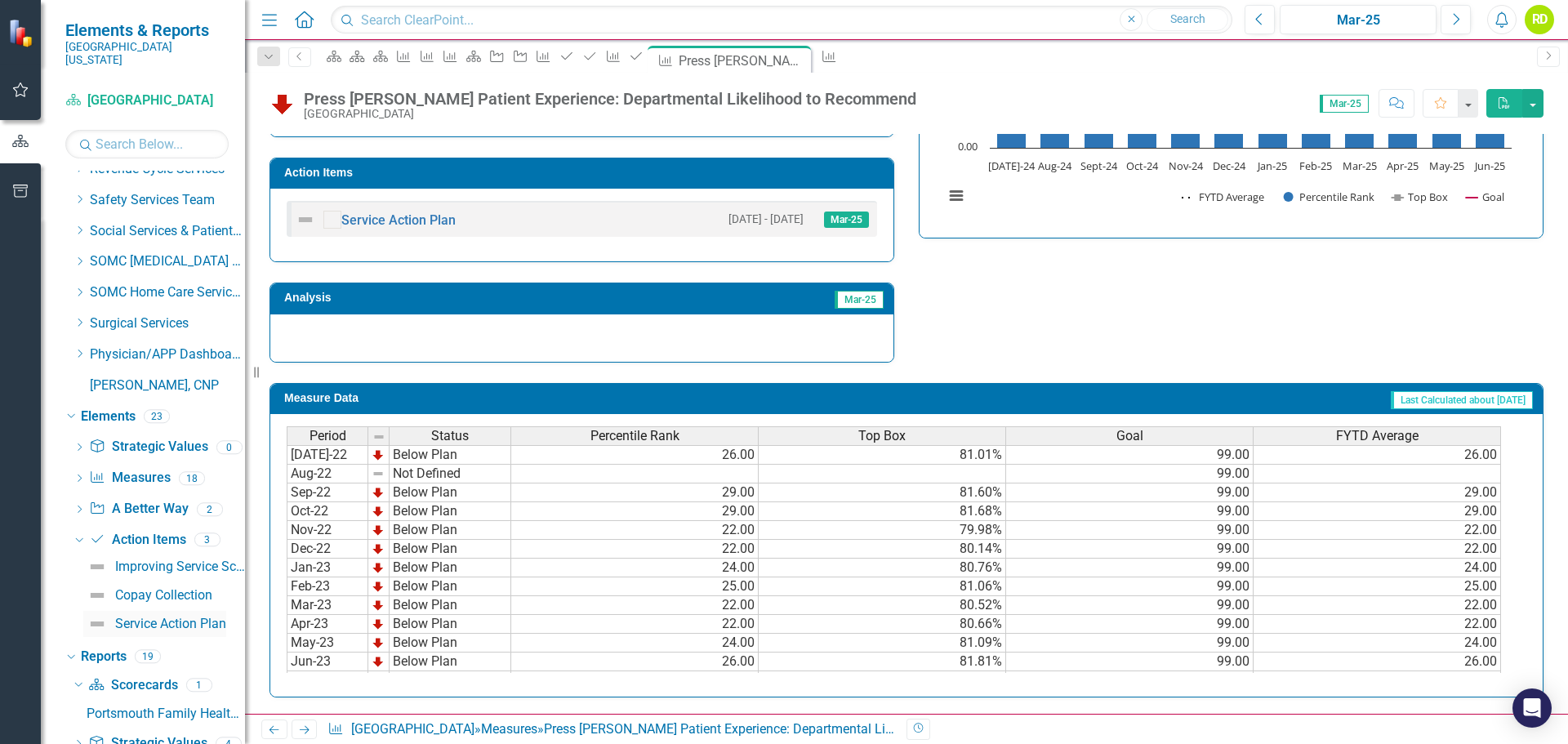
scroll to position [2608, 0]
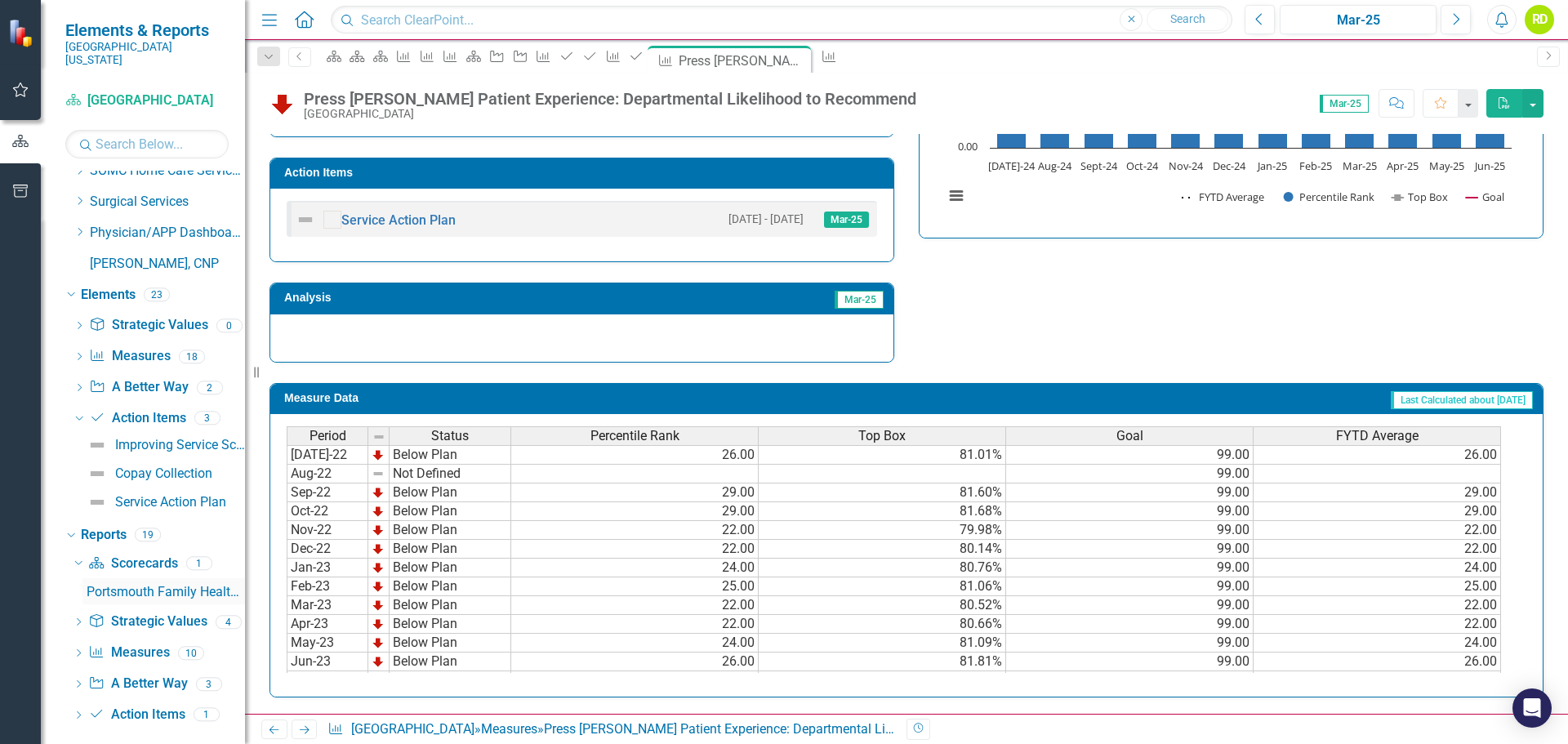
click at [118, 585] on div "Portsmouth Family Health Center Dashboard" at bounding box center [166, 592] width 158 height 15
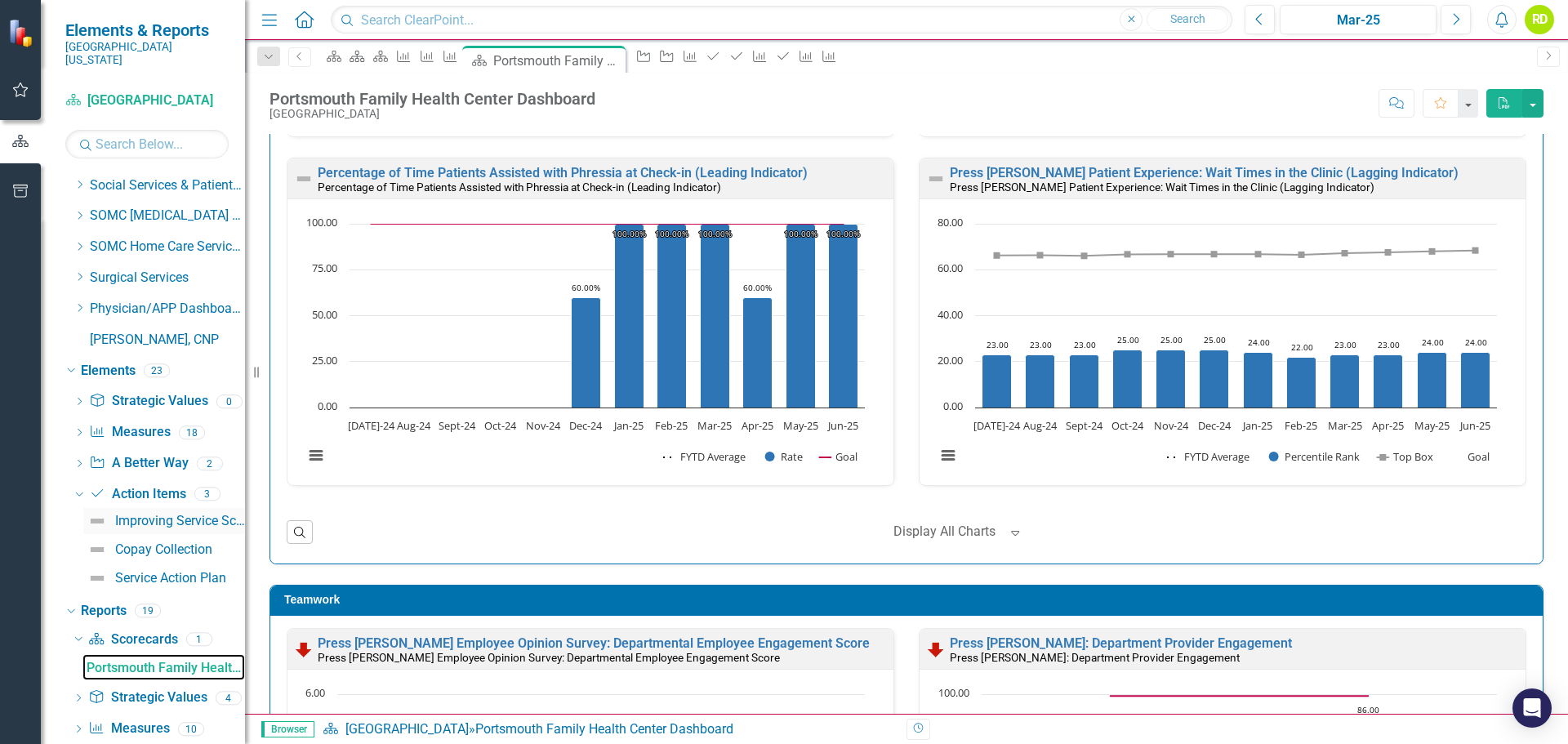
scroll to position [2608, 0]
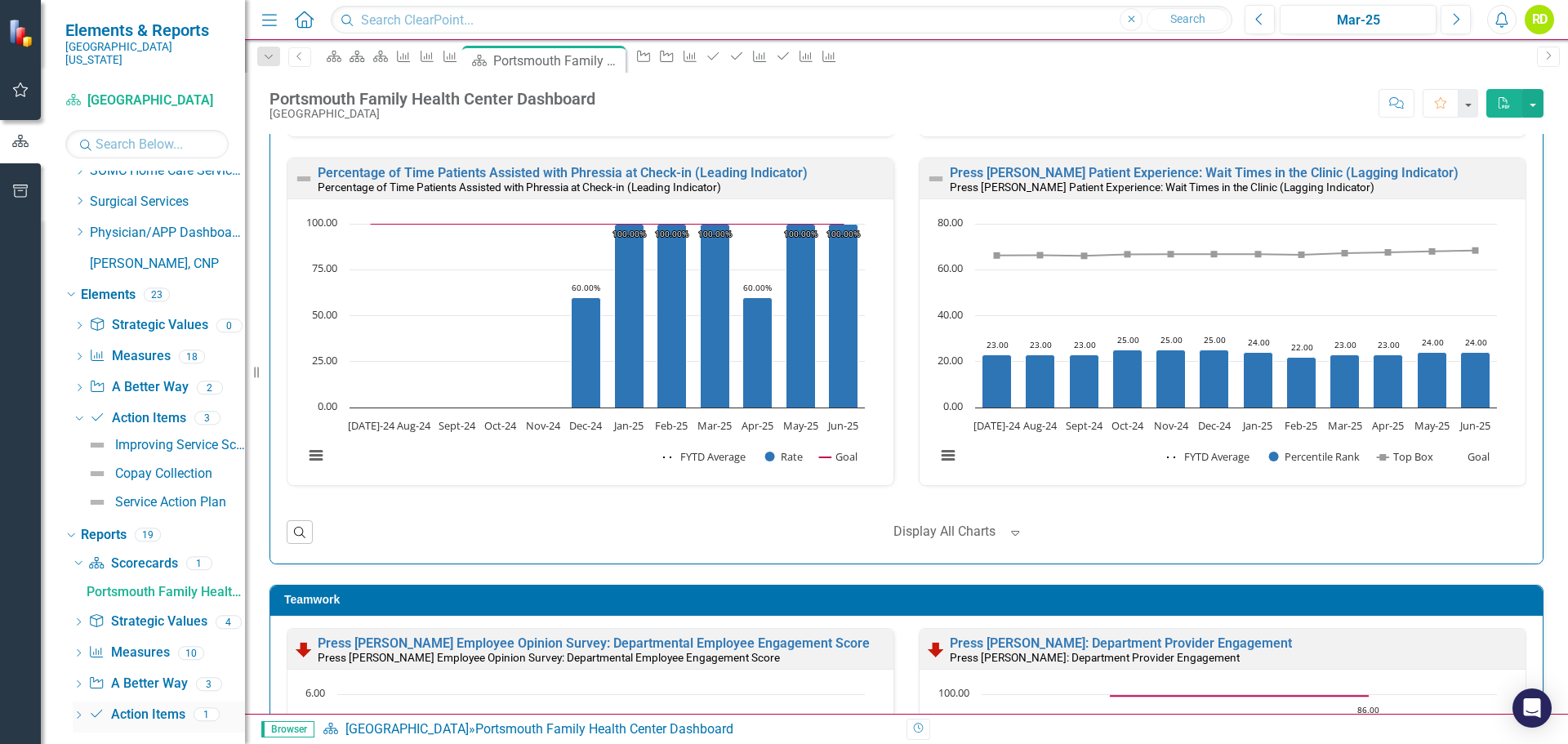
click at [77, 711] on icon at bounding box center [78, 715] width 4 height 7
click at [123, 708] on div "Action Items" at bounding box center [166, 715] width 158 height 15
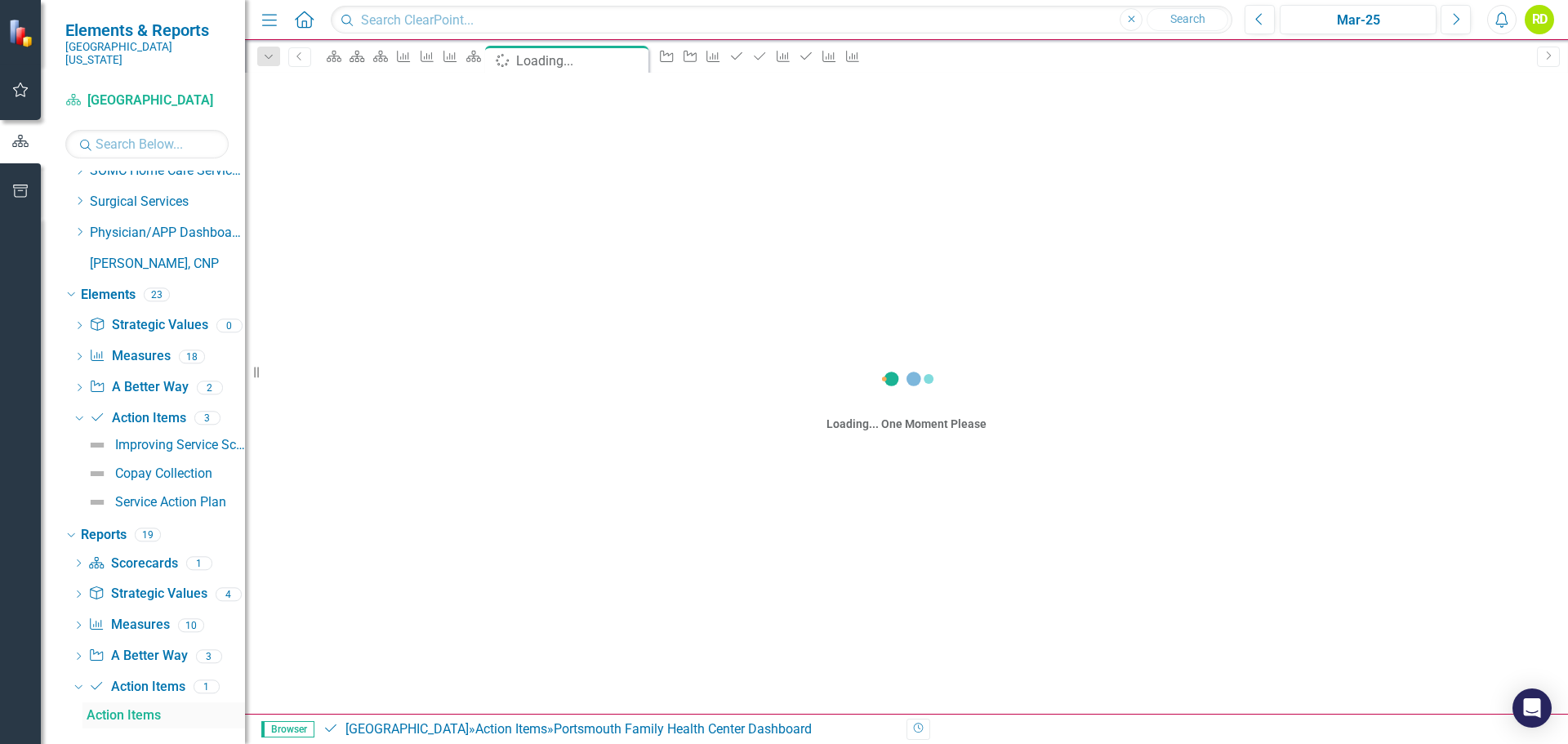
scroll to position [2580, 0]
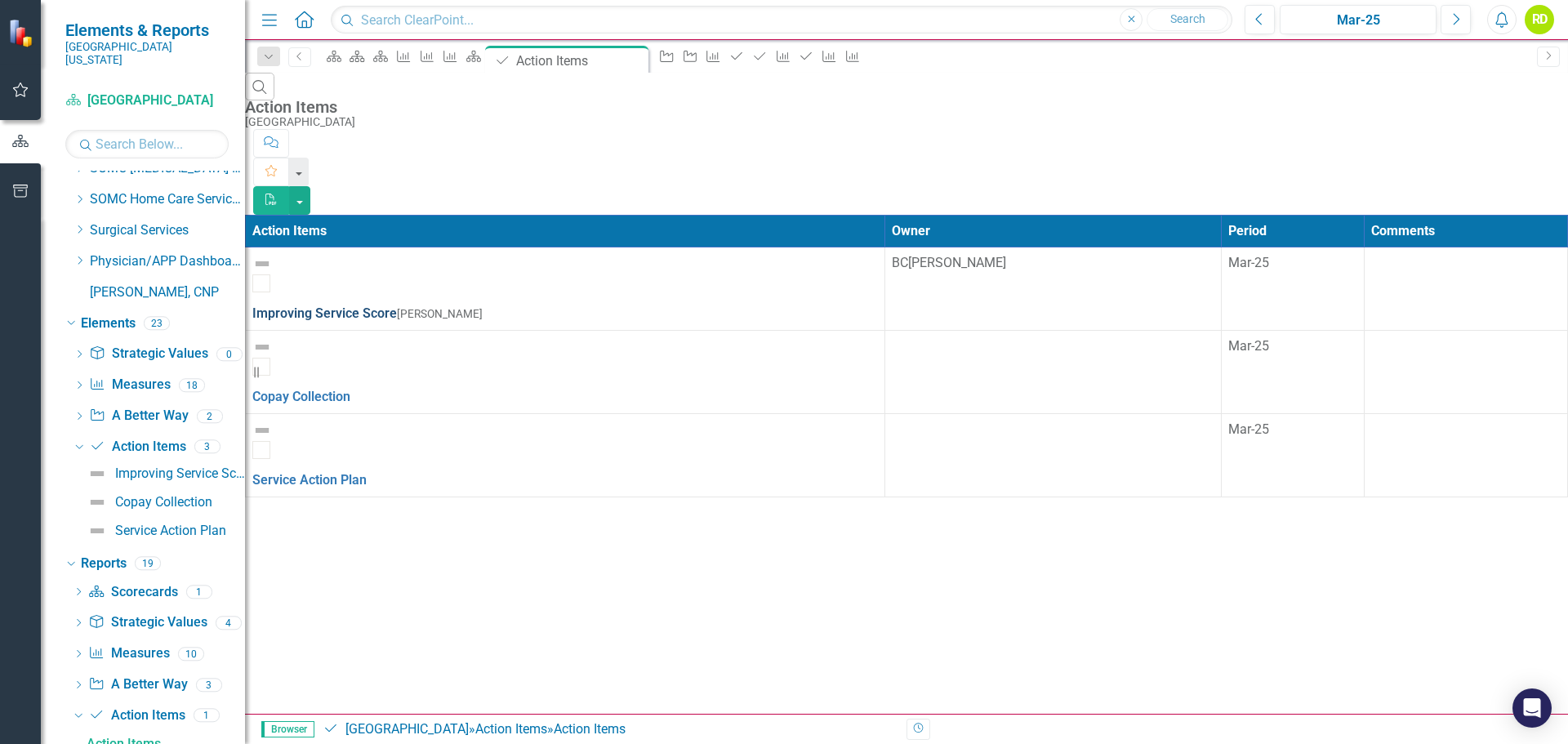
click at [397, 305] on link "Improving Service Score" at bounding box center [324, 312] width 144 height 15
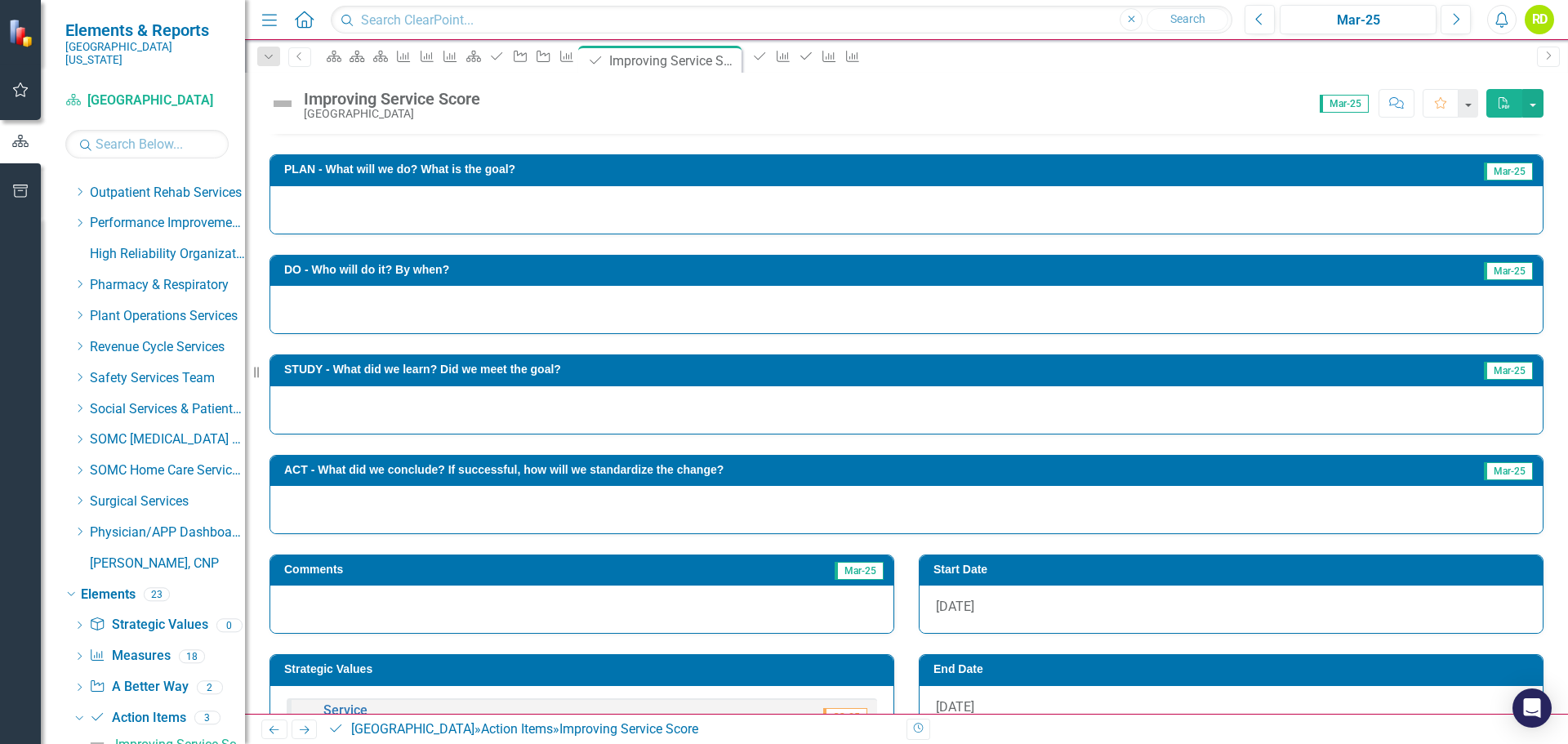
scroll to position [245, 0]
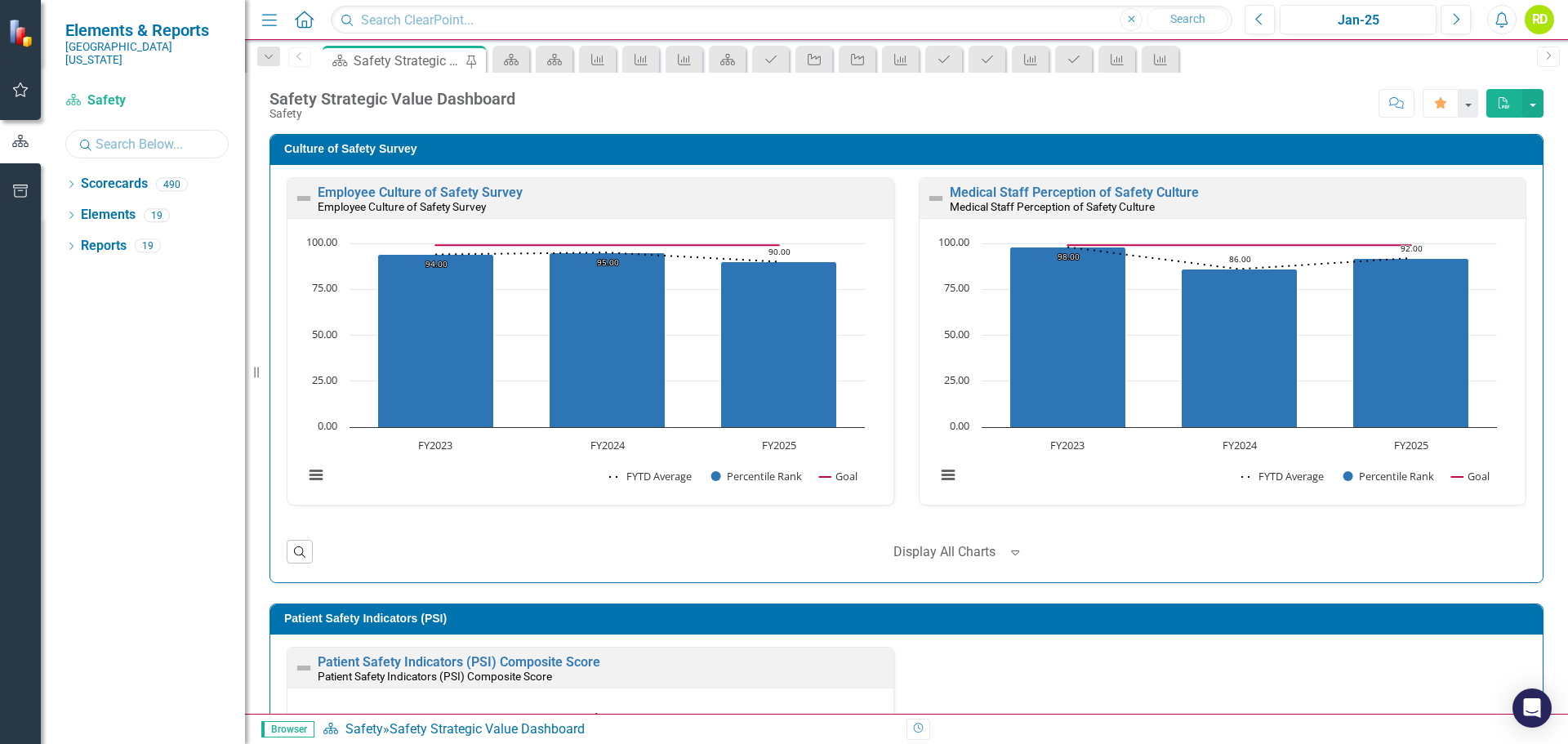
click at [104, 130] on input "text" at bounding box center [146, 144] width 163 height 28
type input "r"
click at [71, 171] on div "Dropdown Scorecards 5" at bounding box center [155, 186] width 180 height 31
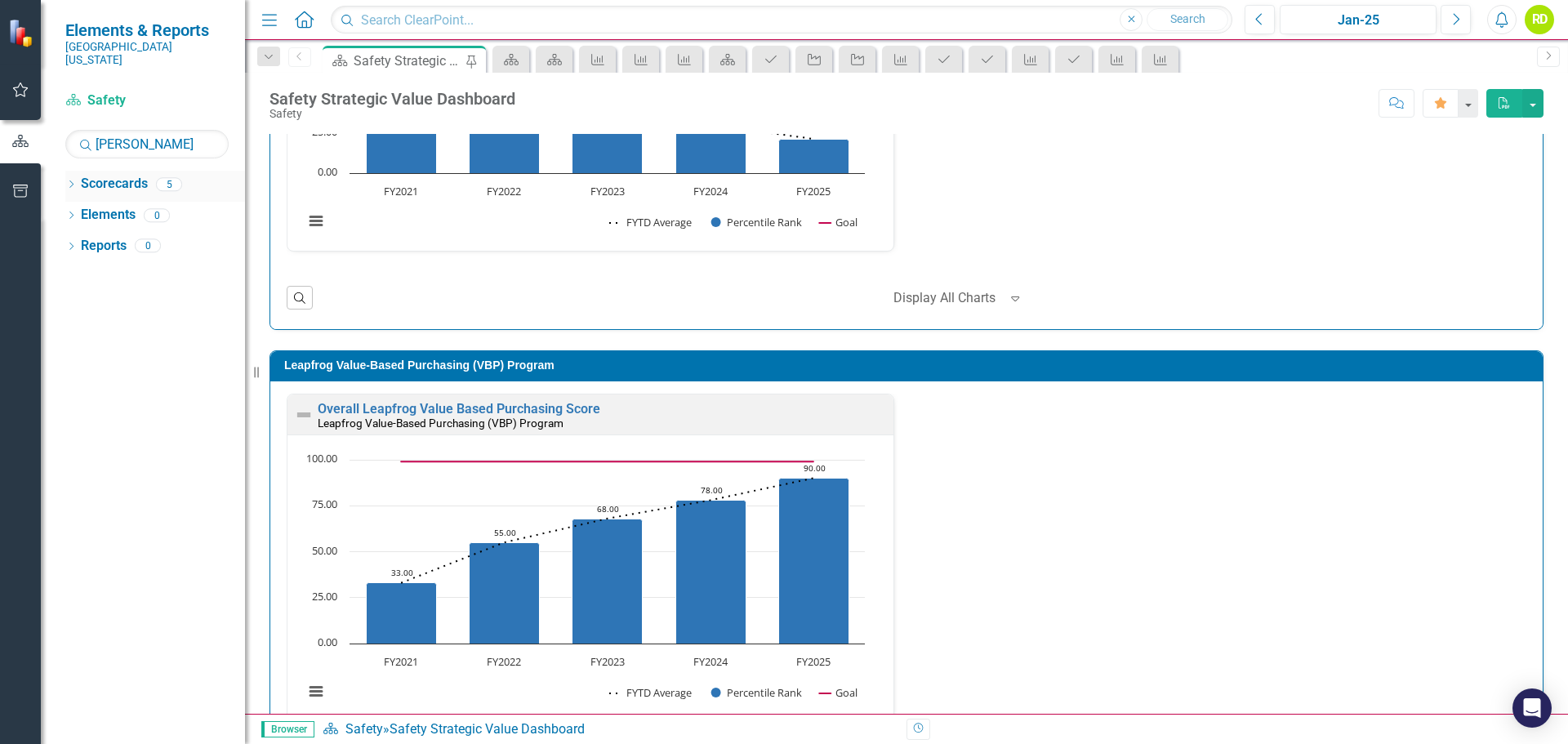
click at [72, 182] on icon "Dropdown" at bounding box center [70, 186] width 12 height 9
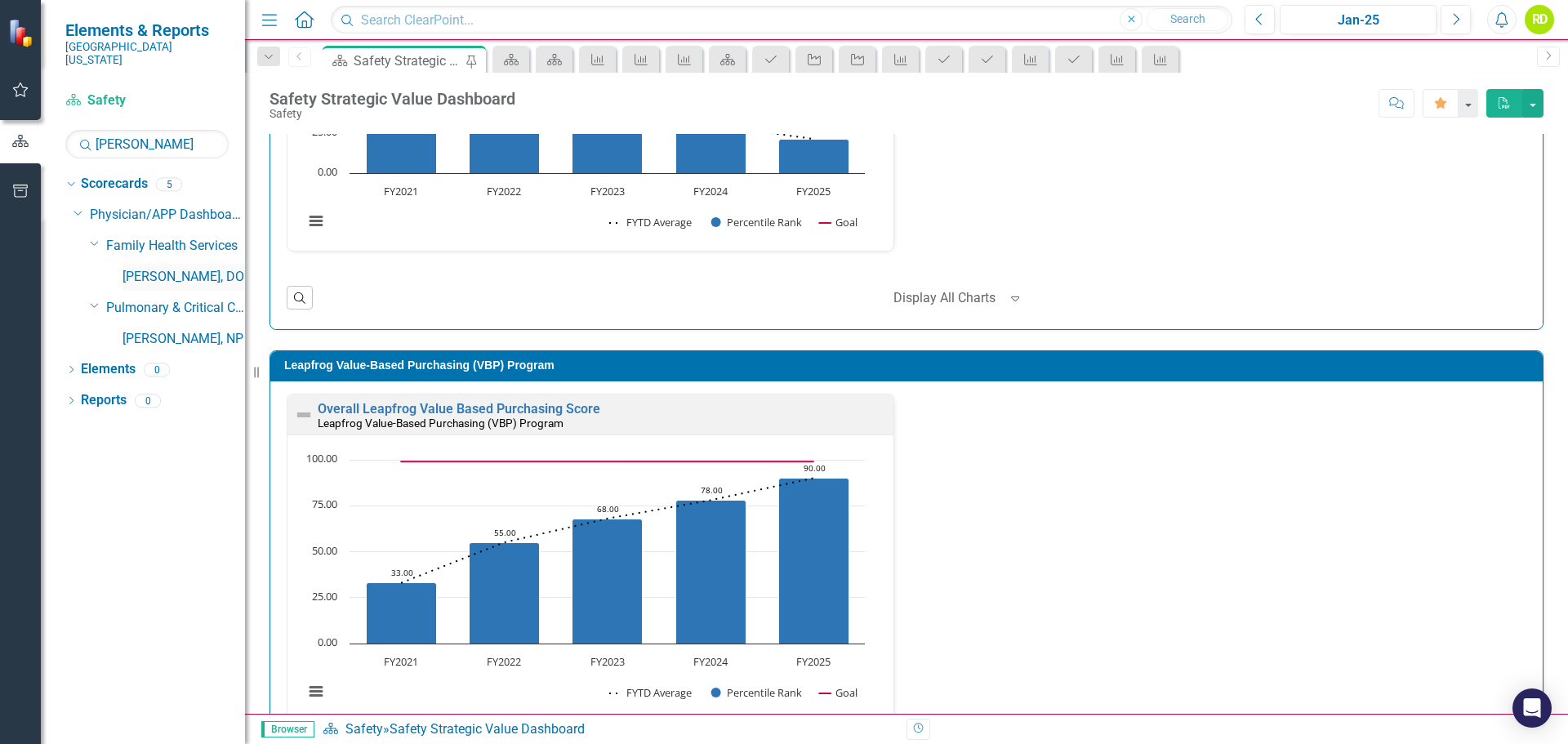
click at [170, 268] on link "[PERSON_NAME], DO" at bounding box center [184, 277] width 123 height 19
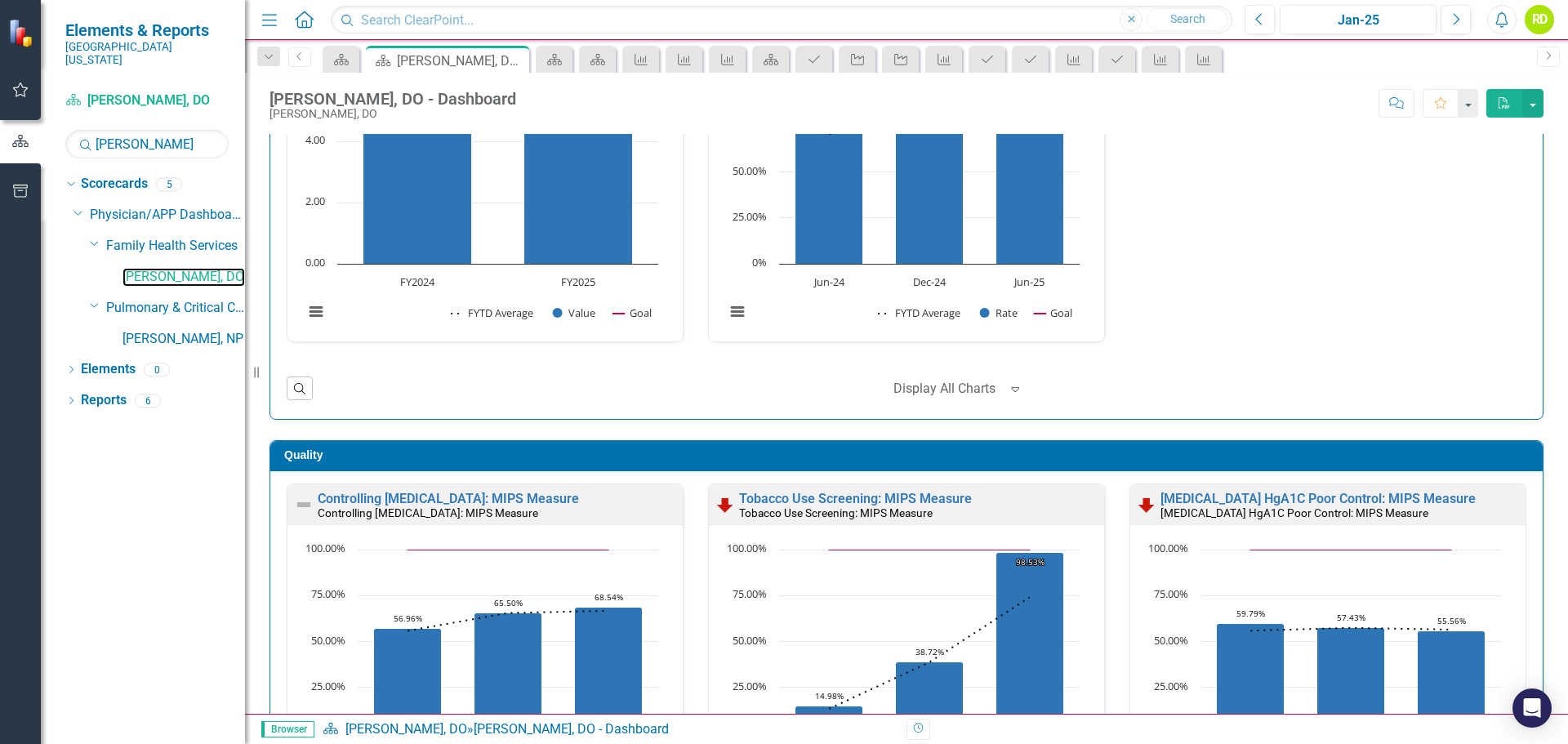
scroll to position [1, 0]
click at [1249, 336] on div "Press [PERSON_NAME] Provider Opinion Survey: Safety Survey Results Press [PERSO…" at bounding box center [906, 188] width 1264 height 349
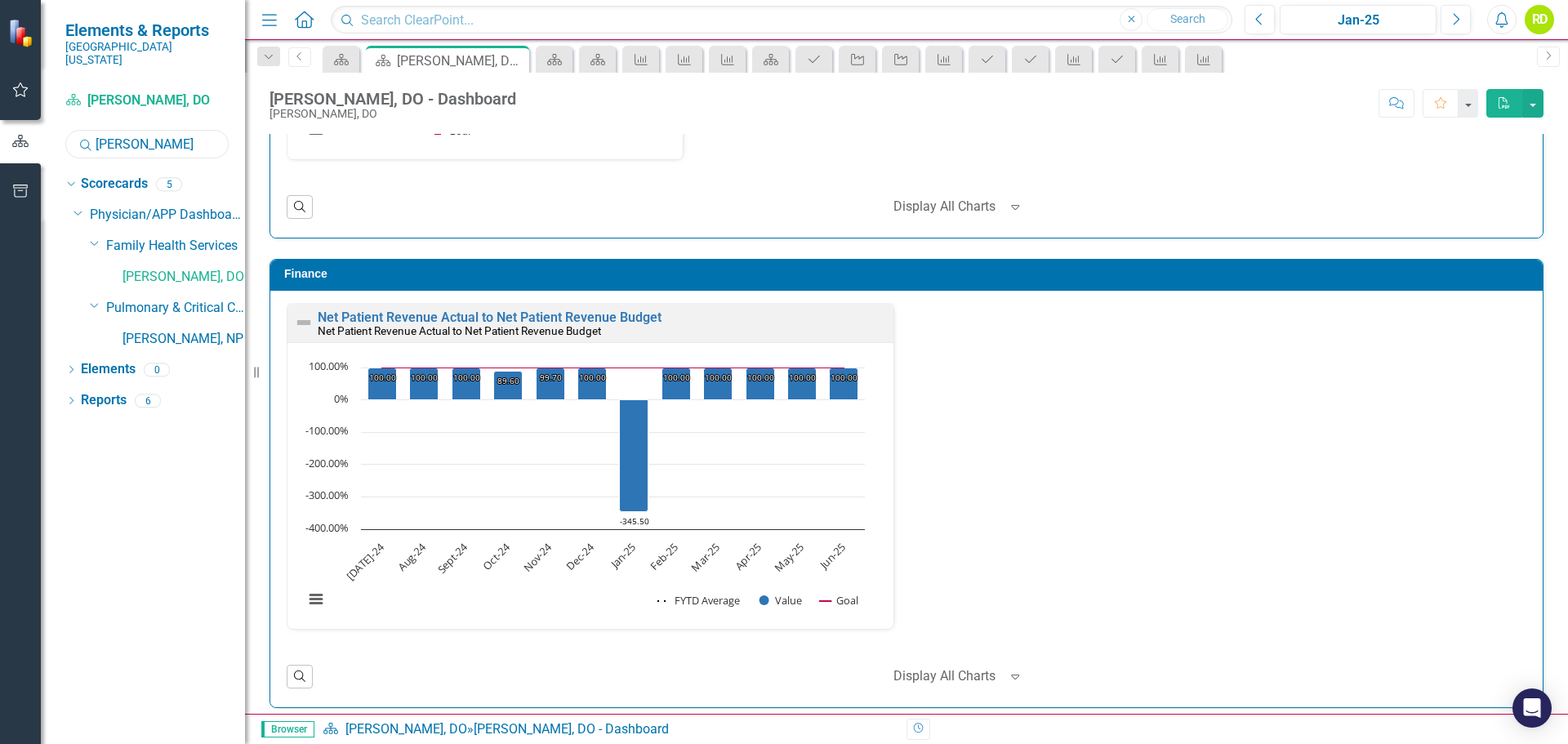
drag, startPoint x: 145, startPoint y: 129, endPoint x: 36, endPoint y: 129, distance: 109.0
click at [38, 129] on div "Elements & Reports [GEOGRAPHIC_DATA][US_STATE] Scorecard [PERSON_NAME], DO Sear…" at bounding box center [122, 372] width 245 height 744
type input "[PERSON_NAME]"
click at [166, 268] on link "[PERSON_NAME], NP" at bounding box center [184, 277] width 123 height 19
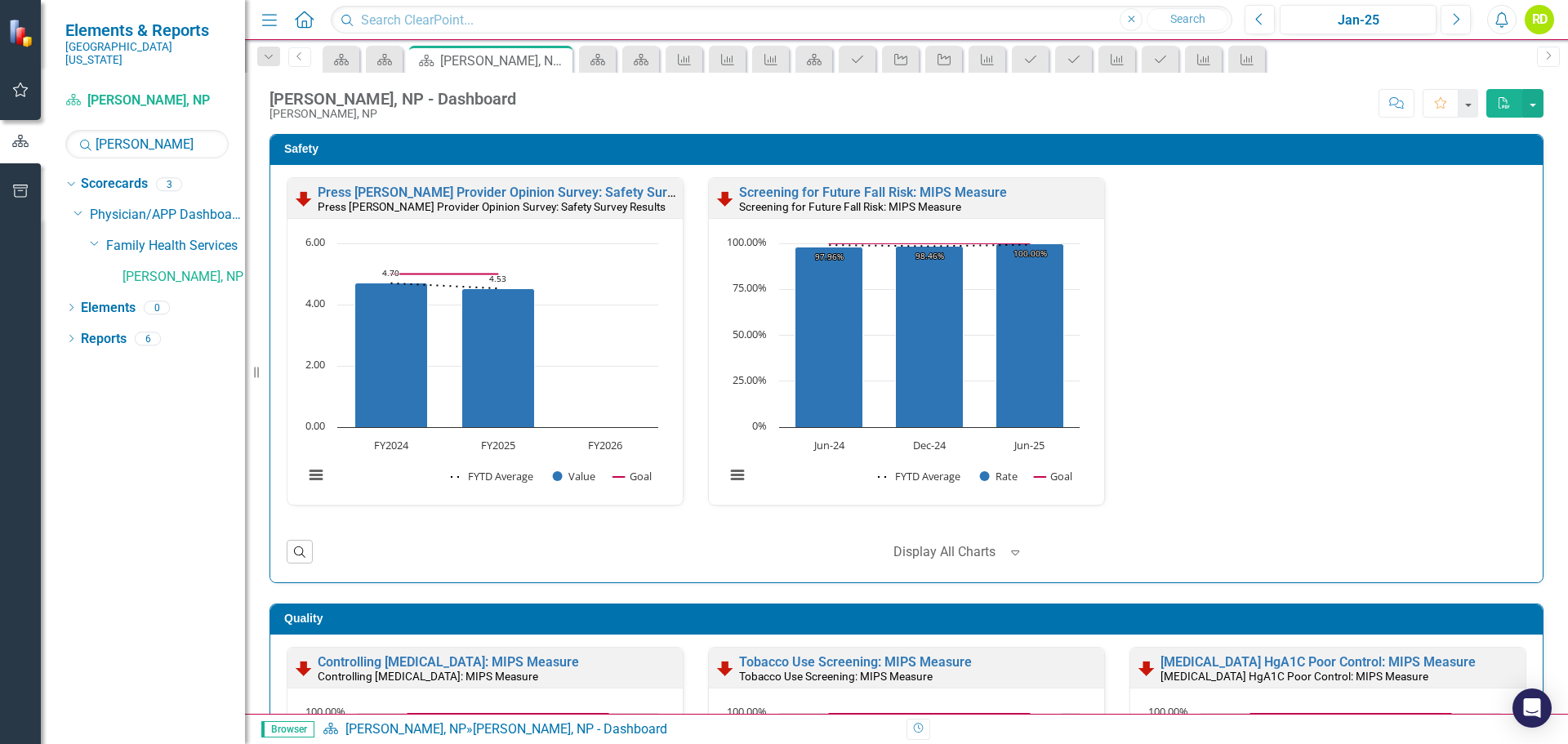
scroll to position [1, 0]
click at [1240, 362] on div "Press [PERSON_NAME] Provider Opinion Survey: Safety Survey Results Press [PERSO…" at bounding box center [906, 351] width 1264 height 349
click at [1271, 297] on div "Press [PERSON_NAME] Provider Opinion Survey: Safety Survey Results Press [PERSO…" at bounding box center [906, 351] width 1264 height 349
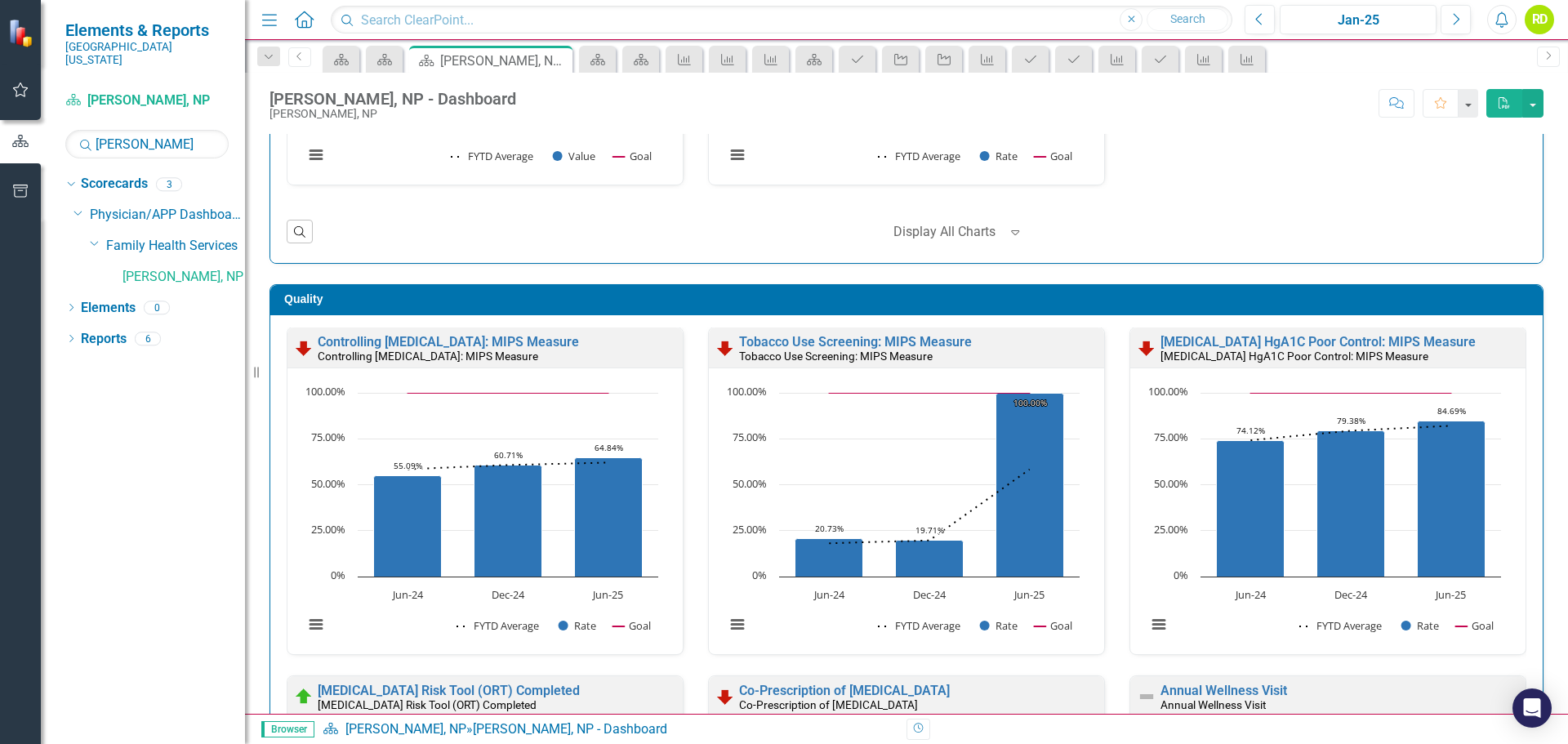
scroll to position [327, 0]
